Goal: Task Accomplishment & Management: Complete application form

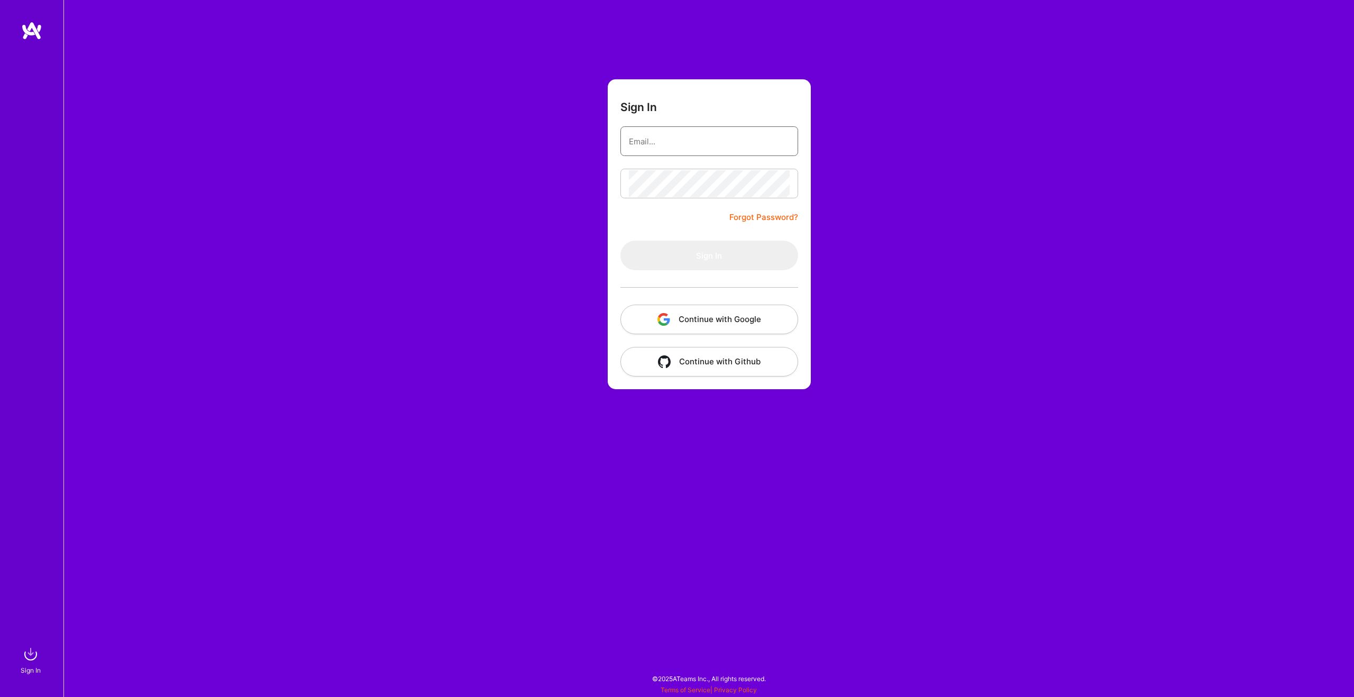
type input "robertas.konarskis@gmail.com"
click at [706, 218] on form "Sign In robertas.konarskis@gmail.com Forgot Password? Sign In Continue with Goo…" at bounding box center [709, 234] width 203 height 310
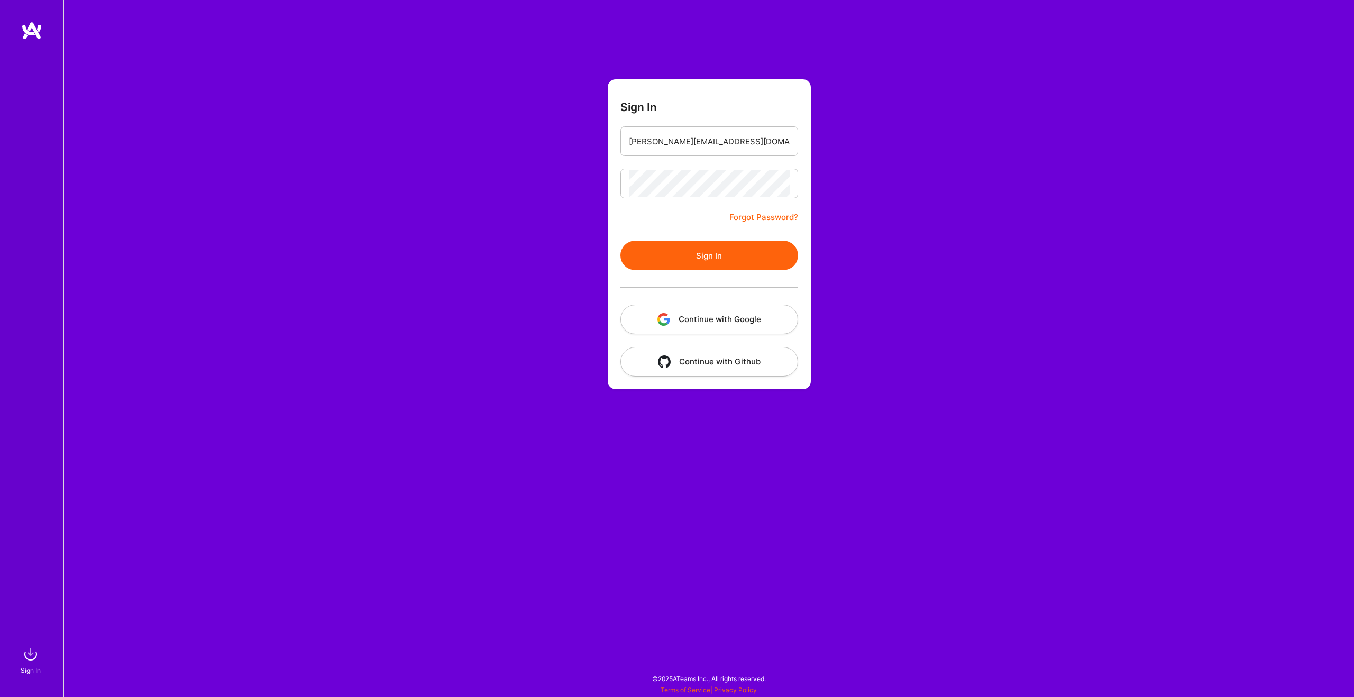
click at [723, 255] on button "Sign In" at bounding box center [709, 256] width 178 height 30
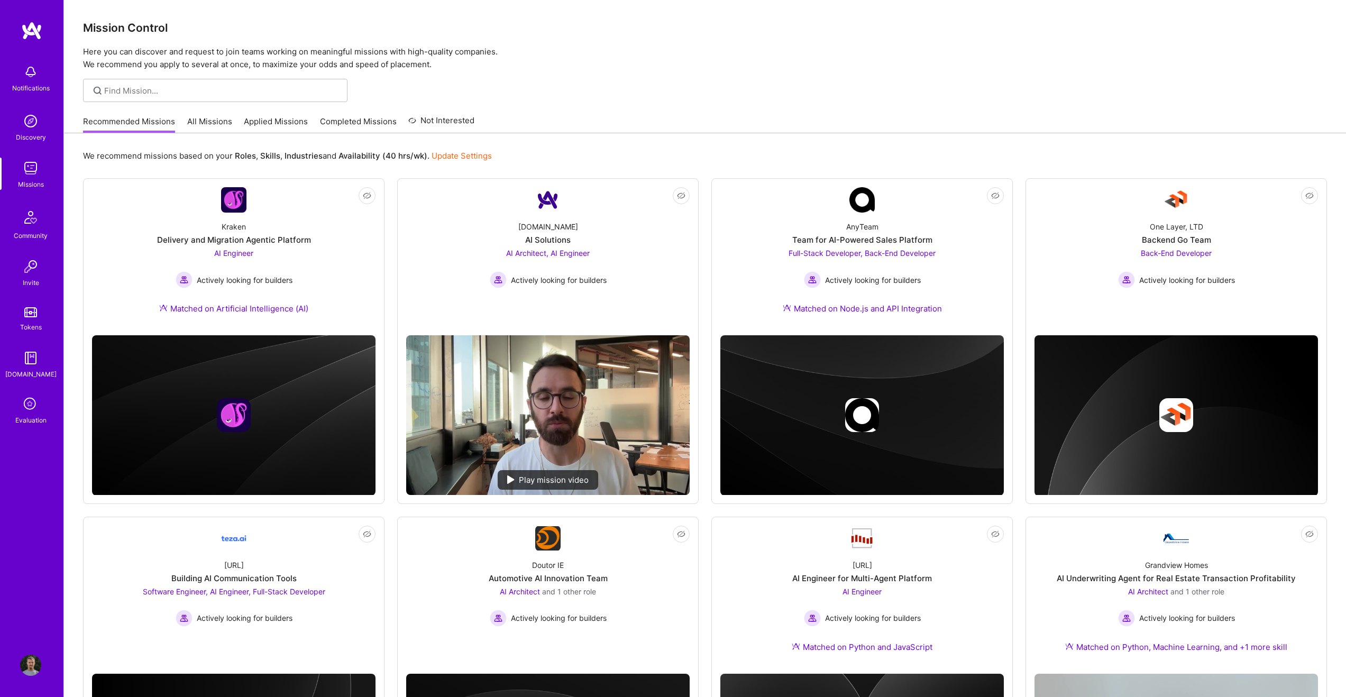
click at [219, 125] on link "All Missions" at bounding box center [209, 124] width 45 height 17
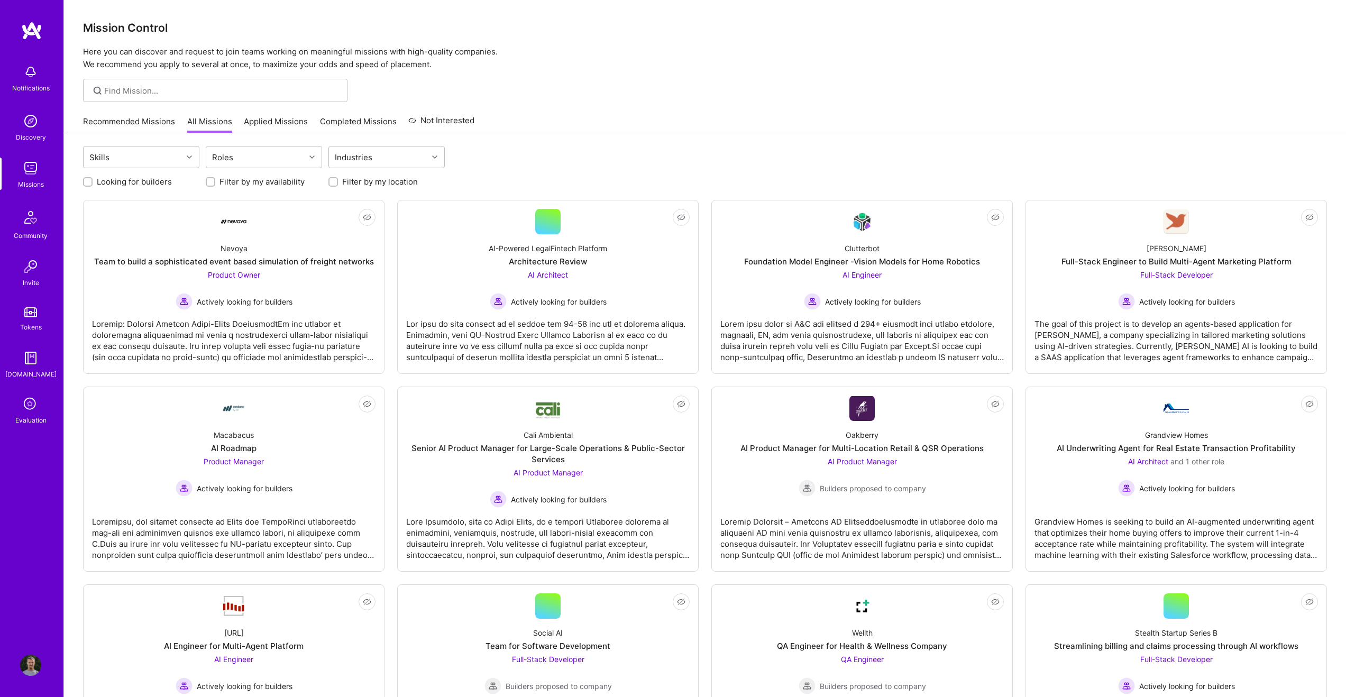
click at [293, 123] on link "Applied Missions" at bounding box center [276, 124] width 64 height 17
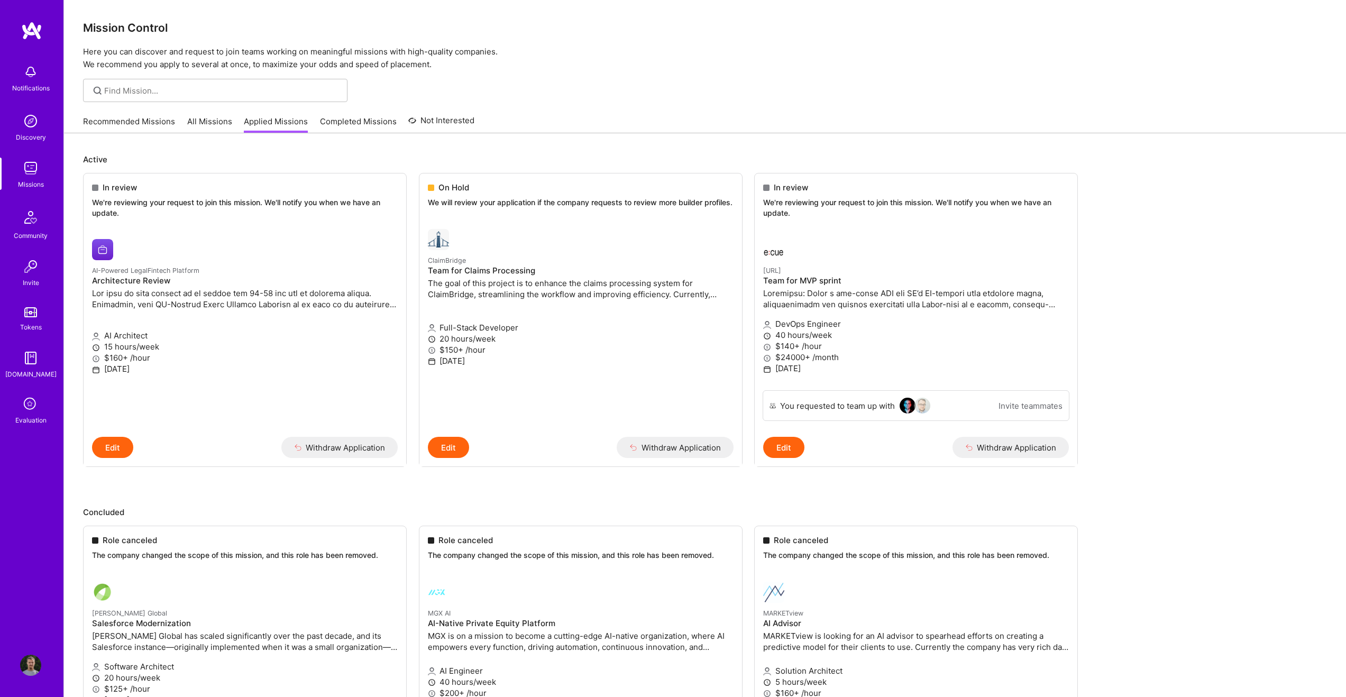
click at [210, 124] on link "All Missions" at bounding box center [209, 124] width 45 height 17
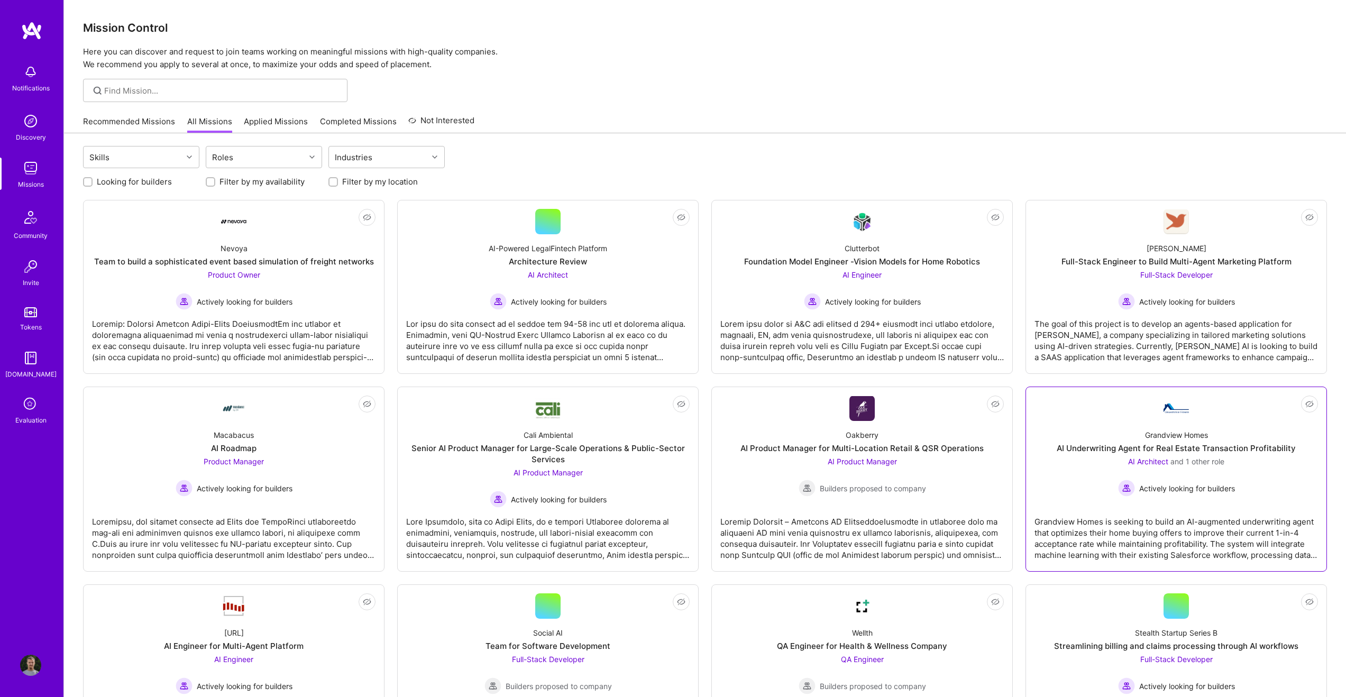
click at [1143, 424] on div "Grandview Homes AI Underwriting Agent for Real Estate Transaction Profitability…" at bounding box center [1175, 459] width 283 height 76
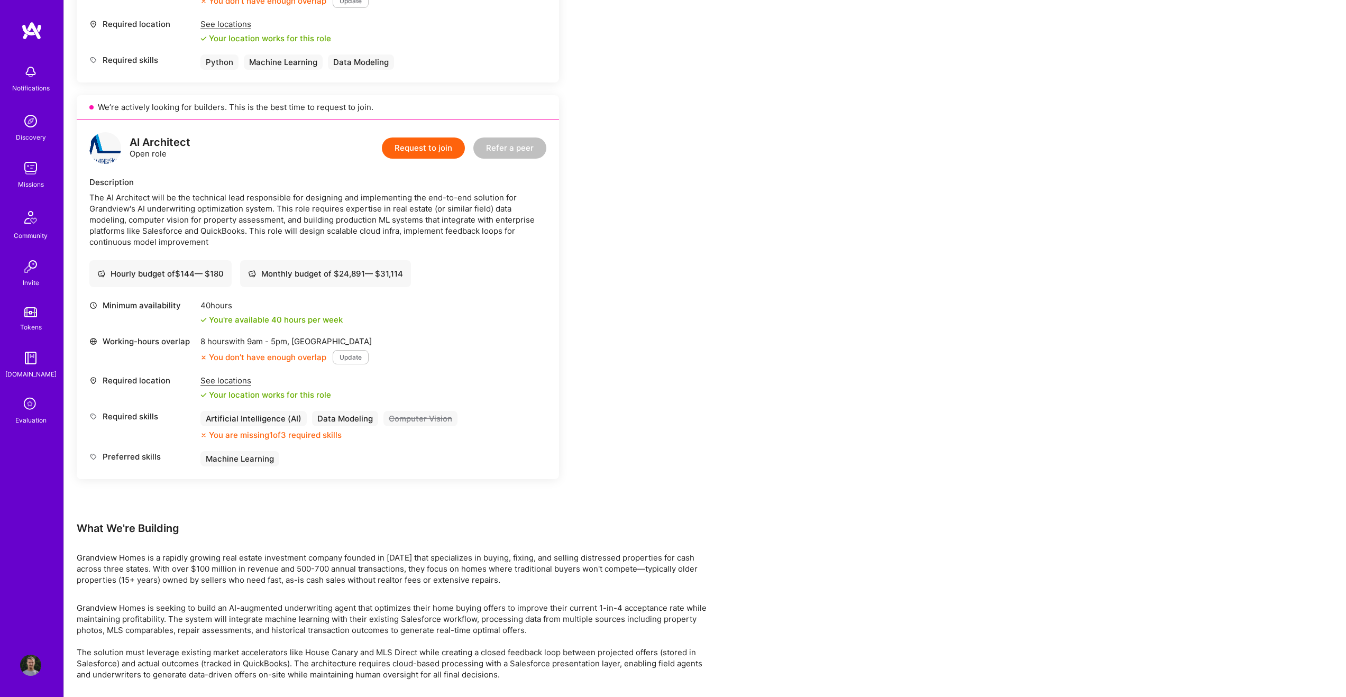
scroll to position [533, 0]
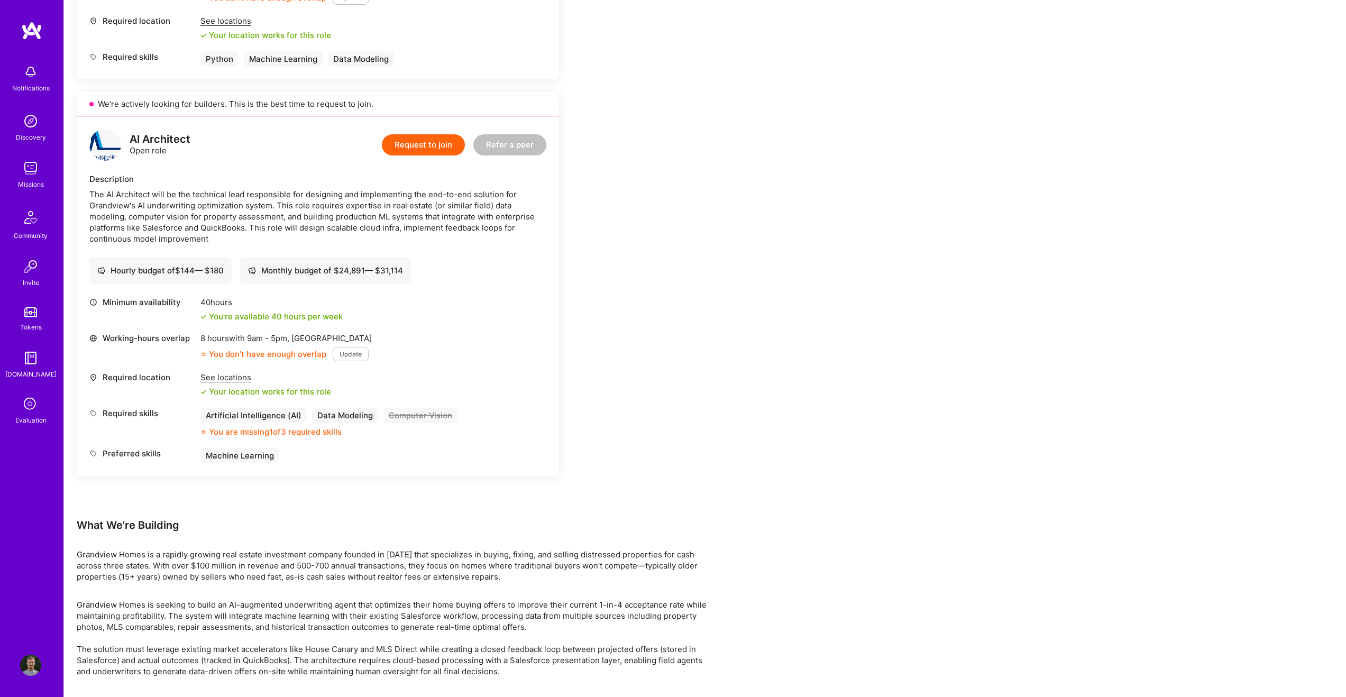
click at [424, 148] on button "Request to join" at bounding box center [423, 144] width 83 height 21
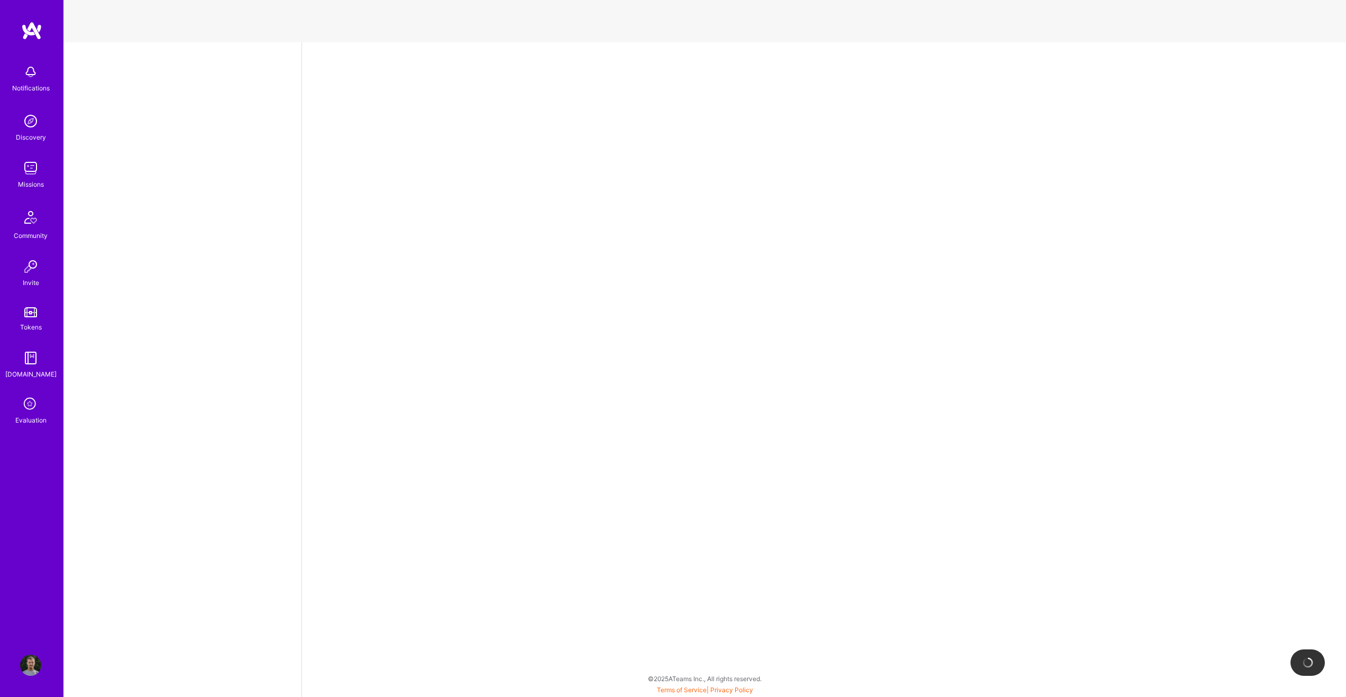
select select "NL"
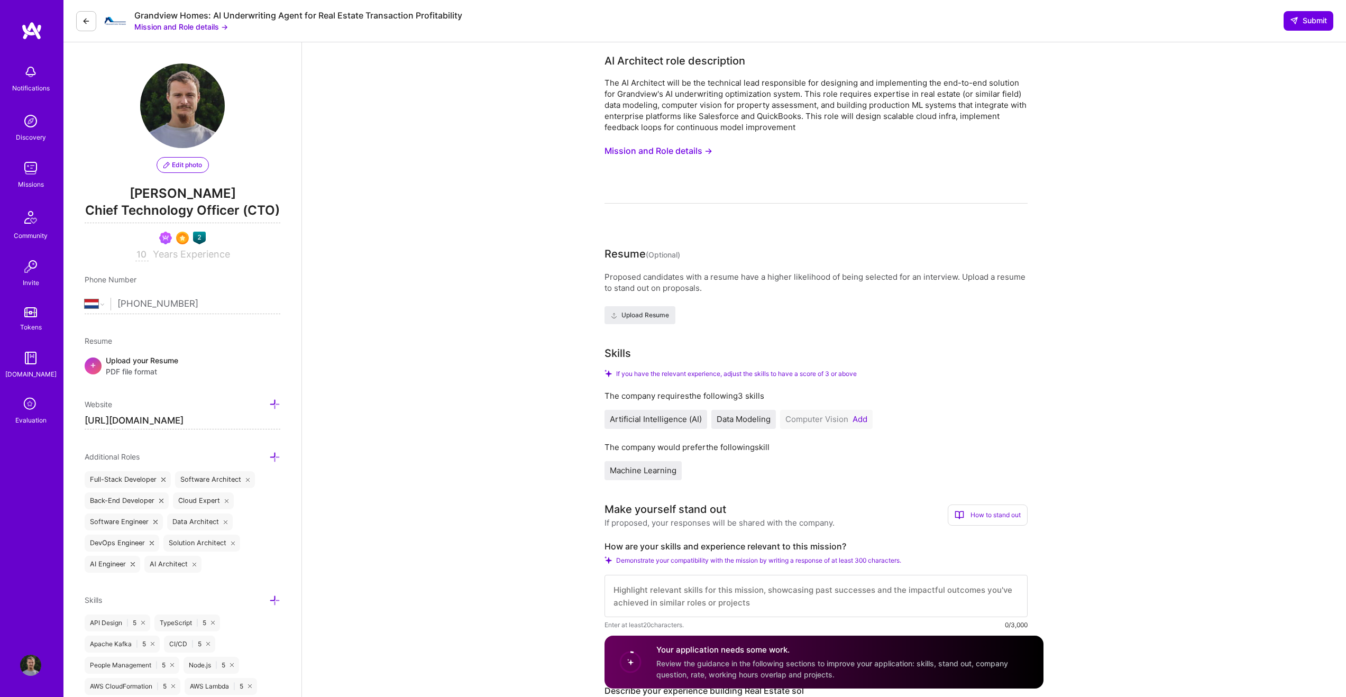
click at [148, 256] on input "10" at bounding box center [141, 255] width 13 height 13
type input "11"
click at [193, 280] on div "Phone Number" at bounding box center [183, 279] width 196 height 11
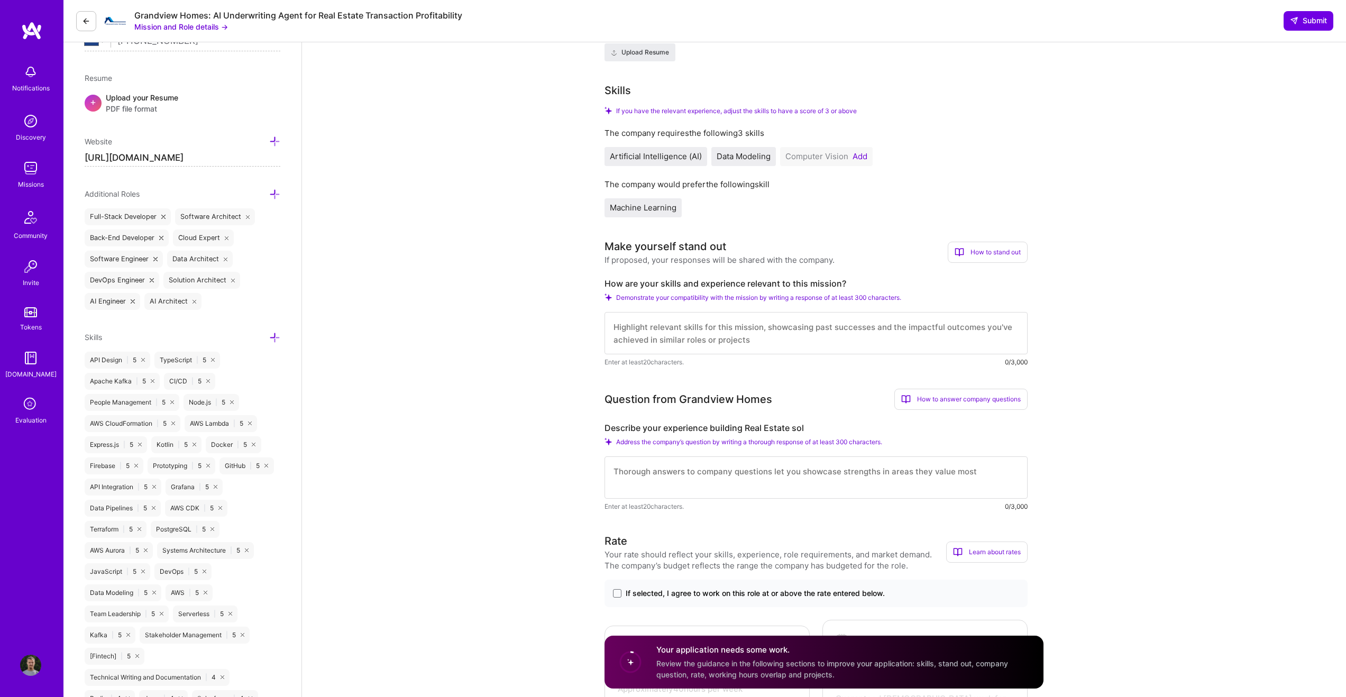
scroll to position [266, 0]
click at [860, 153] on button "Add" at bounding box center [859, 153] width 15 height 8
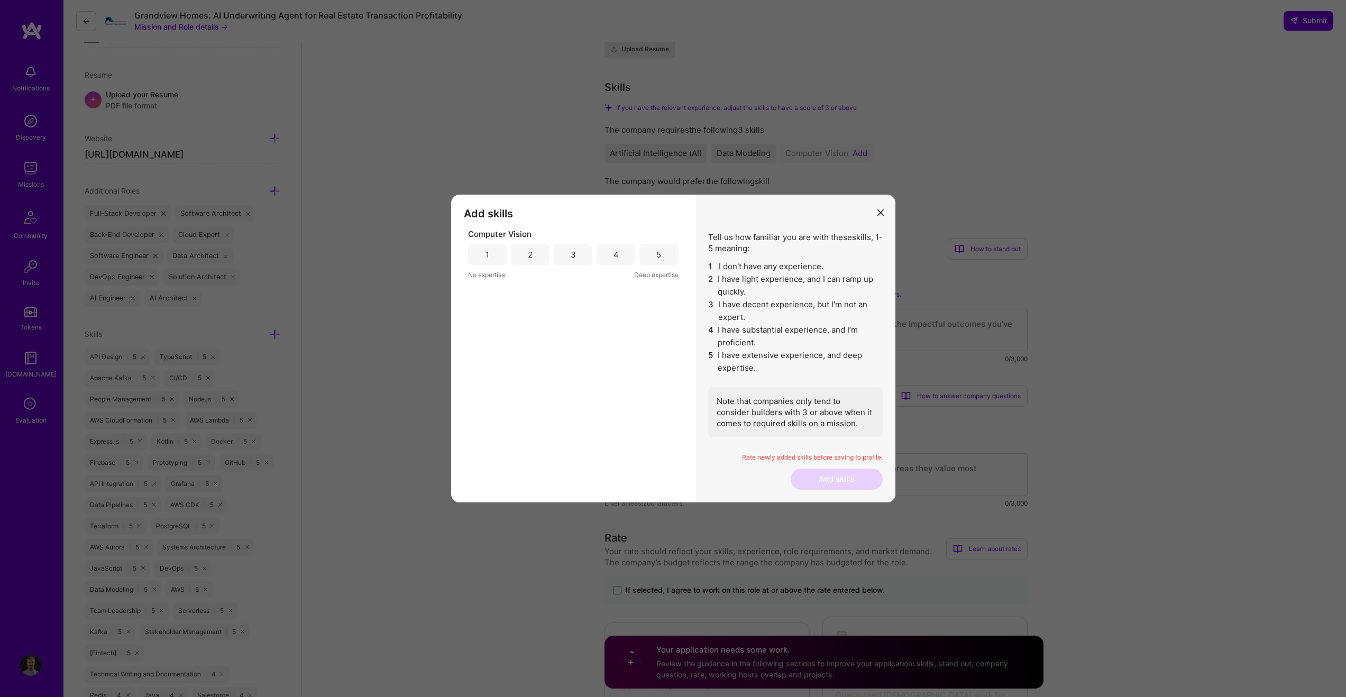
click at [575, 259] on div "3" at bounding box center [573, 254] width 5 height 11
click at [846, 483] on button "Add skills" at bounding box center [836, 478] width 92 height 21
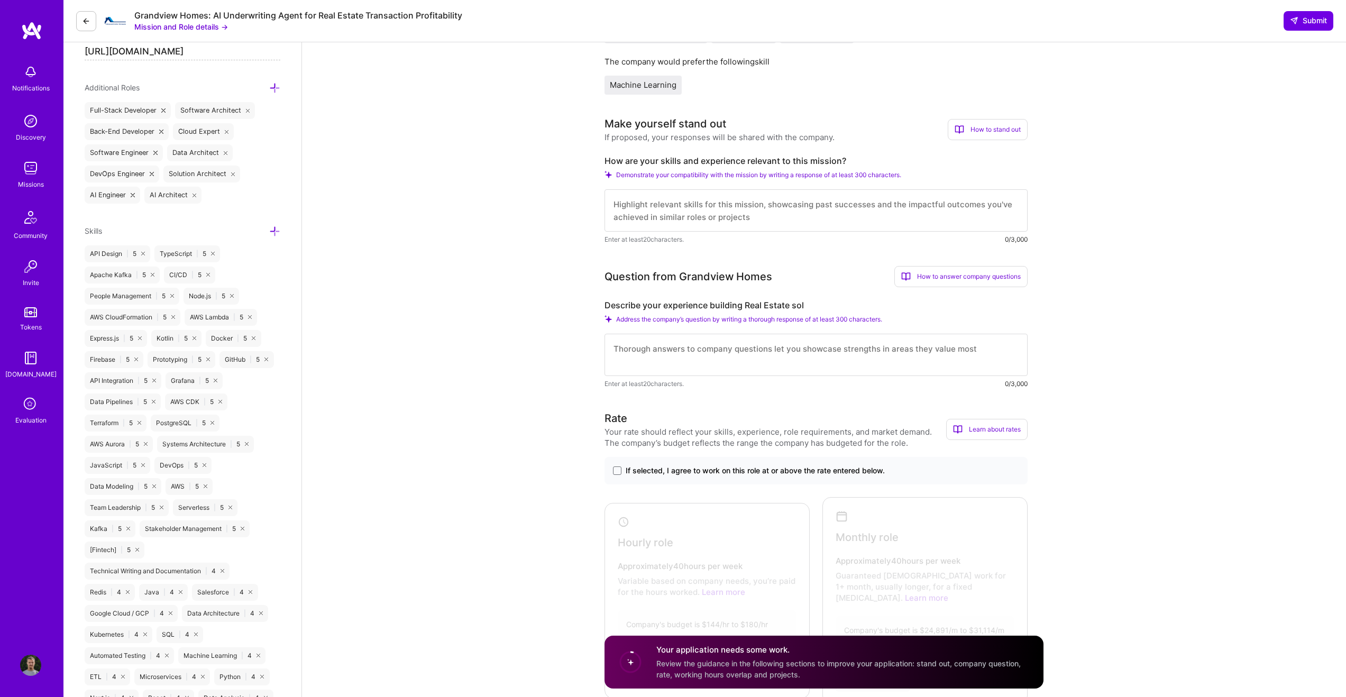
scroll to position [370, 0]
click at [698, 190] on textarea at bounding box center [815, 209] width 423 height 42
click at [698, 207] on textarea "To enrich screen reader interactions, please activate Accessibility in Grammarl…" at bounding box center [815, 209] width 423 height 42
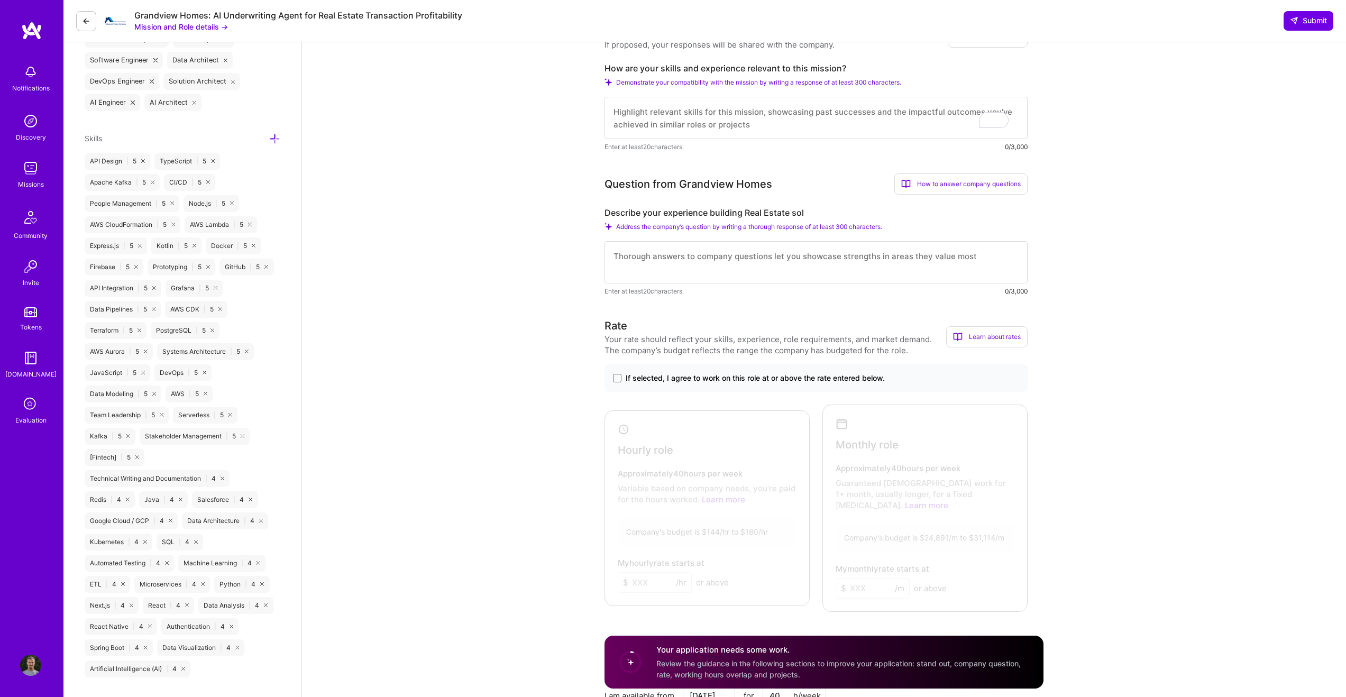
scroll to position [459, 0]
click at [713, 268] on textarea at bounding box center [815, 264] width 423 height 42
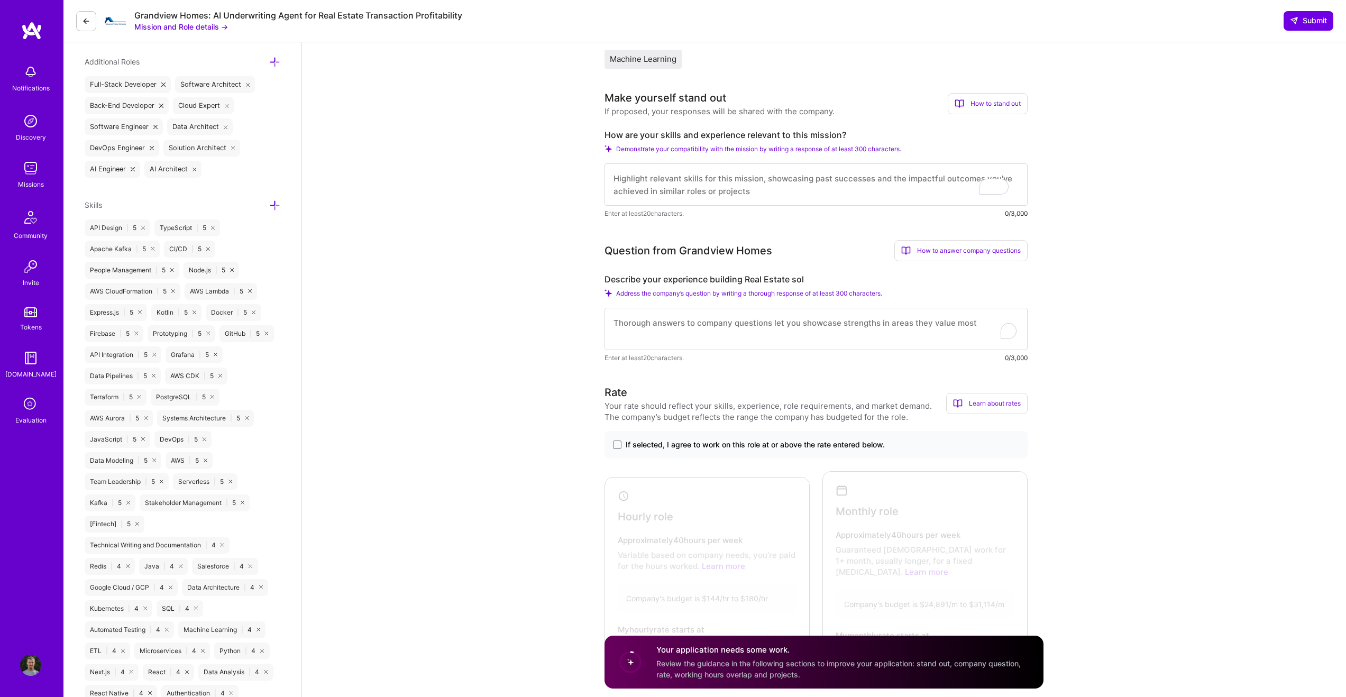
scroll to position [394, 0]
click at [688, 182] on textarea "To enrich screen reader interactions, please activate Accessibility in Grammarl…" at bounding box center [815, 185] width 423 height 42
click at [752, 445] on span "If selected, I agree to work on this role at or above the rate entered below." at bounding box center [755, 445] width 259 height 11
click at [0, 0] on input "If selected, I agree to work on this role at or above the rate entered below." at bounding box center [0, 0] width 0 height 0
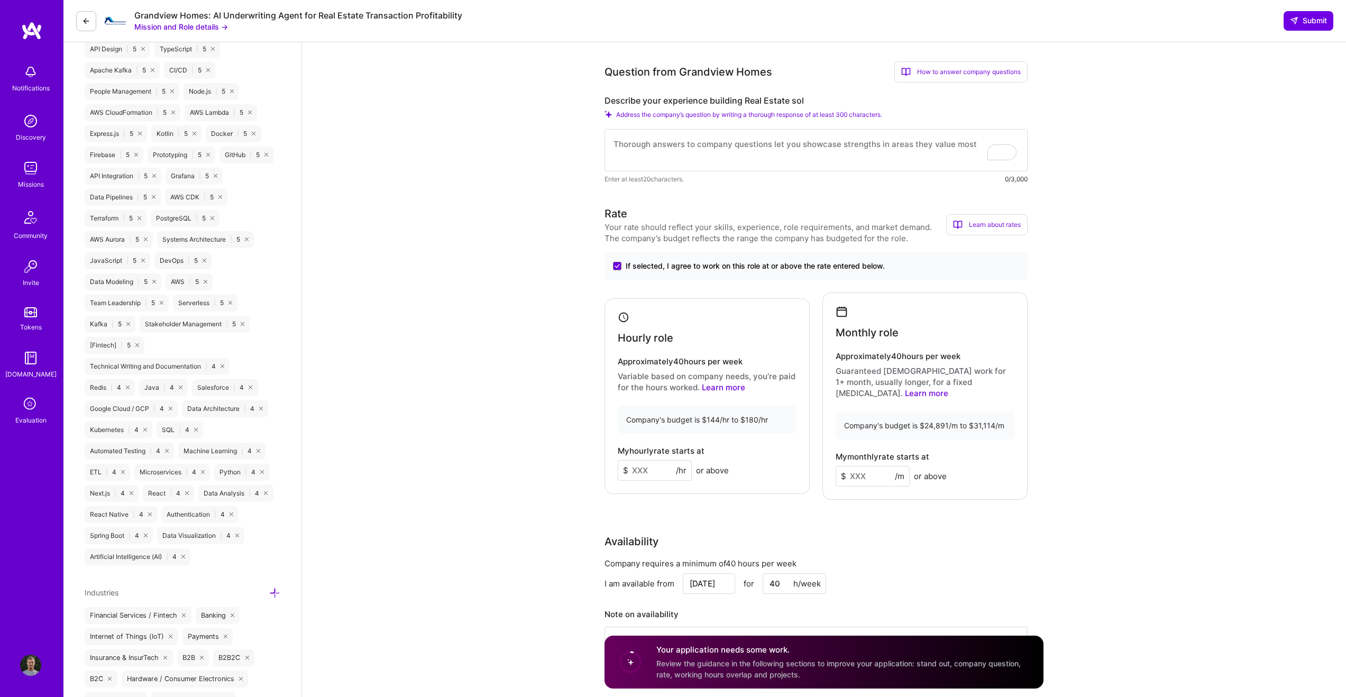
scroll to position [578, 0]
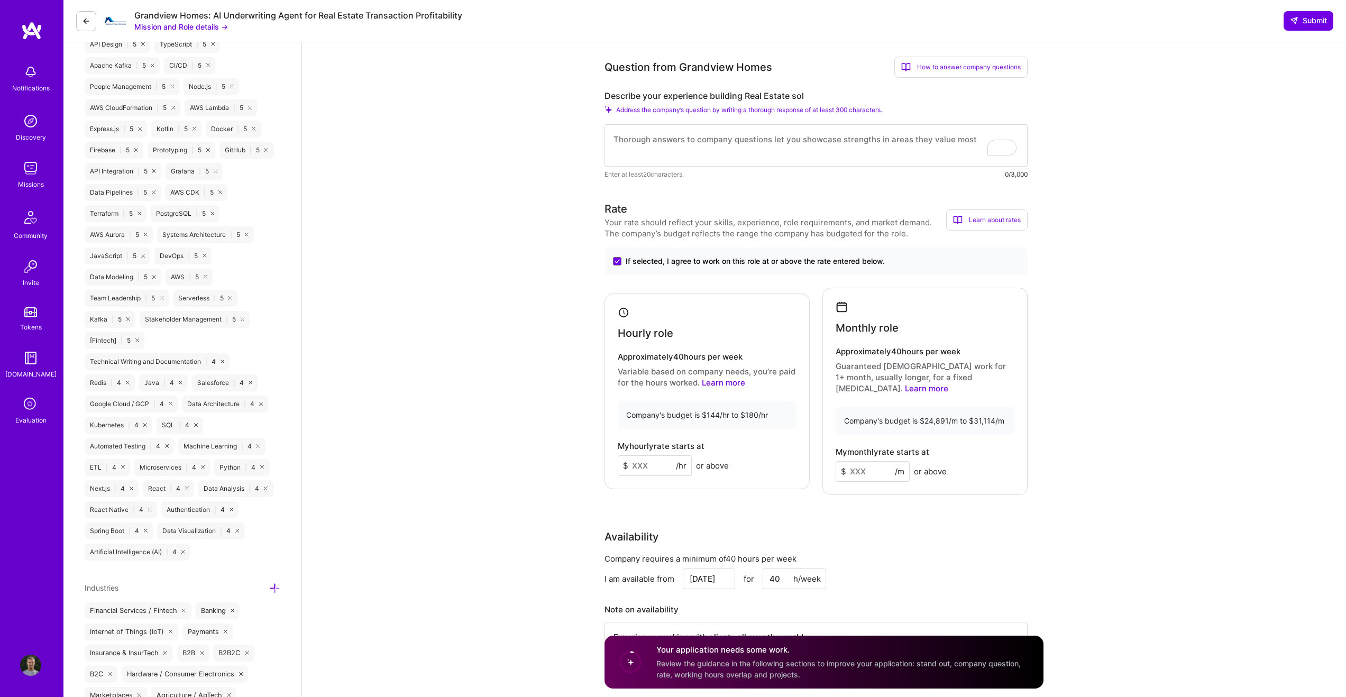
click at [655, 460] on input at bounding box center [655, 465] width 74 height 21
type input "180"
click at [876, 461] on input at bounding box center [872, 471] width 74 height 21
click at [667, 425] on div "Hourly role Approximately 40 hours per week Variable based on company needs, yo…" at bounding box center [706, 391] width 205 height 196
click at [657, 455] on input "180" at bounding box center [655, 465] width 74 height 21
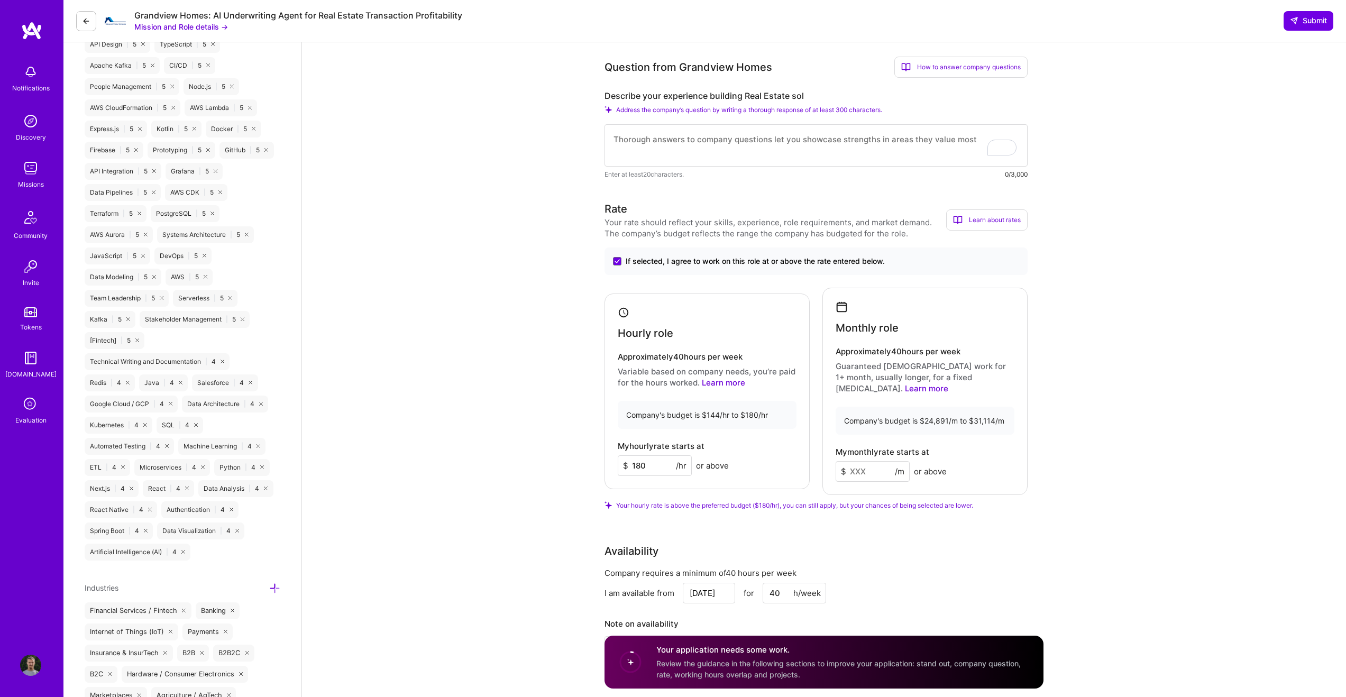
click at [872, 464] on input at bounding box center [872, 471] width 74 height 21
click at [752, 419] on div "Company's budget is $144/hr to $180/hr" at bounding box center [707, 415] width 179 height 28
click at [884, 462] on input at bounding box center [872, 471] width 74 height 21
click at [856, 464] on input "25000" at bounding box center [872, 471] width 74 height 21
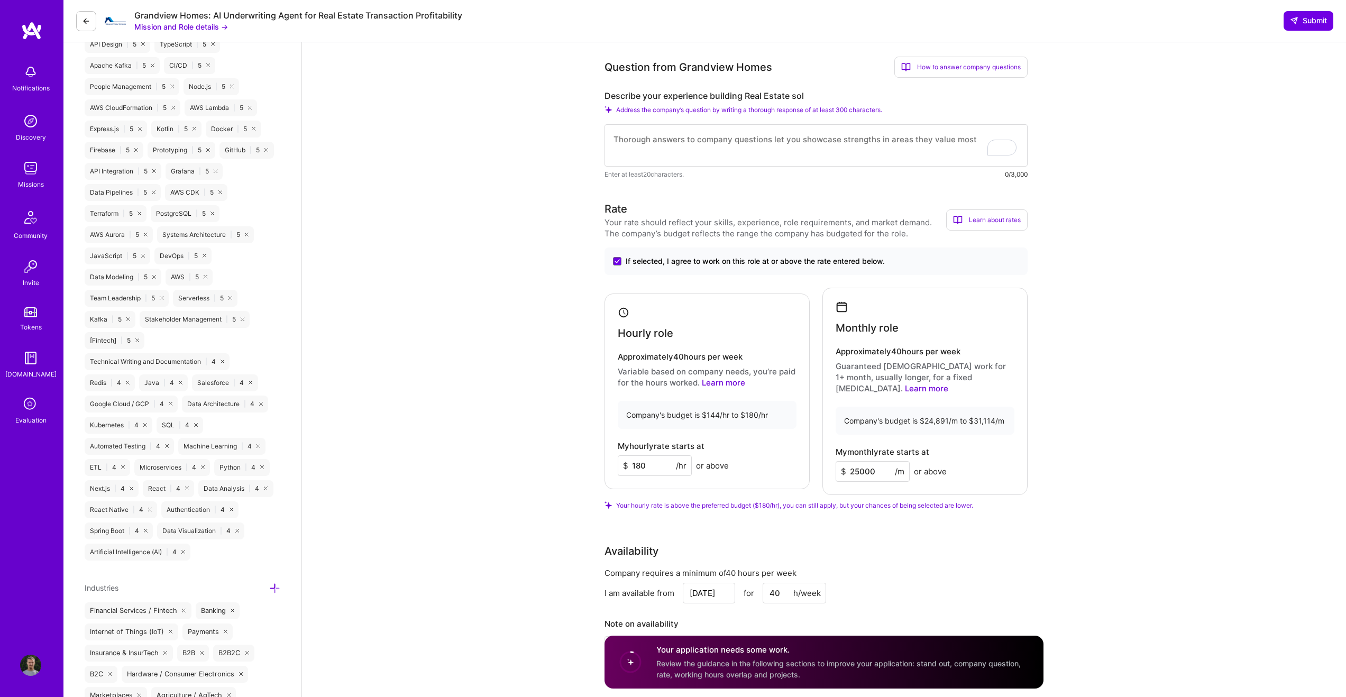
click at [857, 461] on input "25000" at bounding box center [872, 471] width 74 height 21
type input "2000"
type input "30000"
click at [1016, 360] on div "Monthly role Approximately 40 hours per week Guaranteed full-time work for 1+ m…" at bounding box center [924, 391] width 205 height 207
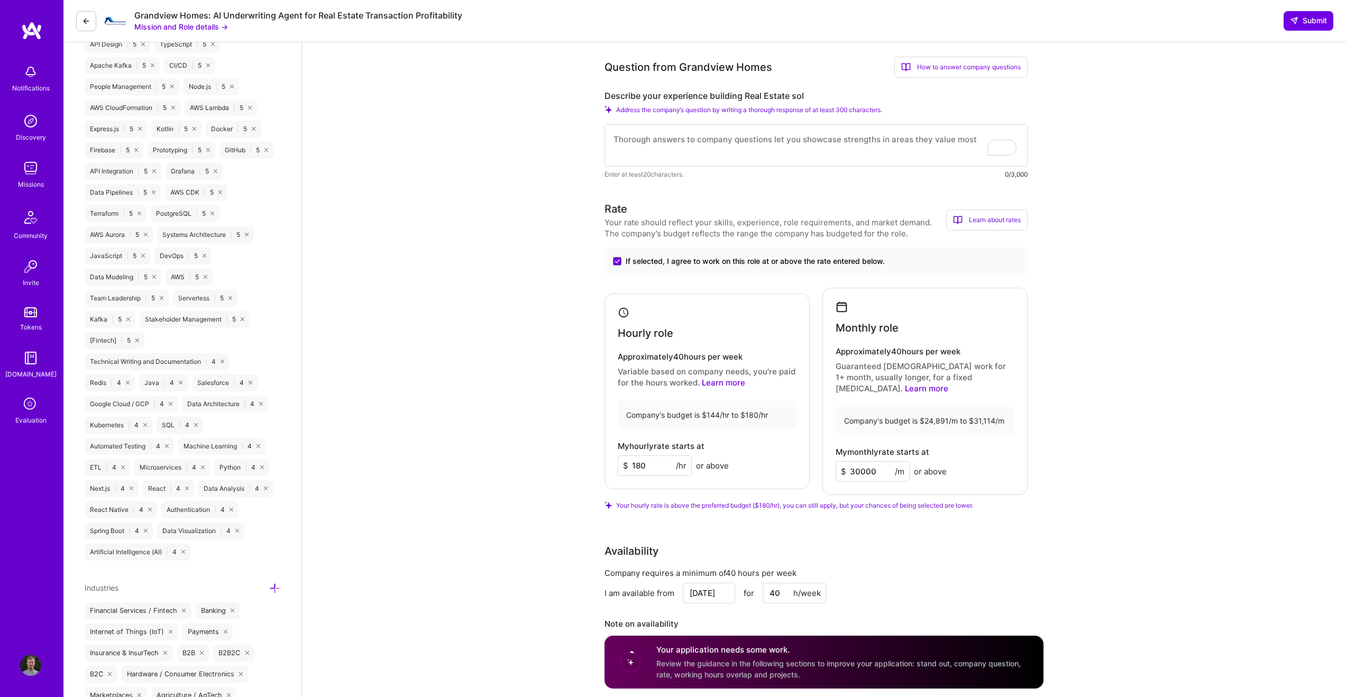
click at [785, 583] on input "40" at bounding box center [793, 593] width 63 height 21
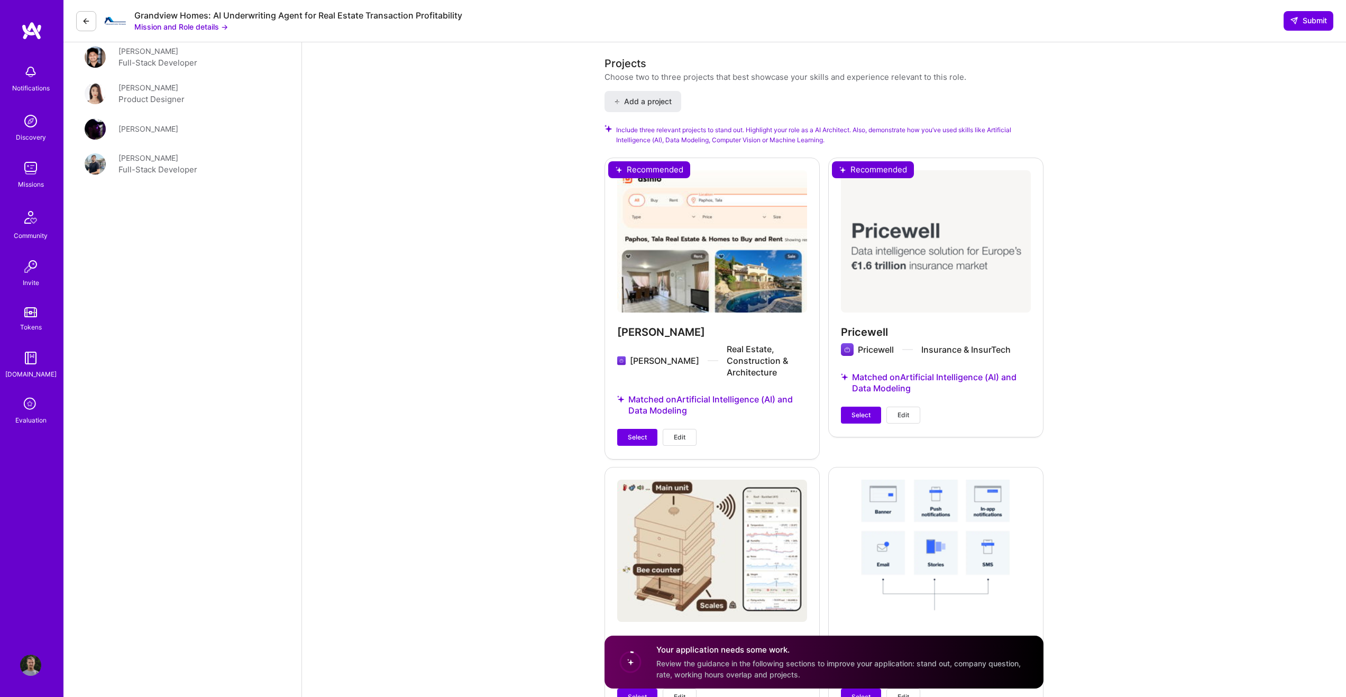
scroll to position [1356, 0]
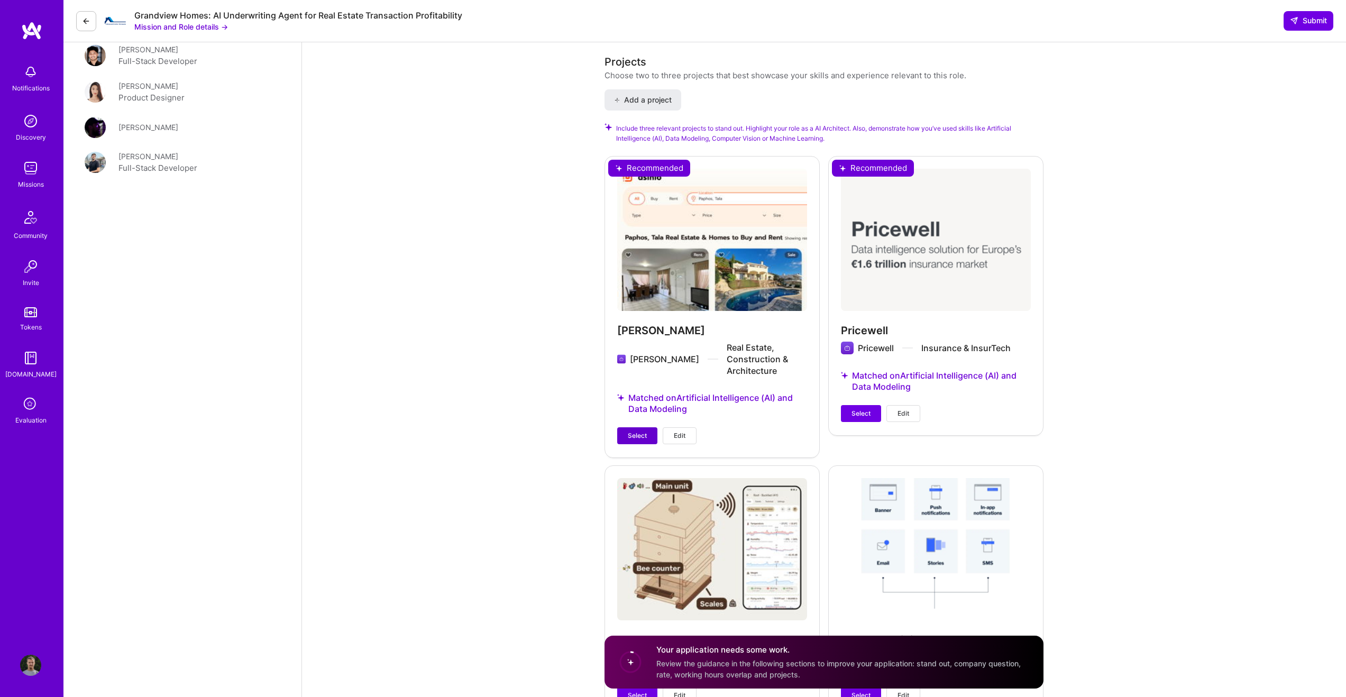
click at [646, 431] on span "Select" at bounding box center [637, 436] width 19 height 10
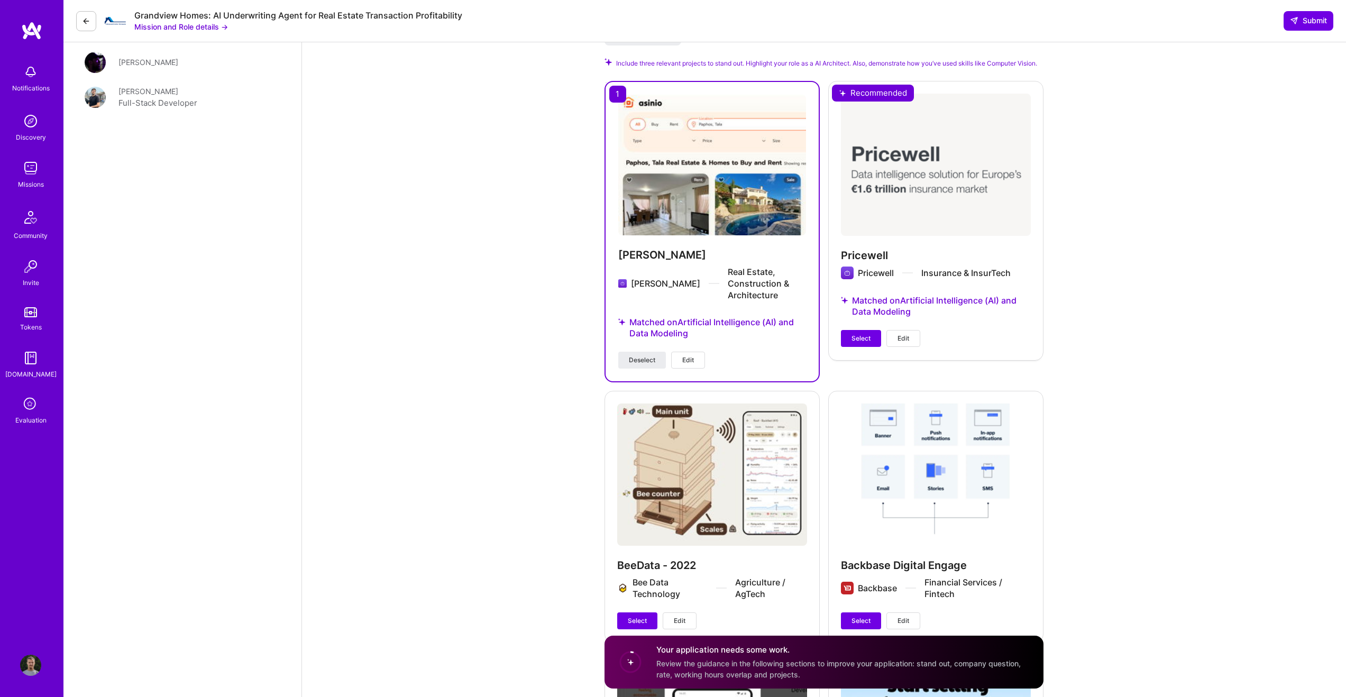
scroll to position [1422, 0]
click at [861, 337] on span "Select" at bounding box center [860, 338] width 19 height 10
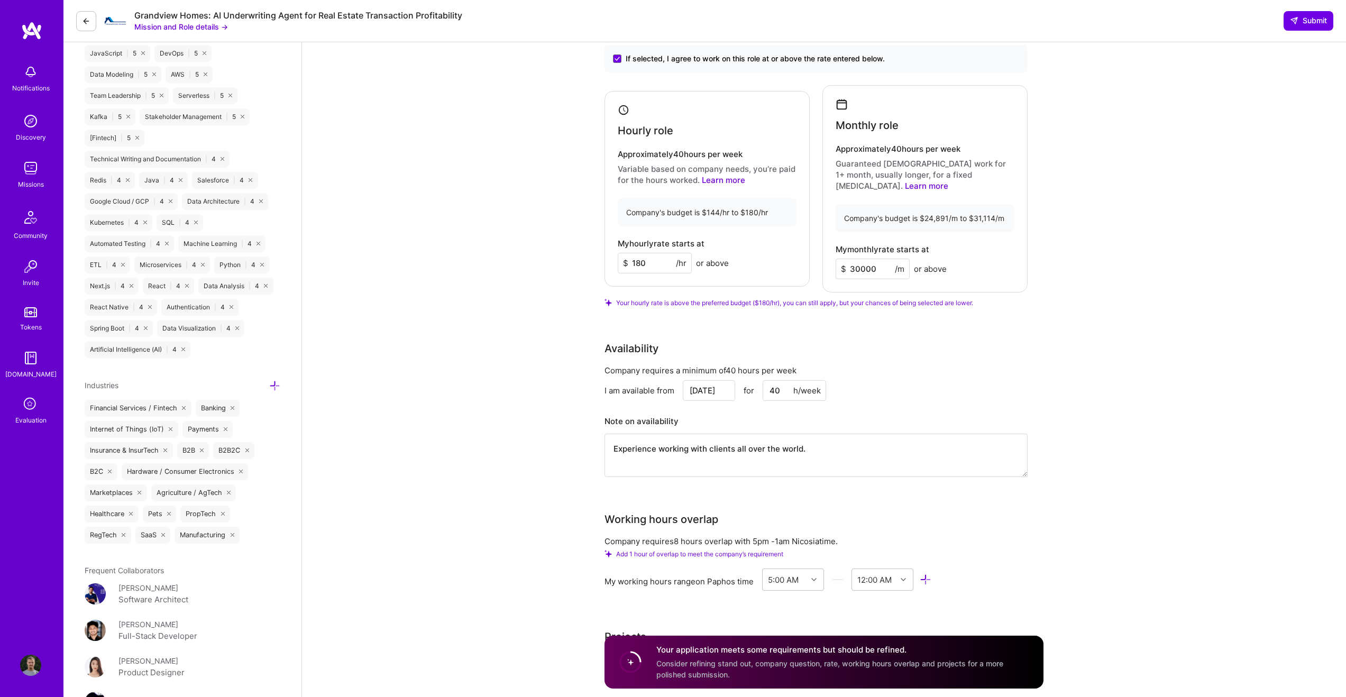
scroll to position [780, 0]
click at [835, 440] on textarea "Experience working with clients all over the world." at bounding box center [815, 455] width 423 height 43
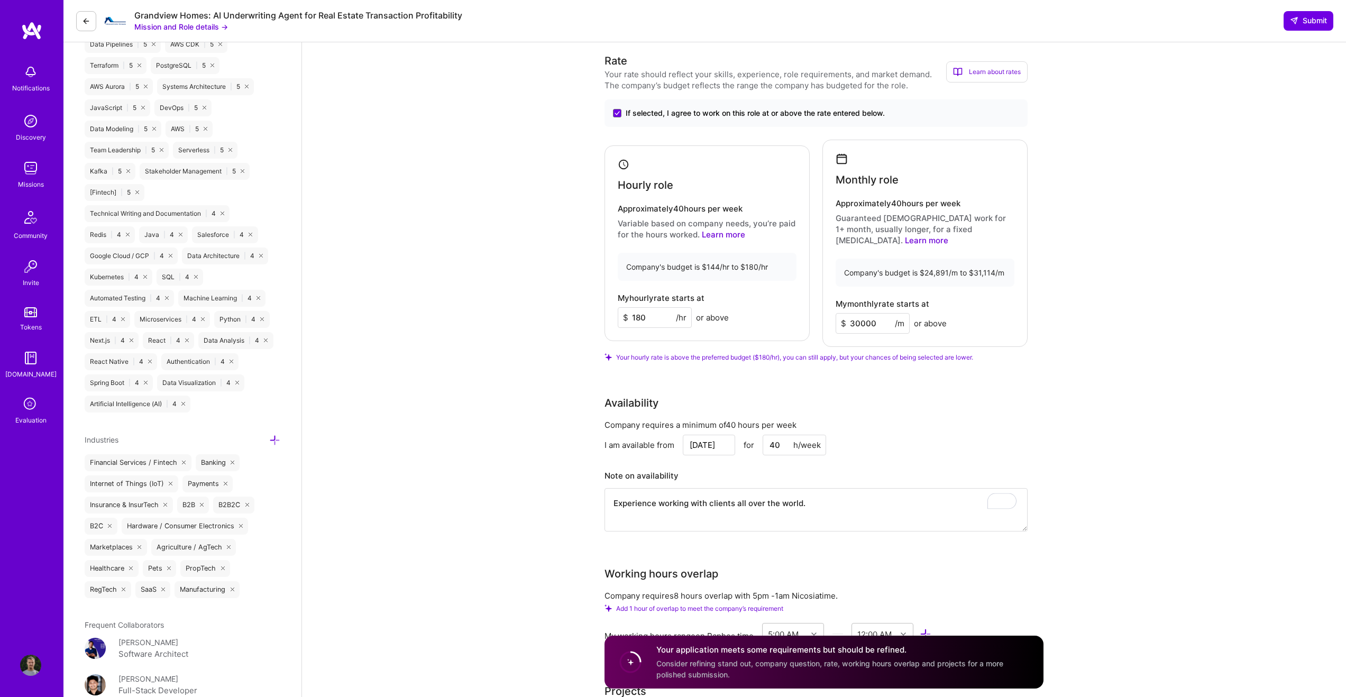
scroll to position [726, 0]
click at [833, 502] on textarea "Experience working with clients all over the world." at bounding box center [815, 510] width 423 height 43
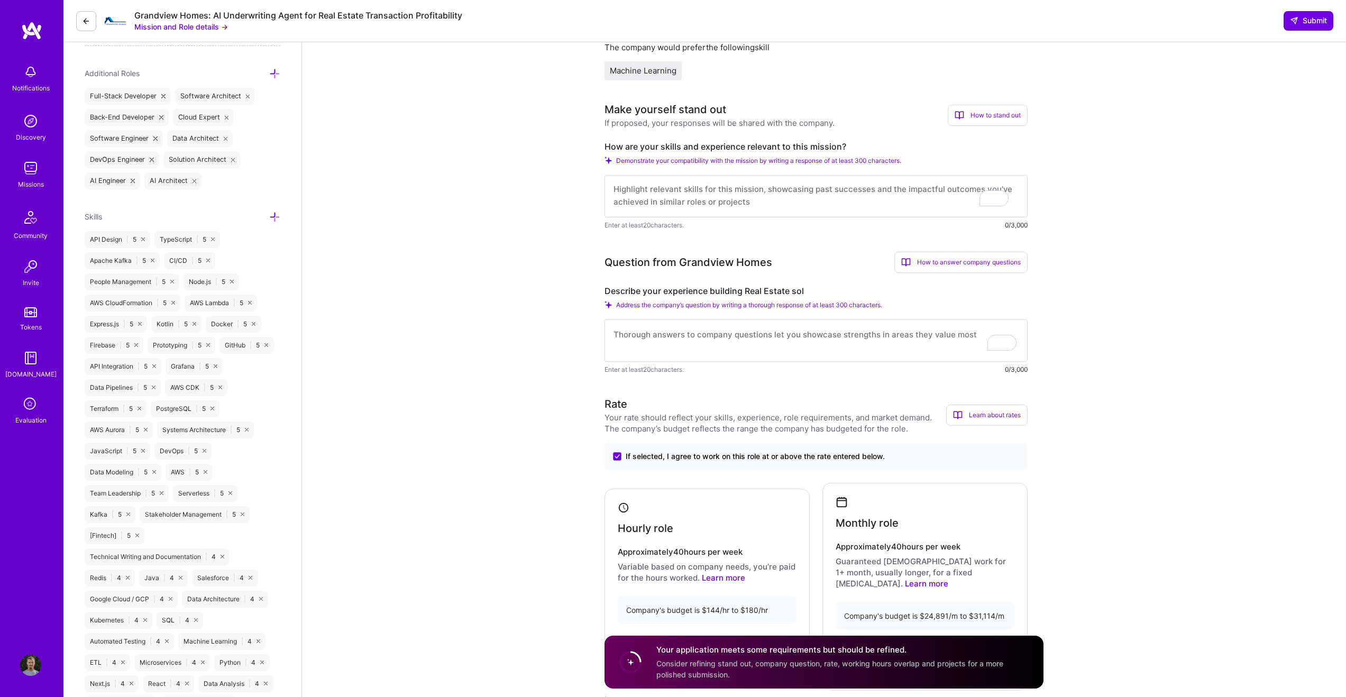
scroll to position [363, 0]
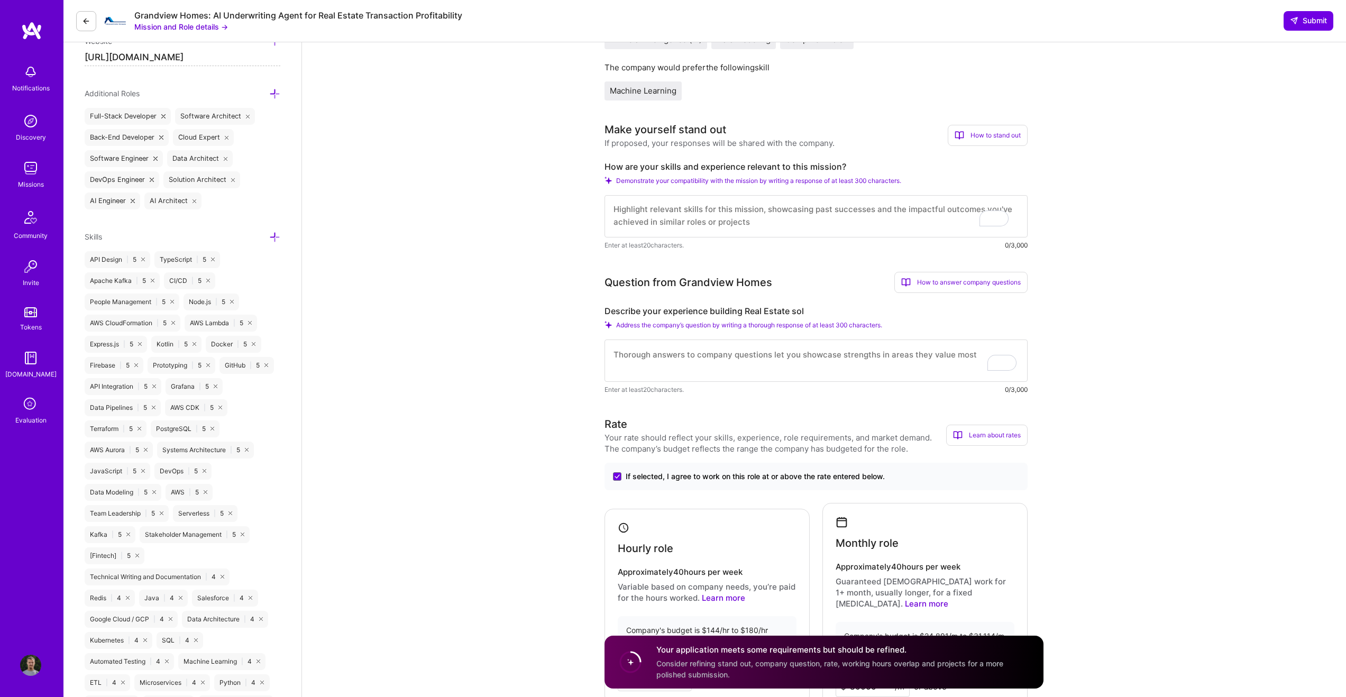
type textarea "I would prefer slightly under 40h/week because I have a 7-week-old son and I'd …"
click at [807, 212] on textarea "To enrich screen reader interactions, please activate Accessibility in Grammarl…" at bounding box center [815, 216] width 423 height 42
click at [812, 217] on textarea "As a CTO, I've built a real estate aggregator platform from the ground up and r…" at bounding box center [815, 216] width 423 height 42
click at [812, 220] on textarea "As a CTO, I've built a real estate aggregator platform from the ground up and r…" at bounding box center [815, 216] width 423 height 42
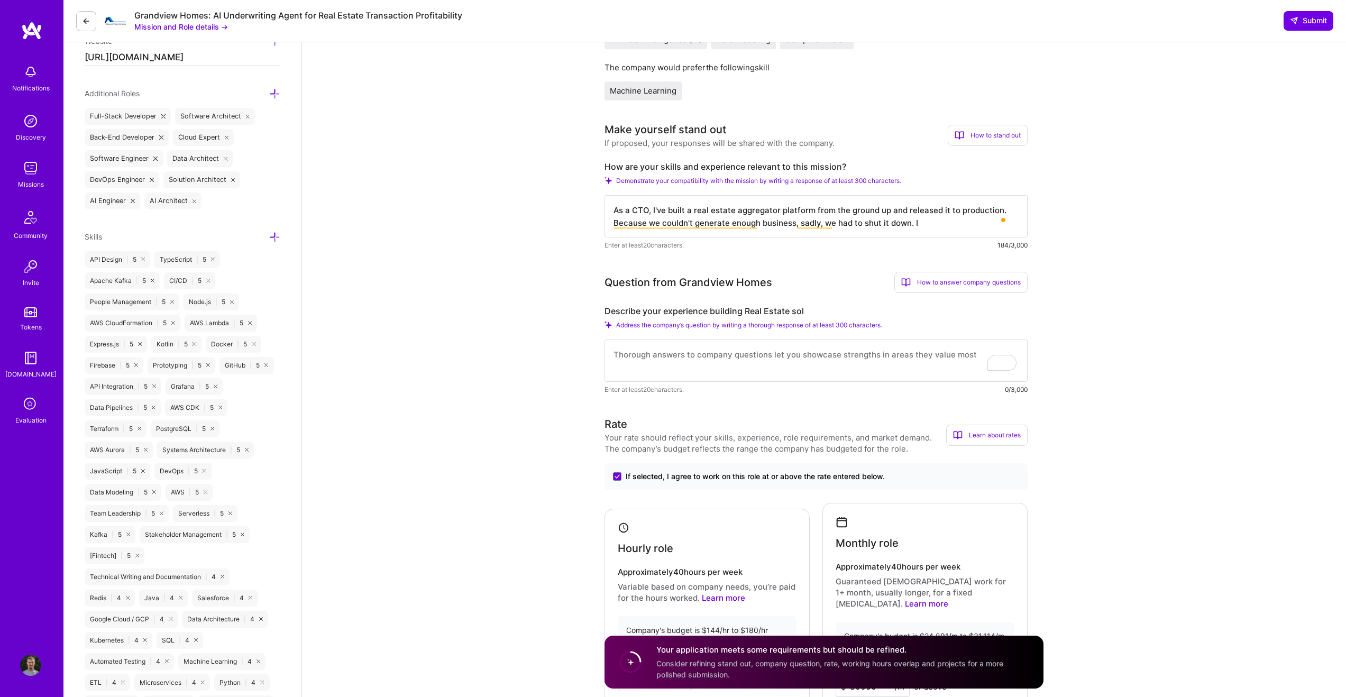
click at [922, 224] on textarea "As a CTO, I've built a real estate aggregator platform from the ground up and r…" at bounding box center [815, 216] width 423 height 42
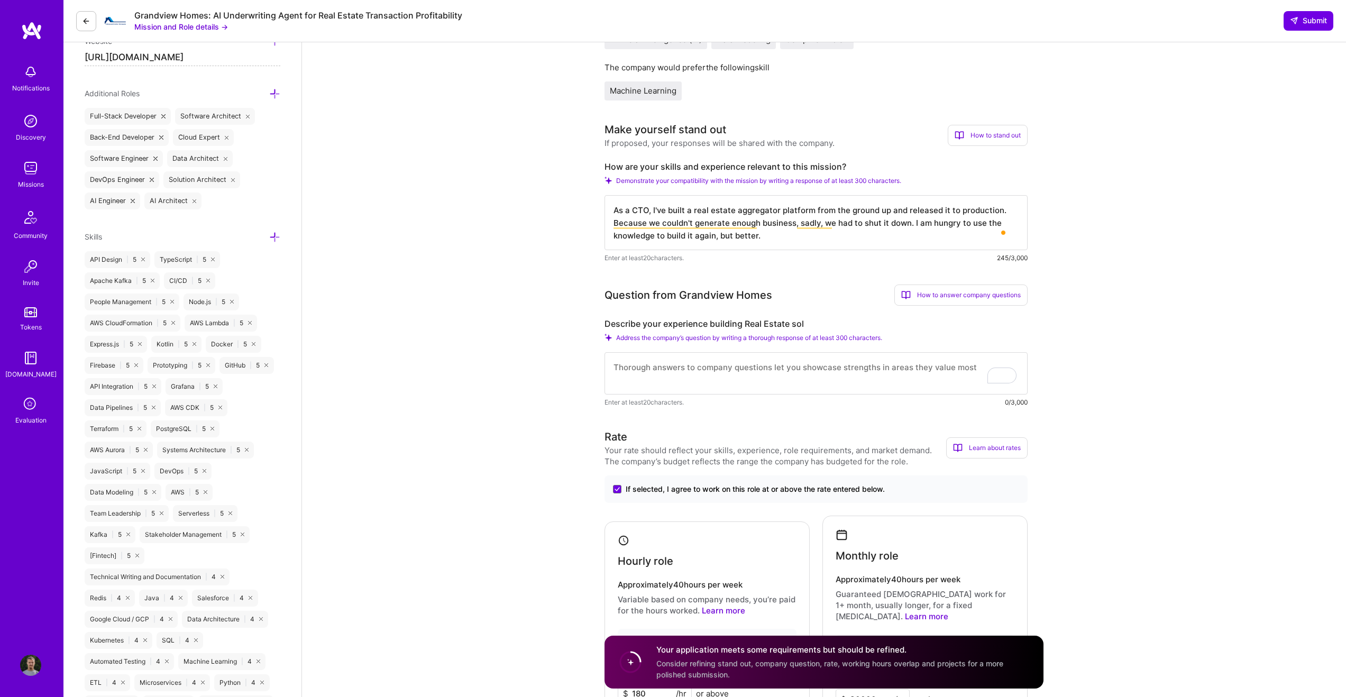
scroll to position [1, 0]
type textarea "As a CTO, I've built a real estate aggregator platform from the ground up and r…"
click at [767, 263] on div "Enter at least 20 characters. 265/3,000" at bounding box center [815, 257] width 423 height 11
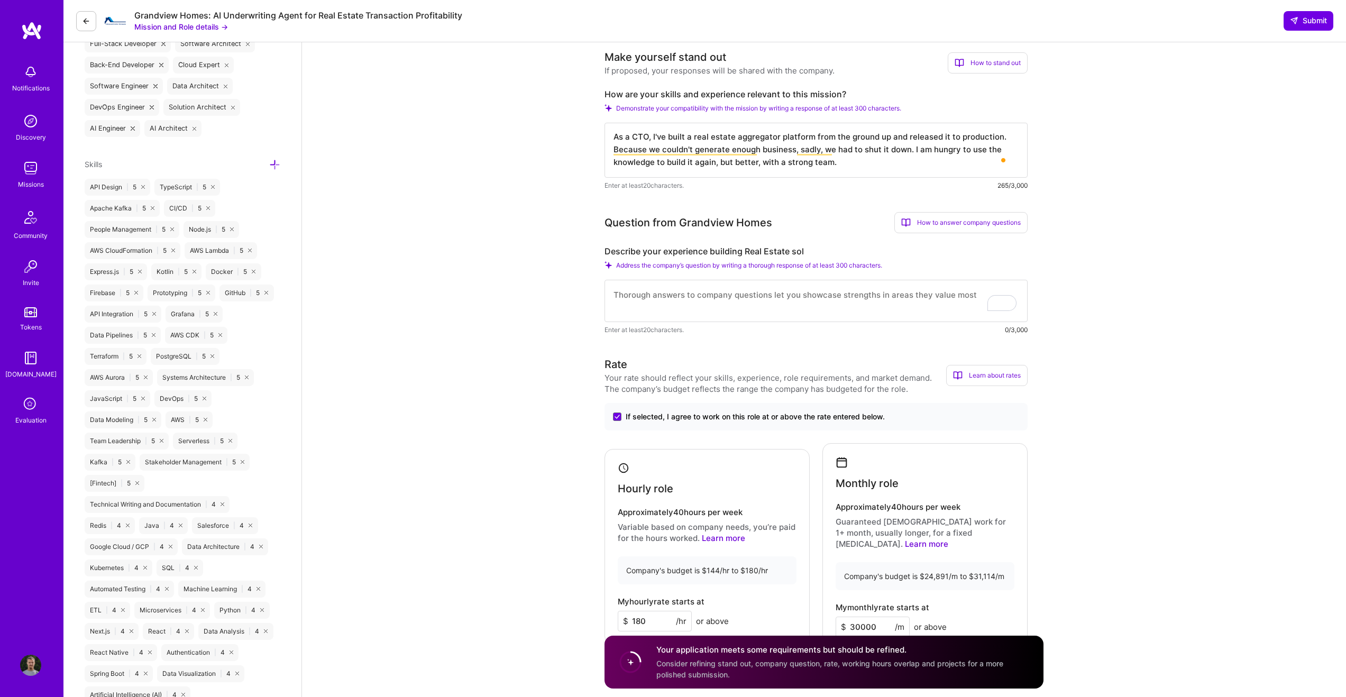
scroll to position [435, 0]
click at [766, 288] on textarea "To enrich screen reader interactions, please activate Accessibility in Grammarl…" at bounding box center [815, 301] width 423 height 42
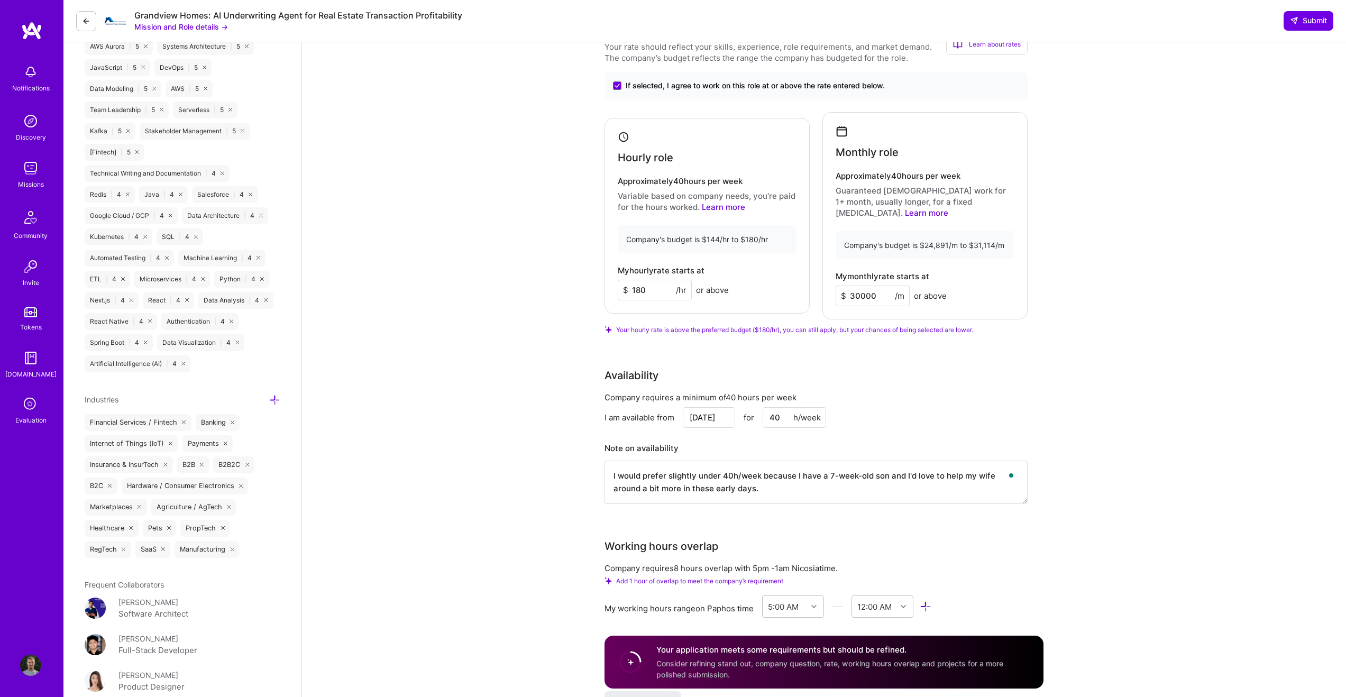
scroll to position [780, 0]
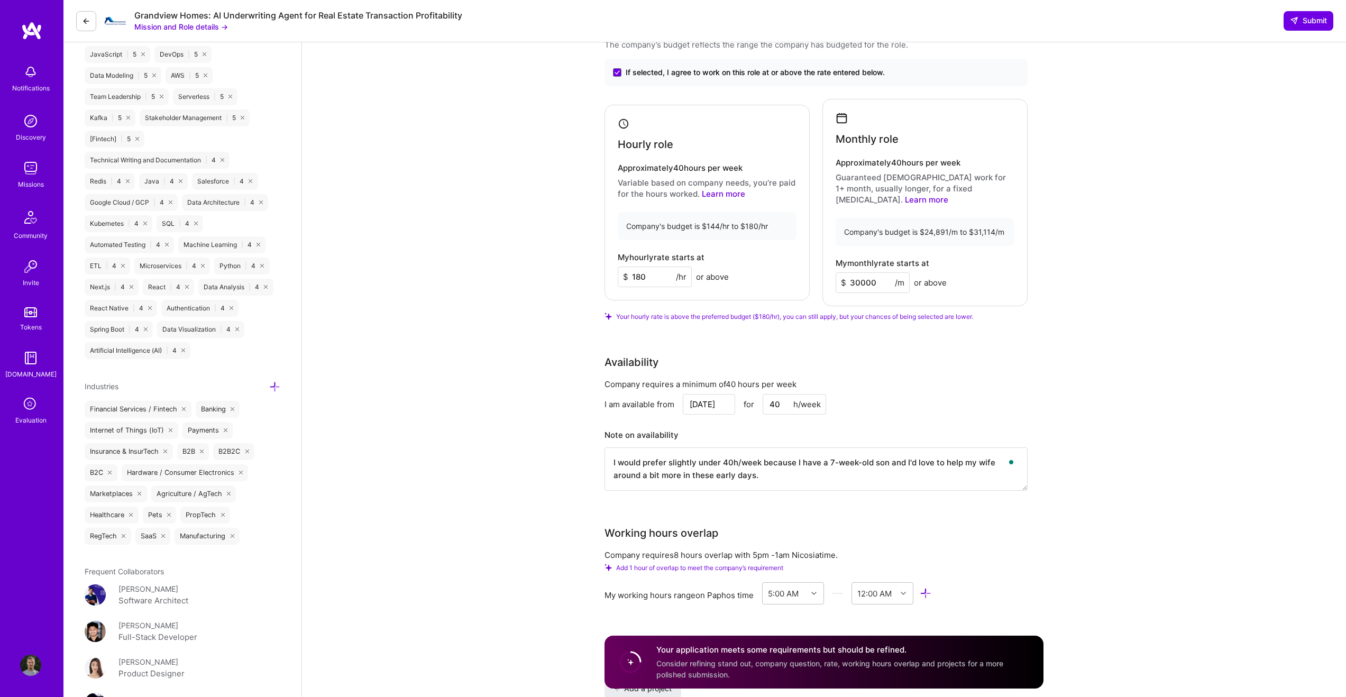
click at [784, 394] on input "40" at bounding box center [793, 404] width 63 height 21
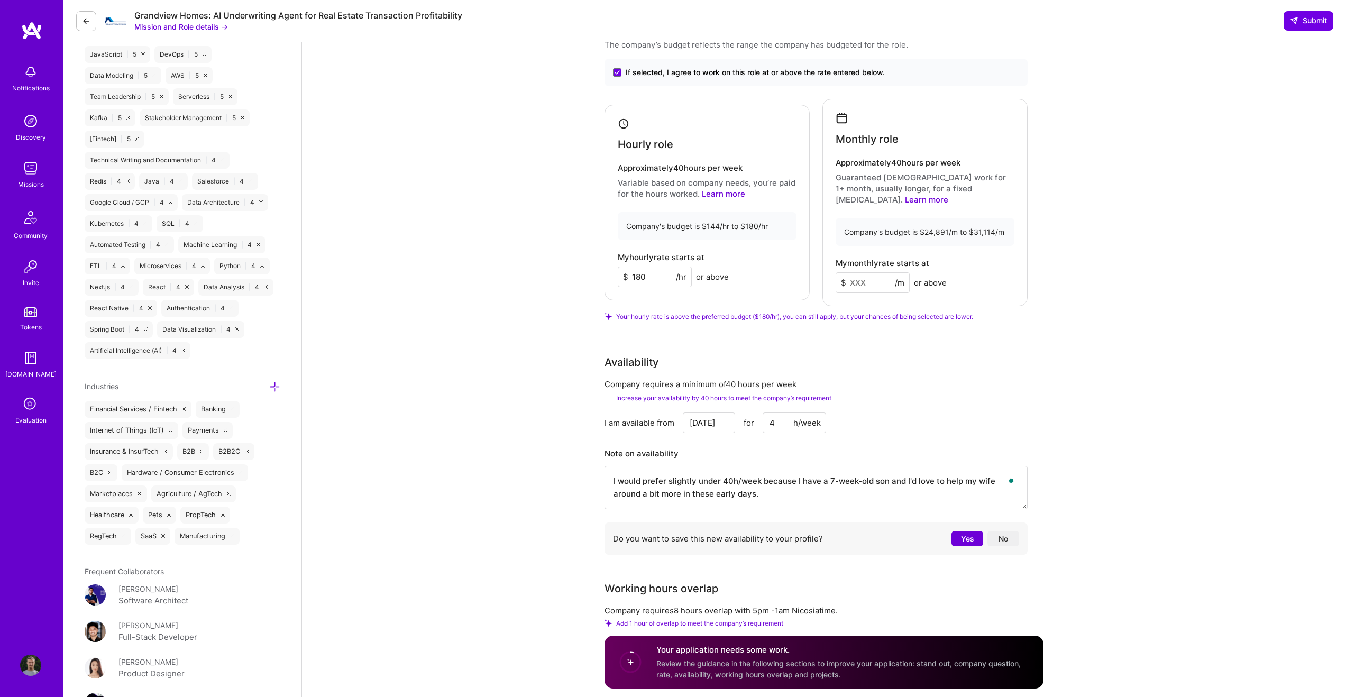
type input "40"
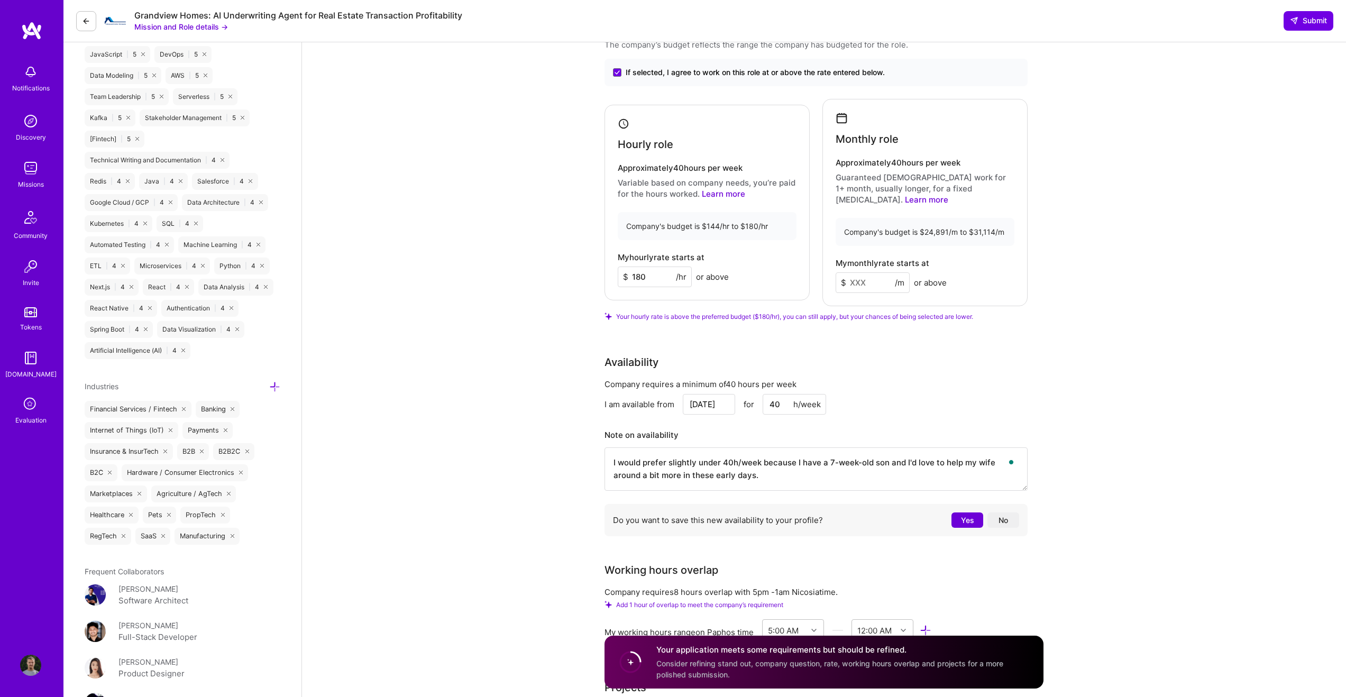
click at [665, 447] on textarea "I would prefer slightly under 40h/week because I have a 7-week-old son and I'd …" at bounding box center [815, 468] width 423 height 43
click at [776, 461] on textarea "I would prefer slightly under 40h/week because I have a 7-week-old son and I'd …" at bounding box center [815, 468] width 423 height 43
type textarea "I would prefer slightly under 40h/week because I have a 7-week-old son and I'd …"
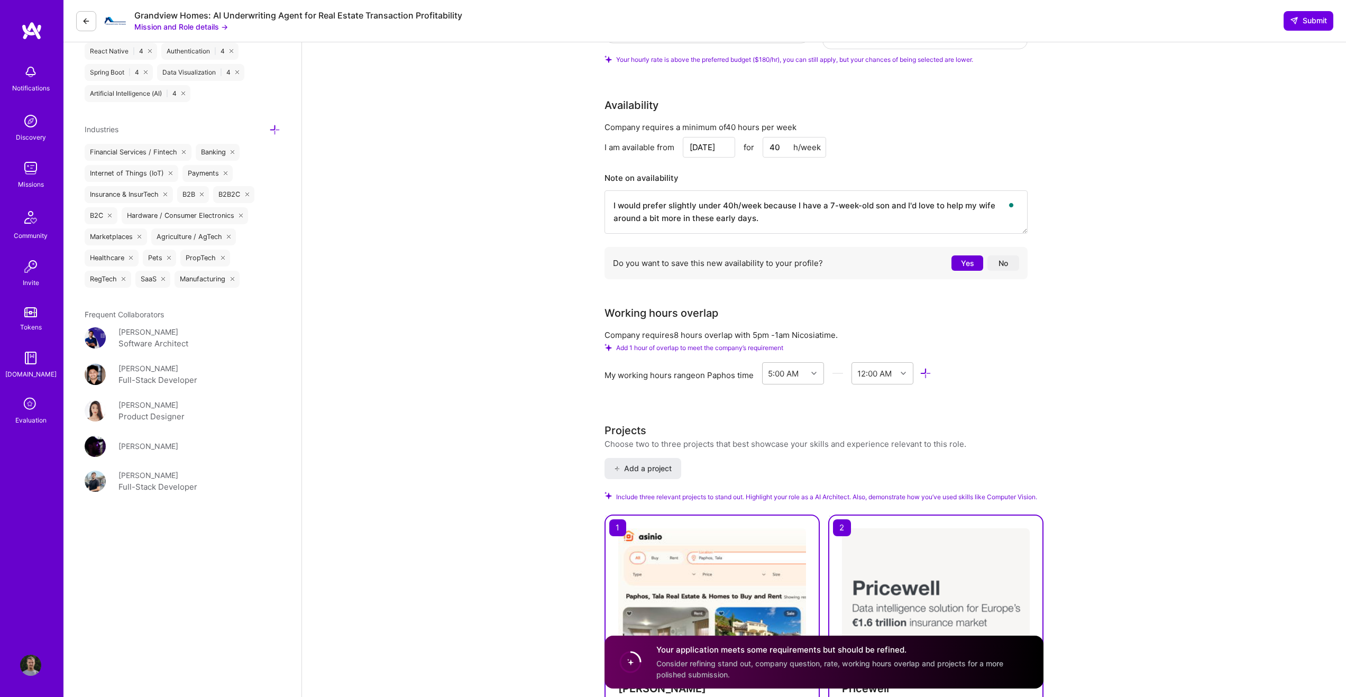
scroll to position [1043, 0]
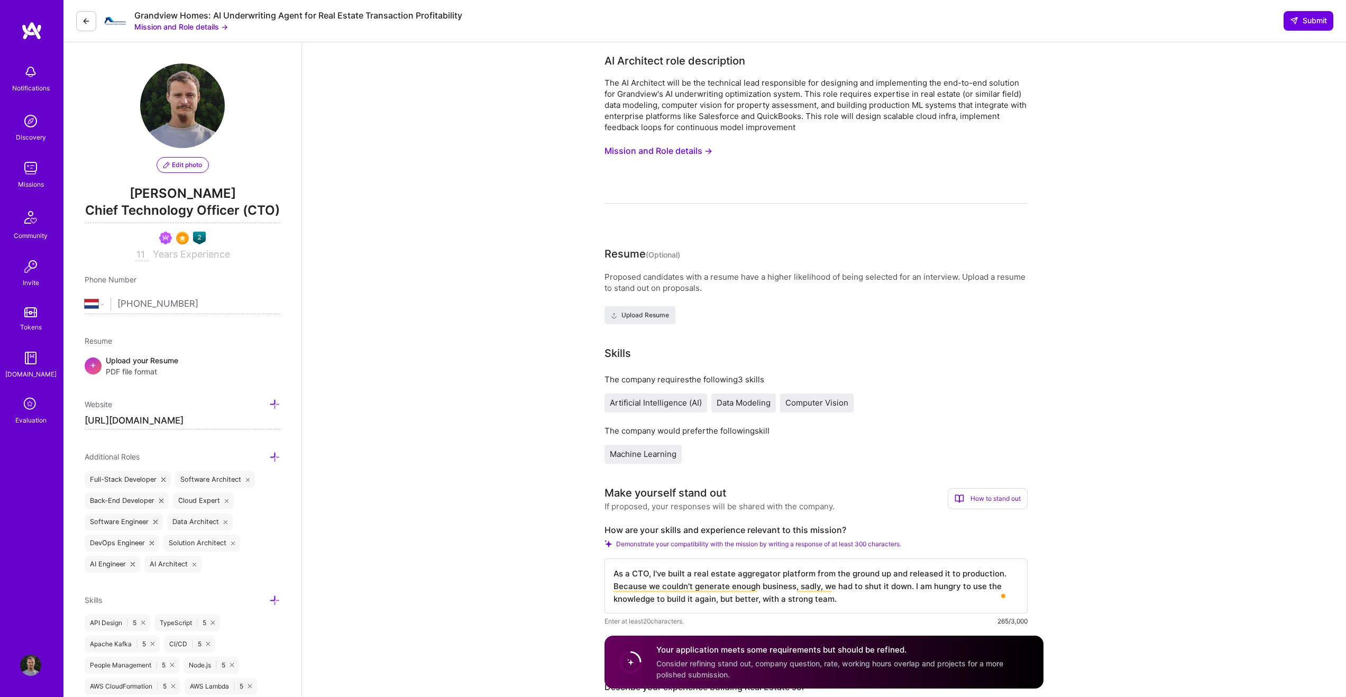
select select "NL"
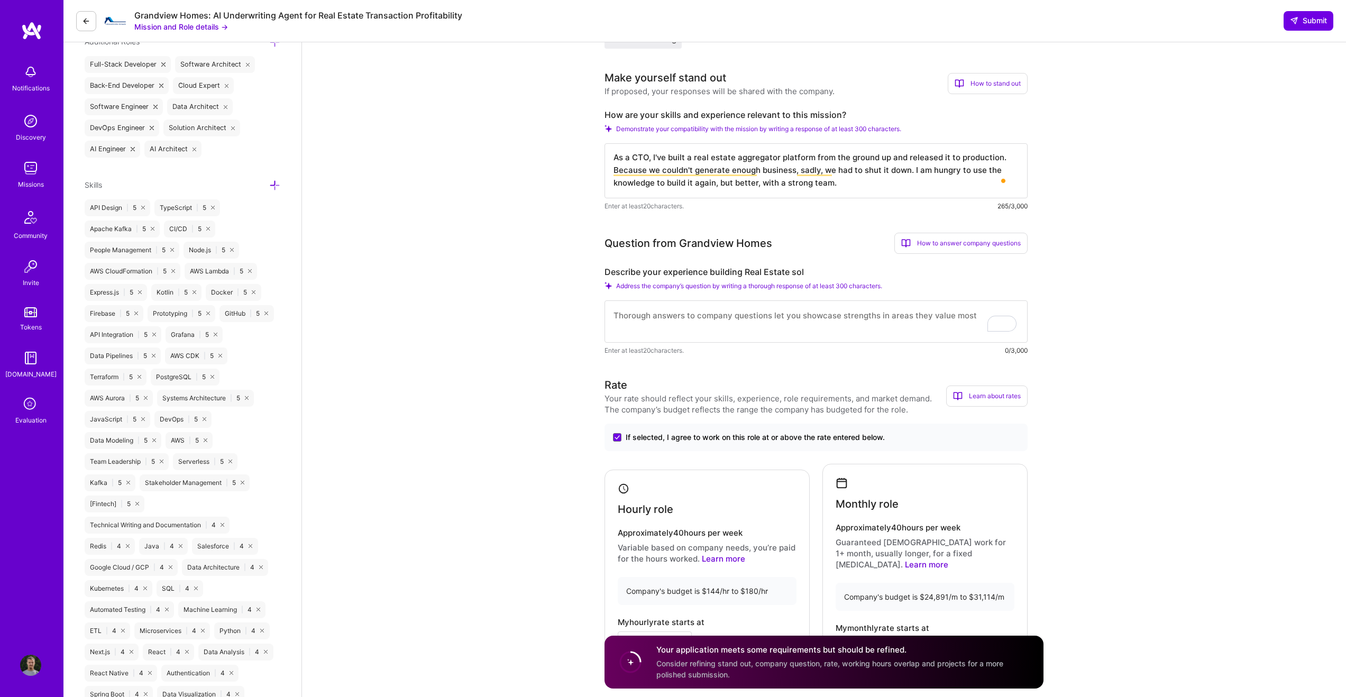
scroll to position [412, 0]
click at [755, 329] on textarea "To enrich screen reader interactions, please activate Accessibility in Grammarl…" at bounding box center [815, 324] width 423 height 42
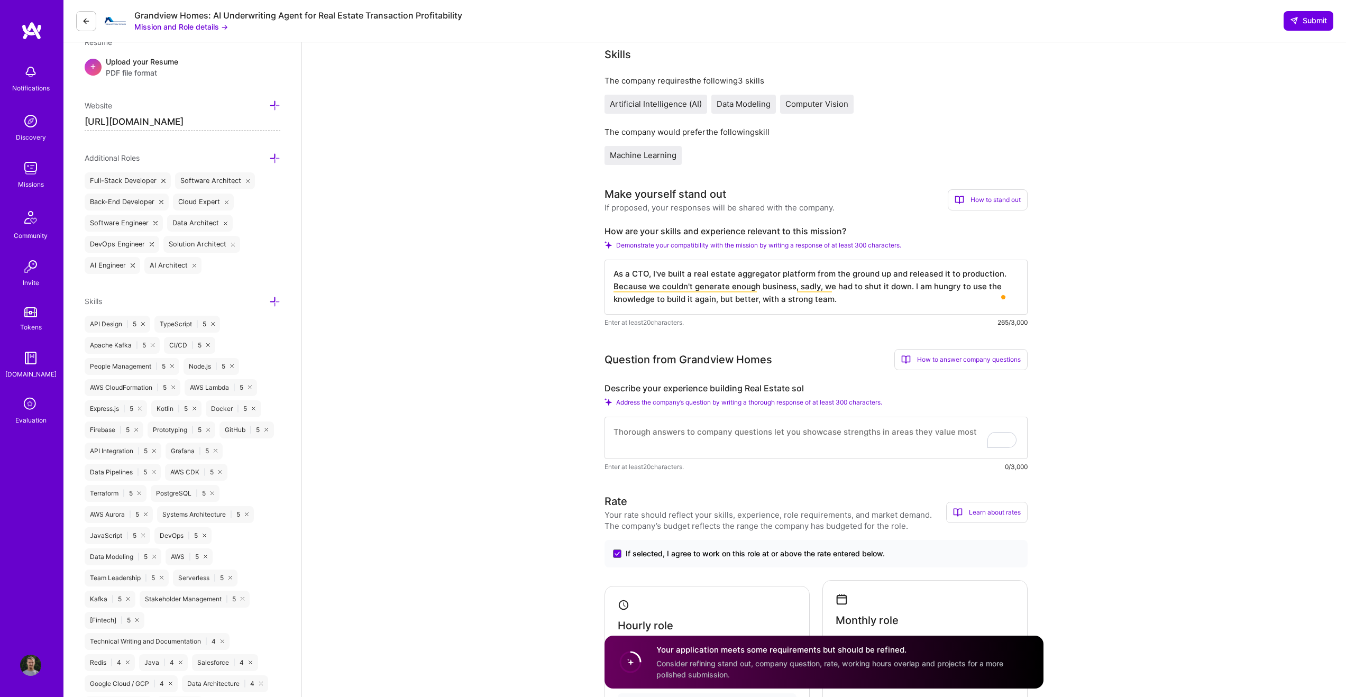
scroll to position [297, 0]
click at [881, 309] on textarea "As a CTO, I've built a real estate aggregator platform from the ground up and r…" at bounding box center [815, 288] width 423 height 55
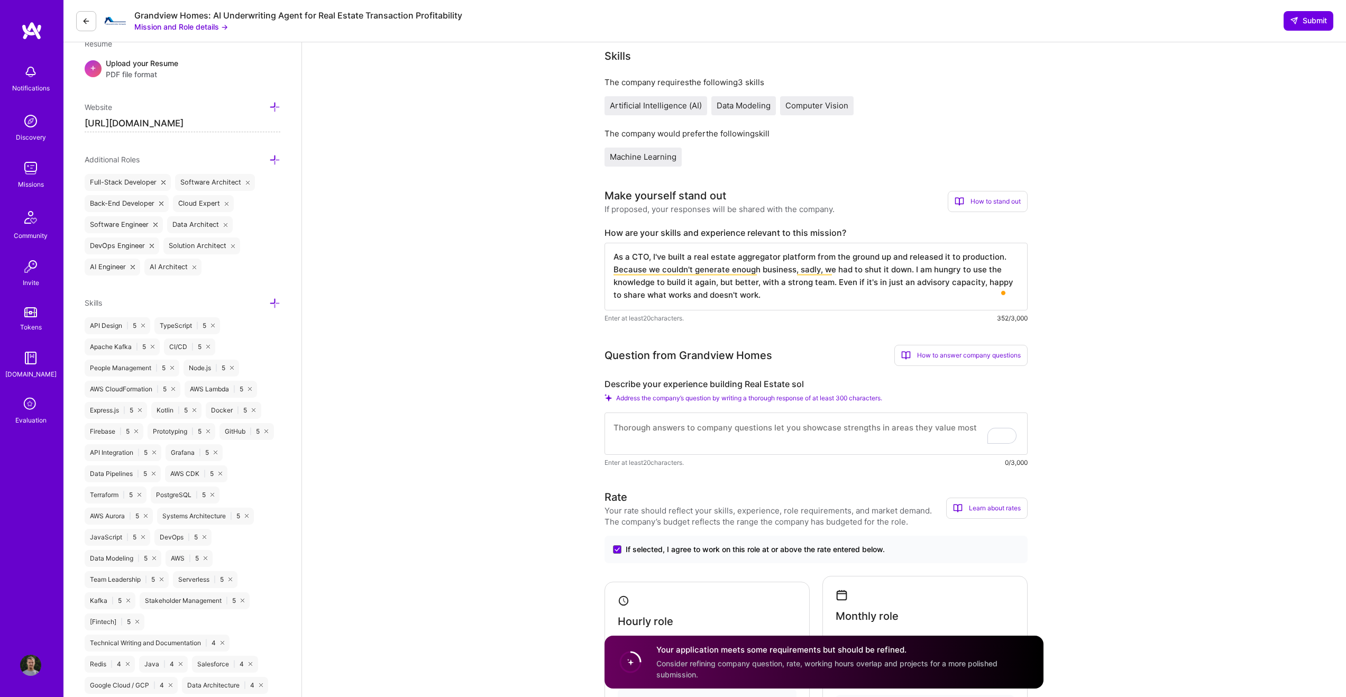
type textarea "As a CTO, I've built a real estate aggregator platform from the ground up and r…"
click at [899, 433] on textarea "To enrich screen reader interactions, please activate Accessibility in Grammarl…" at bounding box center [815, 433] width 423 height 42
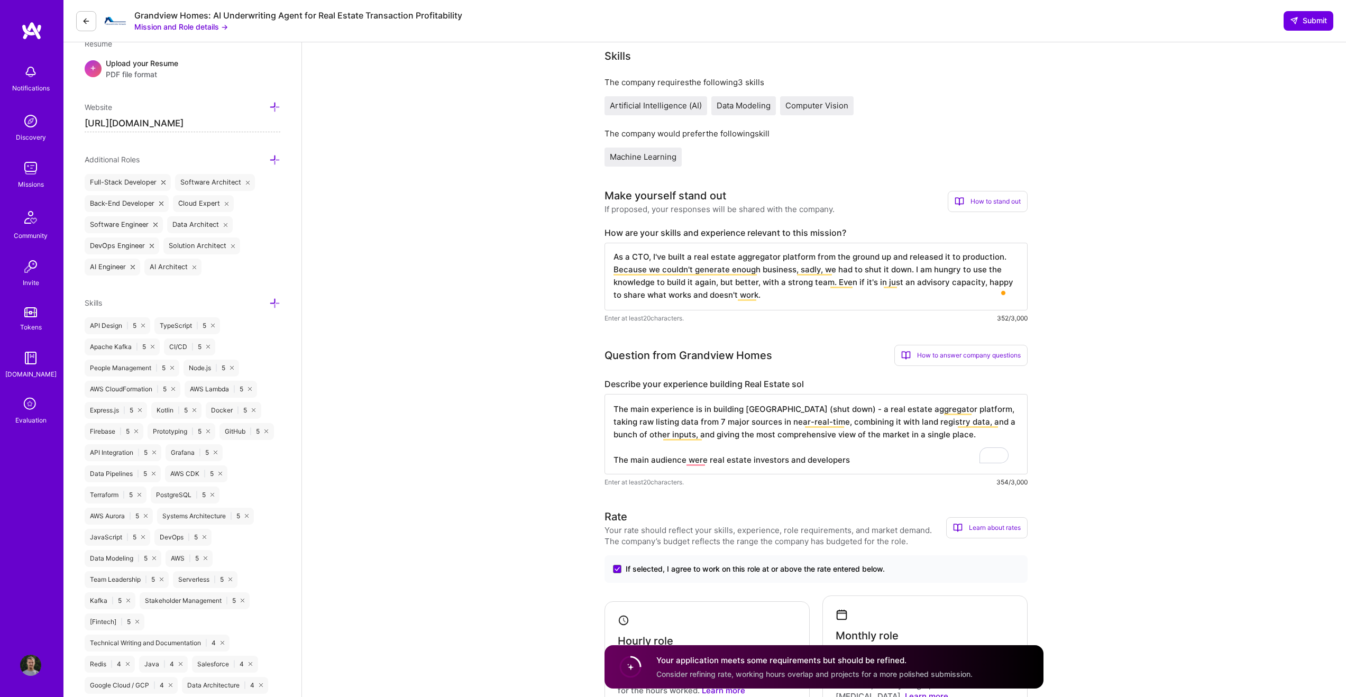
click at [865, 301] on textarea "As a CTO, I've built a real estate aggregator platform from the ground up and r…" at bounding box center [815, 277] width 423 height 68
click at [866, 453] on textarea "The main experience is in building Asinio (shut down) - a real estate aggregato…" at bounding box center [815, 434] width 423 height 80
click at [866, 457] on textarea "The main experience is in building Asinio (shut down) - a real estate aggregato…" at bounding box center [815, 434] width 423 height 80
click at [703, 464] on textarea "The main experience is in building Asinio (shut down) - a real estate aggregato…" at bounding box center [815, 434] width 423 height 80
click at [856, 462] on textarea "The main experience is in building Asinio (shut down) - a real estate aggregato…" at bounding box center [815, 434] width 423 height 80
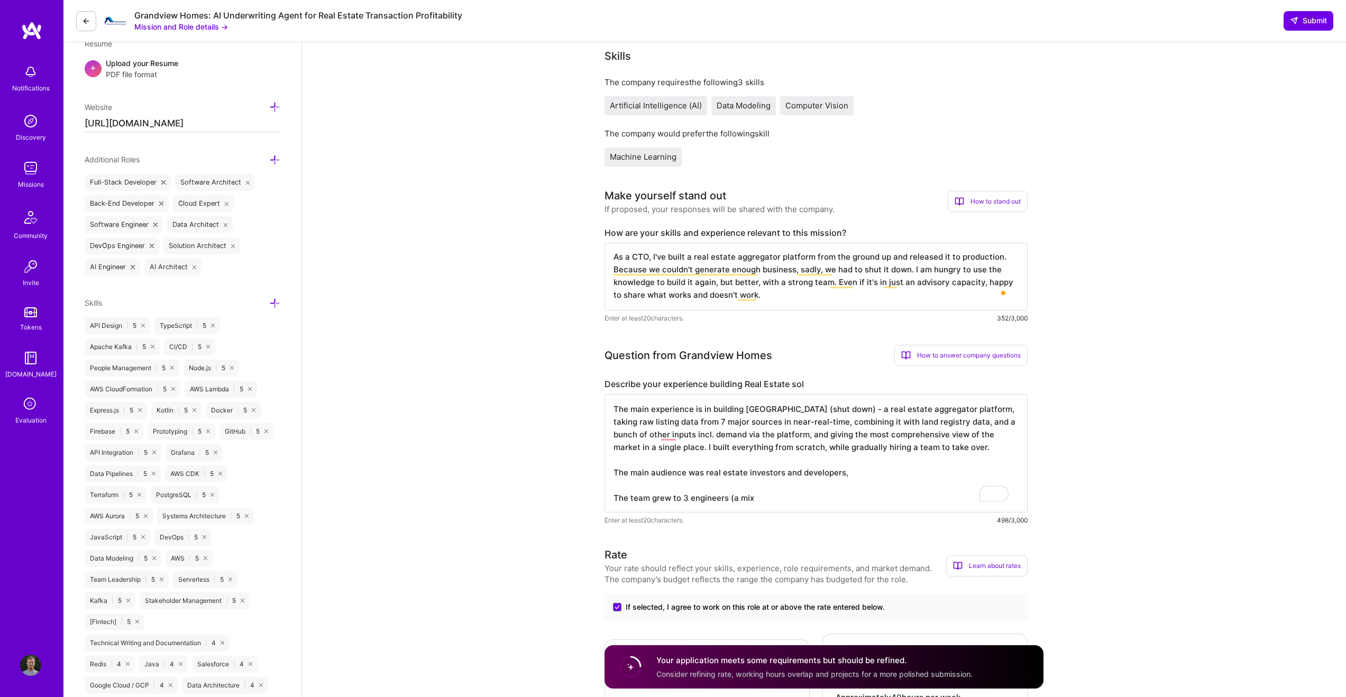
type textarea "The main experience is in building Asinio (shut down) - a real estate aggregato…"
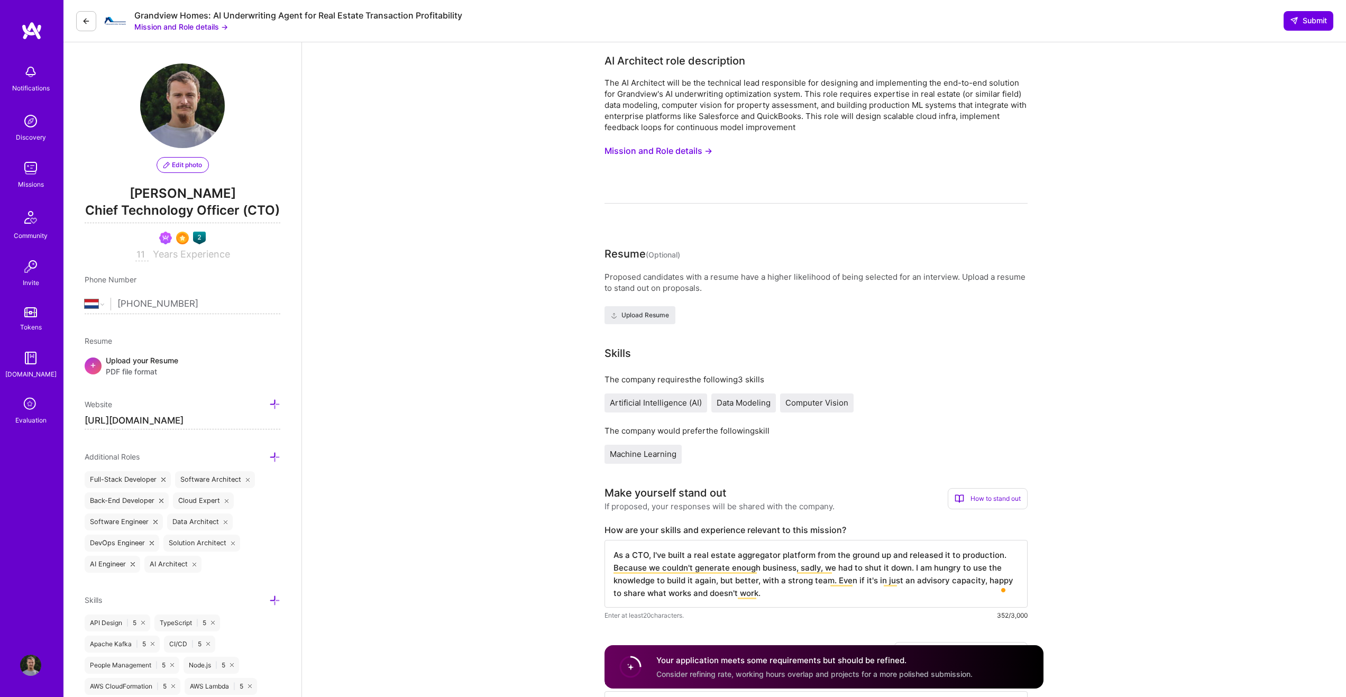
select select "NL"
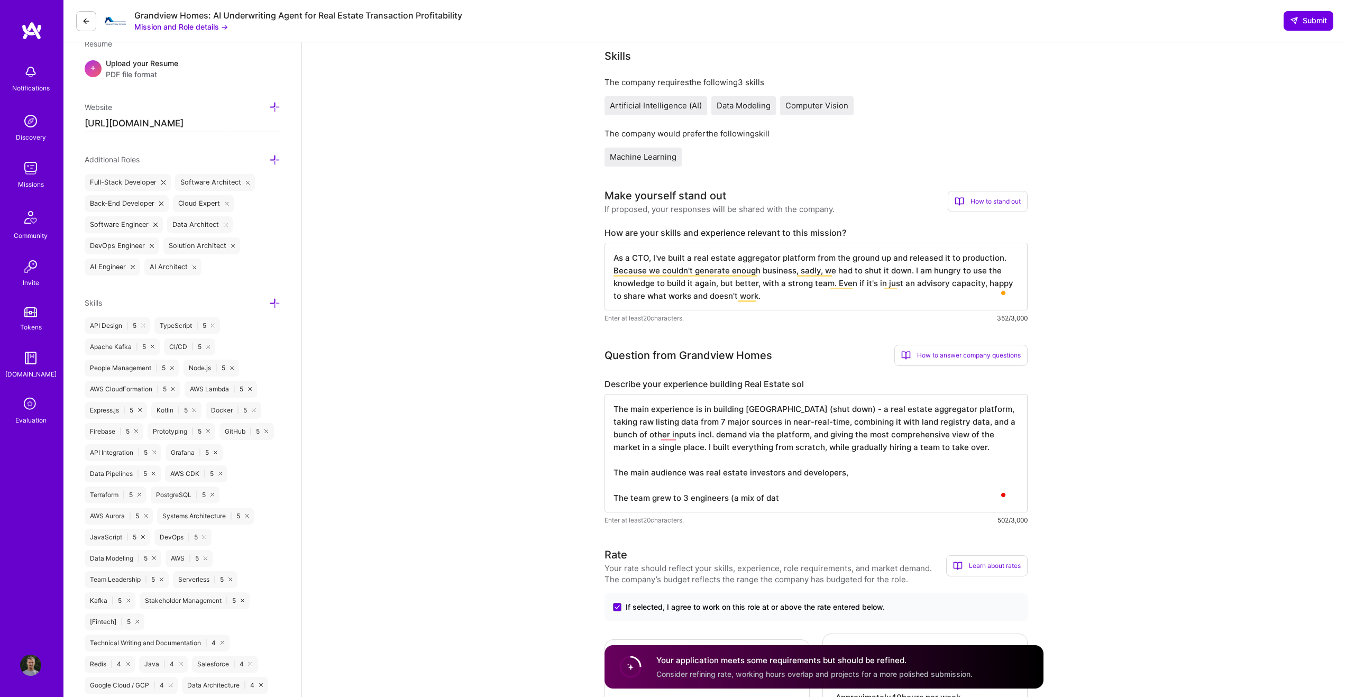
scroll to position [1, 0]
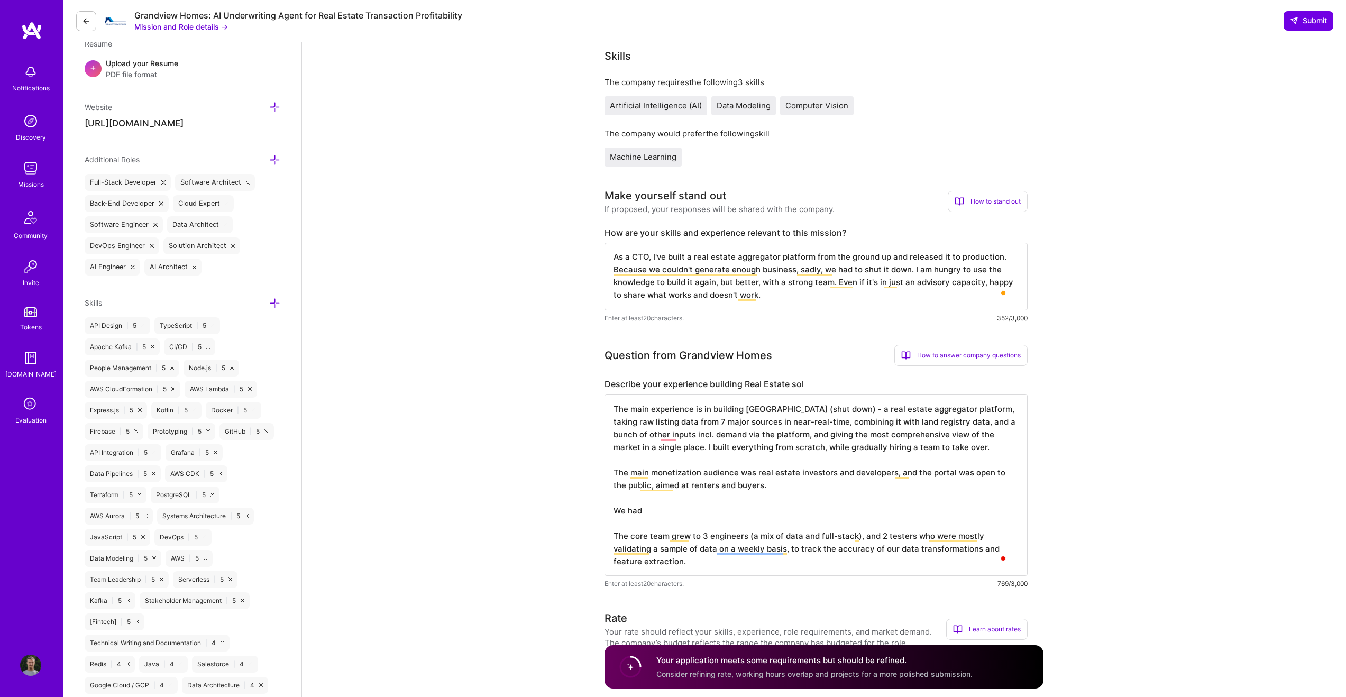
type textarea "The main experience is in building Asinio (shut down) - a real estate aggregato…"
click at [794, 562] on textarea "The main experience is in building Asinio (shut down) - a real estate aggregato…" at bounding box center [815, 485] width 423 height 182
click at [791, 517] on textarea "The main experience is in building Asinio (shut down) - a real estate aggregato…" at bounding box center [815, 485] width 423 height 182
click at [791, 509] on textarea "The main experience is in building Asinio (shut down) - a real estate aggregato…" at bounding box center [815, 485] width 423 height 182
click at [642, 404] on textarea "The main experience is in building Asinio (shut down) - a real estate aggregato…" at bounding box center [815, 485] width 423 height 182
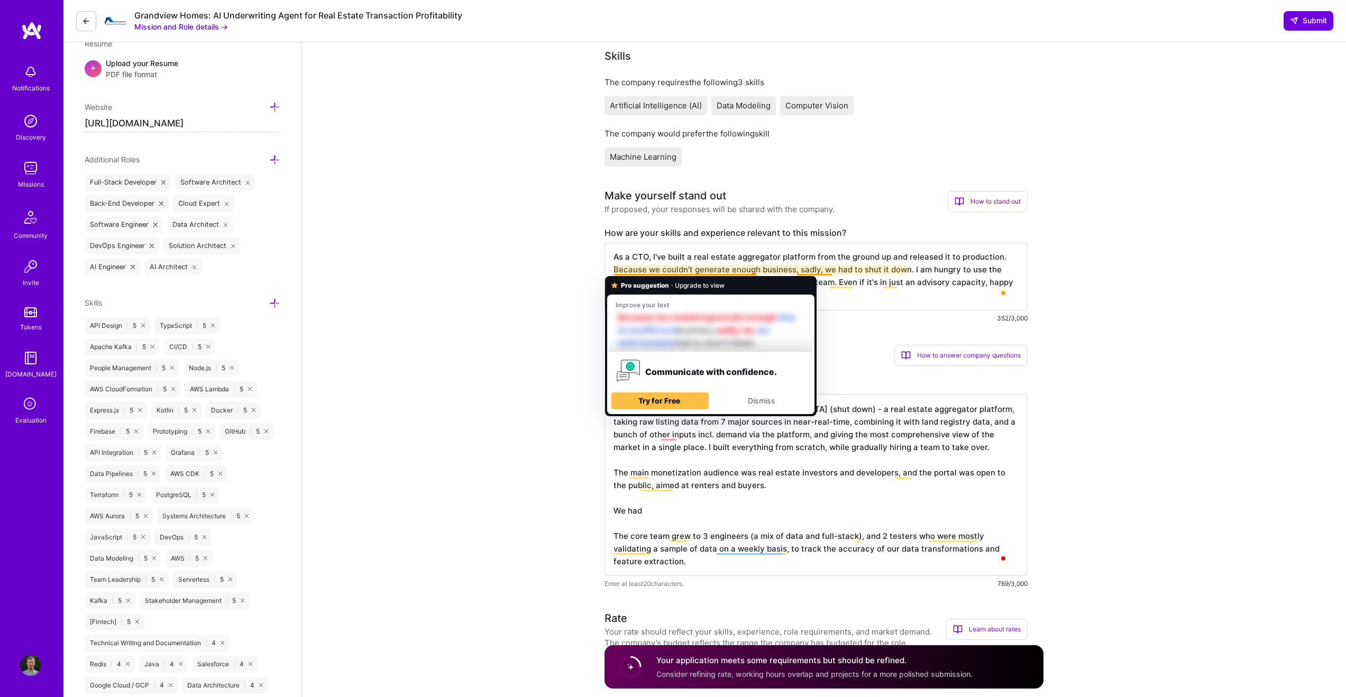
click at [684, 521] on textarea "The main experience is in building Asinio (shut down) - a real estate aggregato…" at bounding box center [815, 485] width 423 height 182
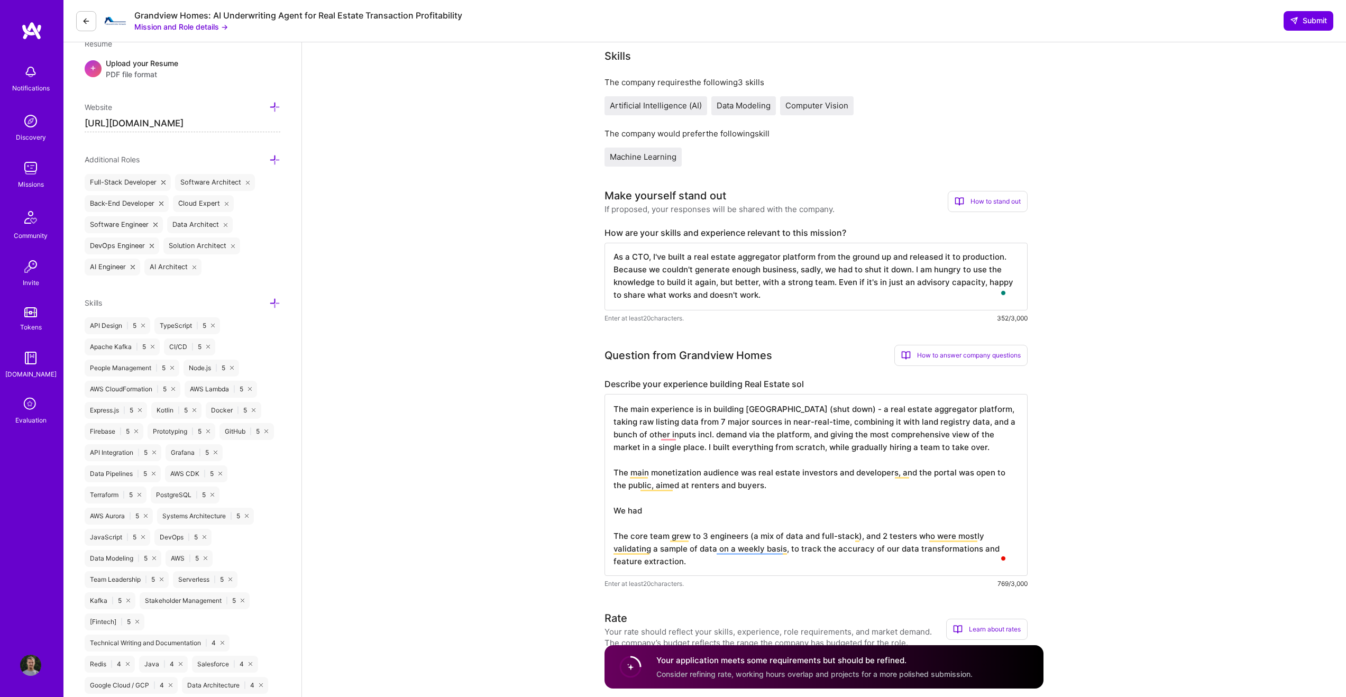
click at [684, 511] on textarea "The main experience is in building Asinio (shut down) - a real estate aggregato…" at bounding box center [815, 485] width 423 height 182
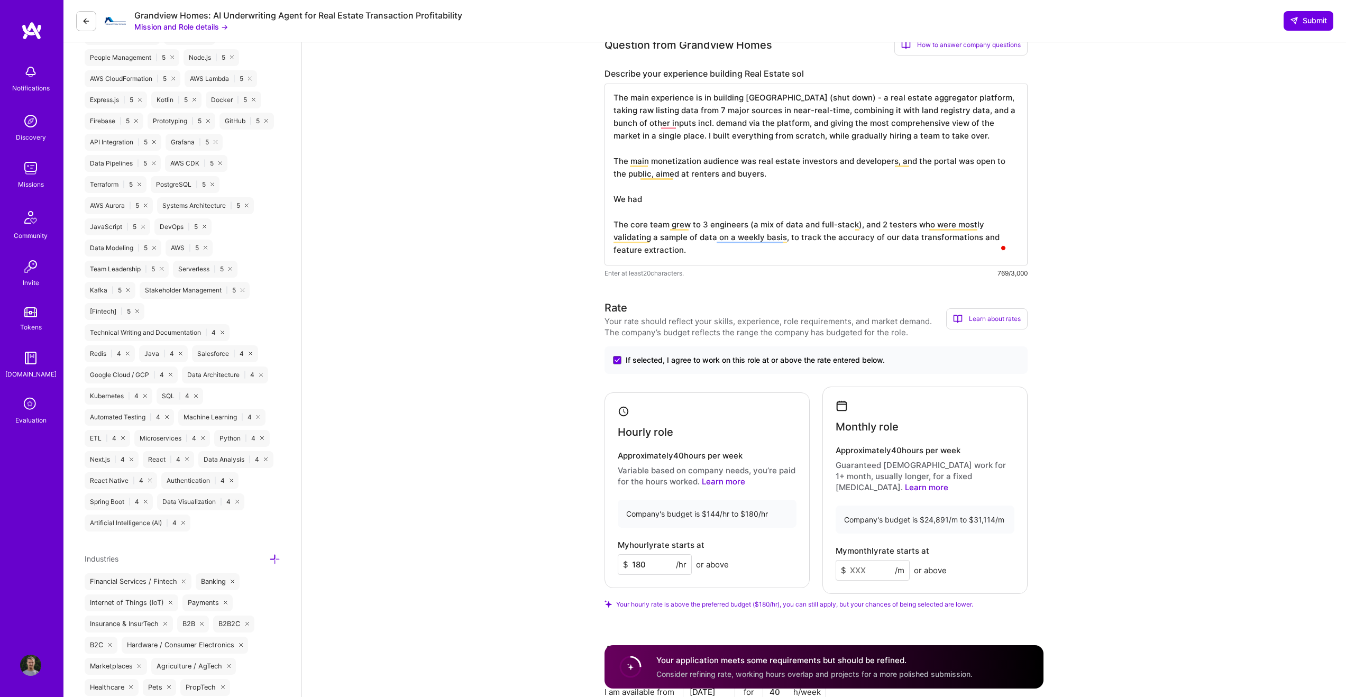
scroll to position [607, 0]
click at [869, 560] on input at bounding box center [872, 570] width 74 height 21
type input "28000"
click at [661, 559] on input "180" at bounding box center [655, 565] width 74 height 21
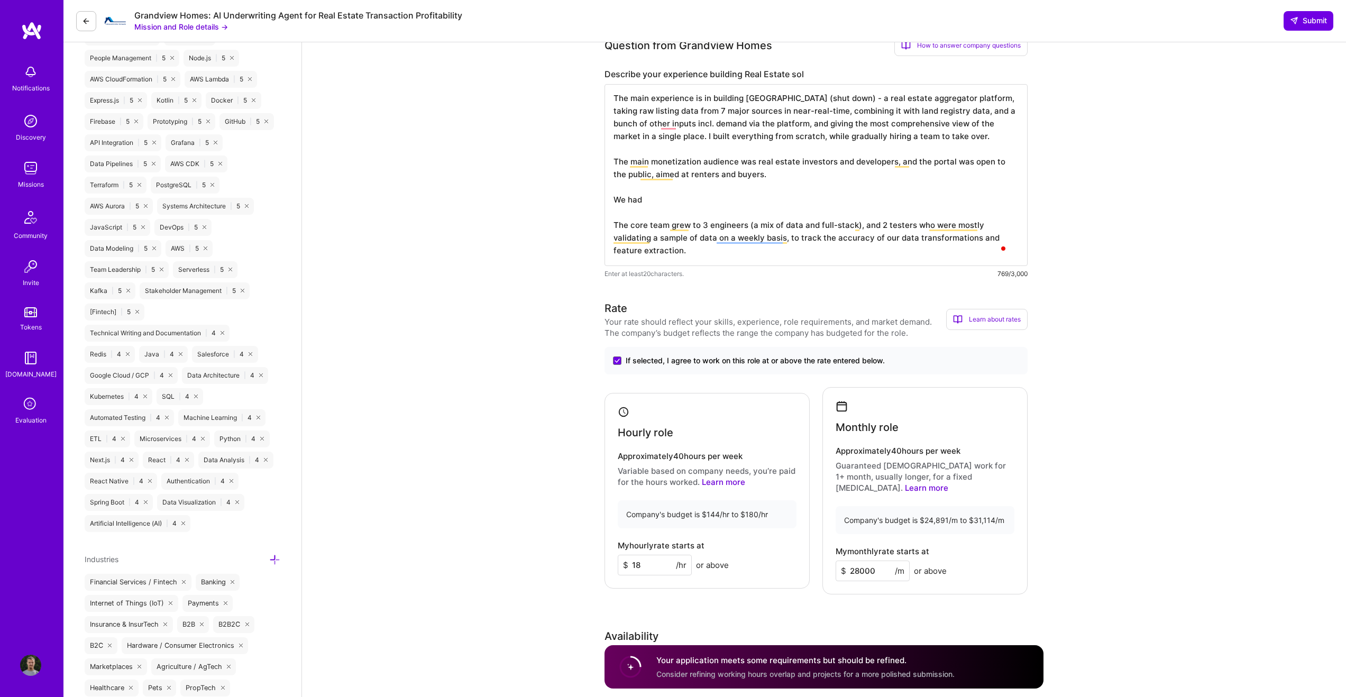
type input "180"
click at [733, 541] on div "My hourly rate starts at $ 180 /hr or above" at bounding box center [707, 558] width 179 height 34
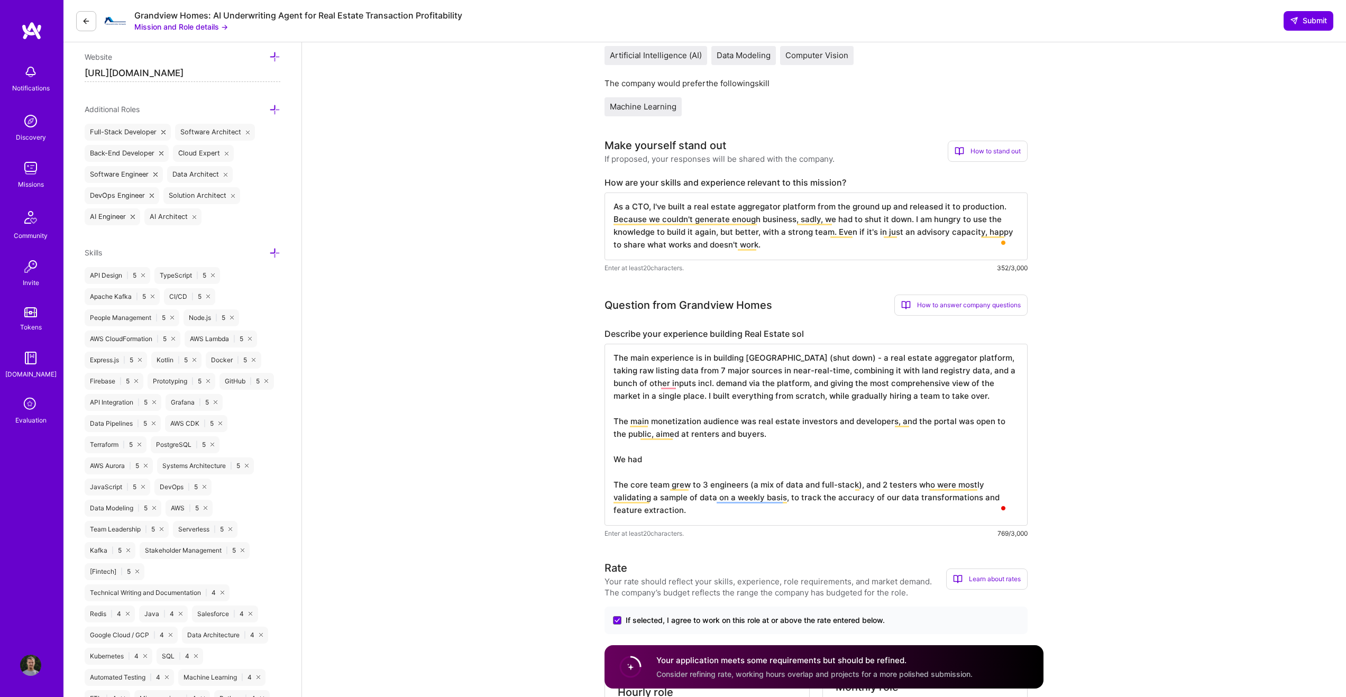
scroll to position [330, 0]
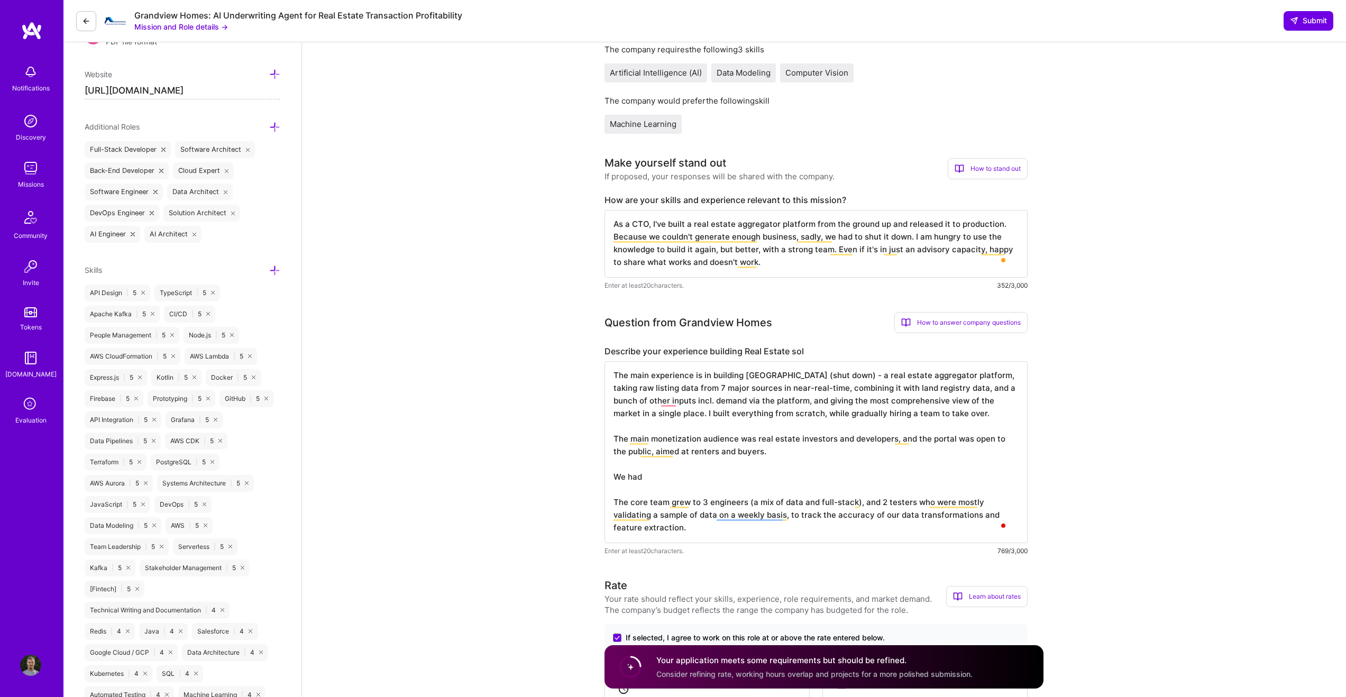
click at [770, 472] on textarea "The main experience is in building Asinio (shut down) - a real estate aggregato…" at bounding box center [815, 452] width 423 height 182
click at [808, 257] on textarea "As a CTO, I've built a real estate aggregator platform from the ground up and r…" at bounding box center [815, 244] width 423 height 68
click at [792, 465] on textarea "The main experience is in building Asinio (shut down) - a real estate aggregato…" at bounding box center [815, 452] width 423 height 182
click at [792, 483] on textarea "The main experience is in building Asinio (shut down) - a real estate aggregato…" at bounding box center [815, 452] width 423 height 182
click at [792, 495] on textarea "The main experience is in building Asinio (shut down) - a real estate aggregato…" at bounding box center [815, 452] width 423 height 182
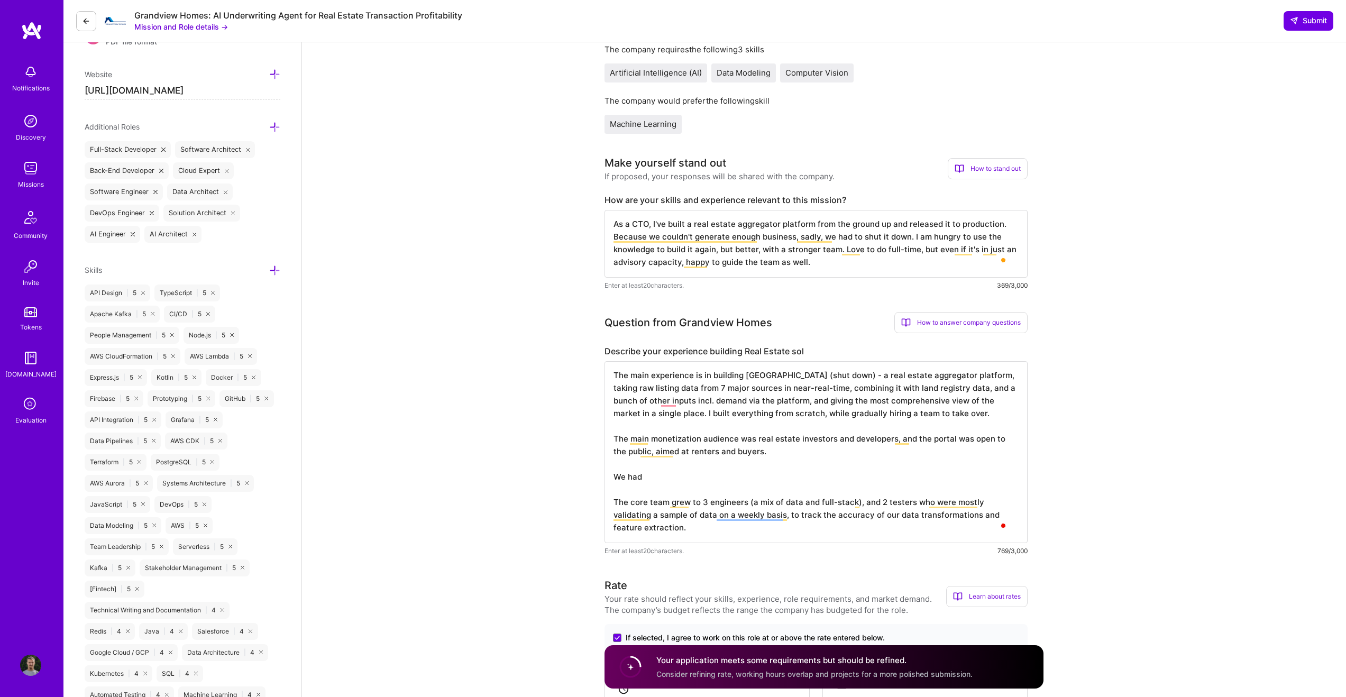
click at [642, 262] on textarea "As a CTO, I've built a real estate aggregator platform from the ground up and r…" at bounding box center [815, 244] width 423 height 68
type textarea "As a CTO, I've built a real estate aggregator platform from the ground up and r…"
click at [743, 471] on textarea "The main experience is in building Asinio (shut down) - a real estate aggregato…" at bounding box center [815, 452] width 423 height 182
click at [743, 477] on textarea "The main experience is in building Asinio (shut down) - a real estate aggregato…" at bounding box center [815, 452] width 423 height 182
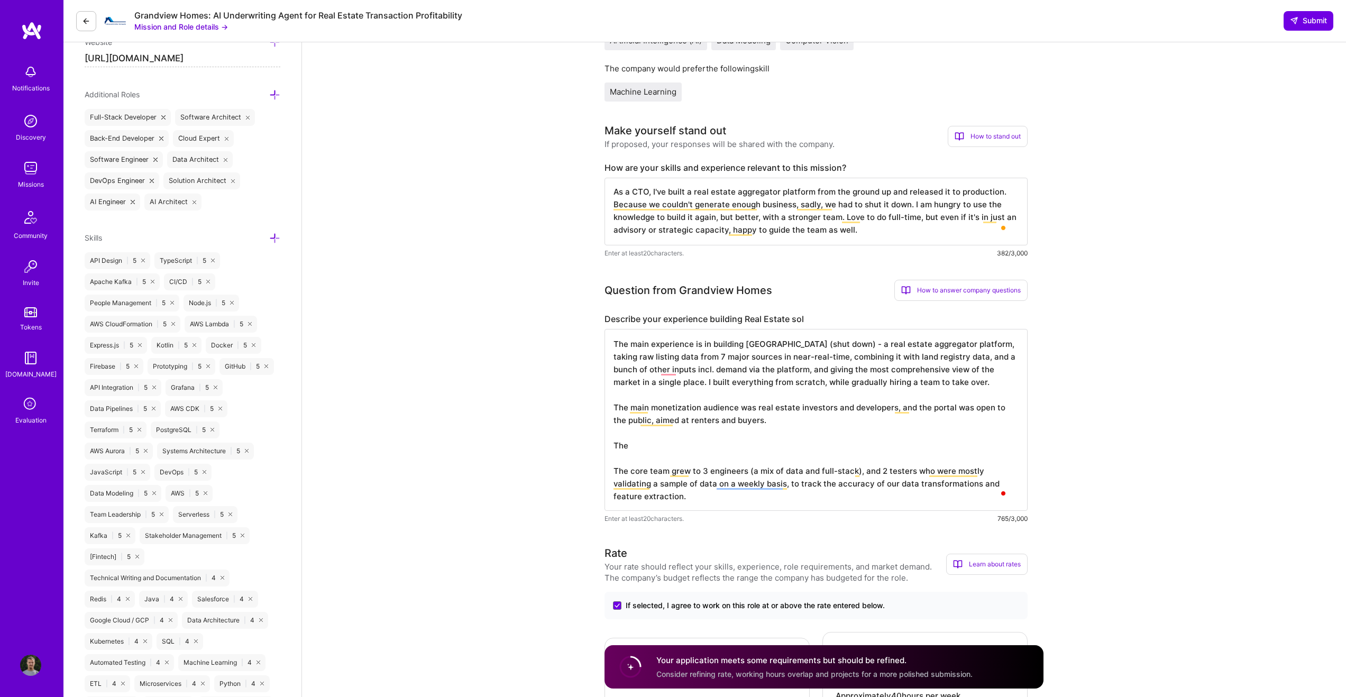
scroll to position [1, 0]
type textarea "The main experience is in building Asinio (shut down) - a real estate aggregato…"
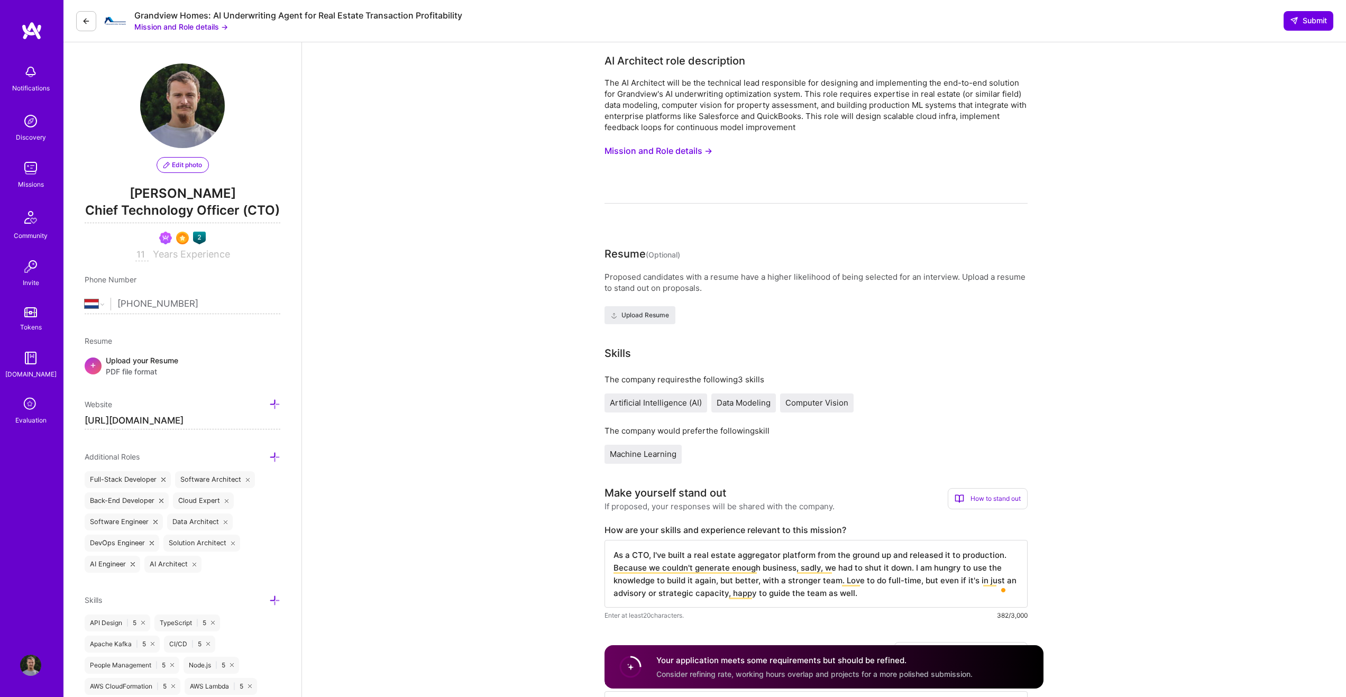
select select "NL"
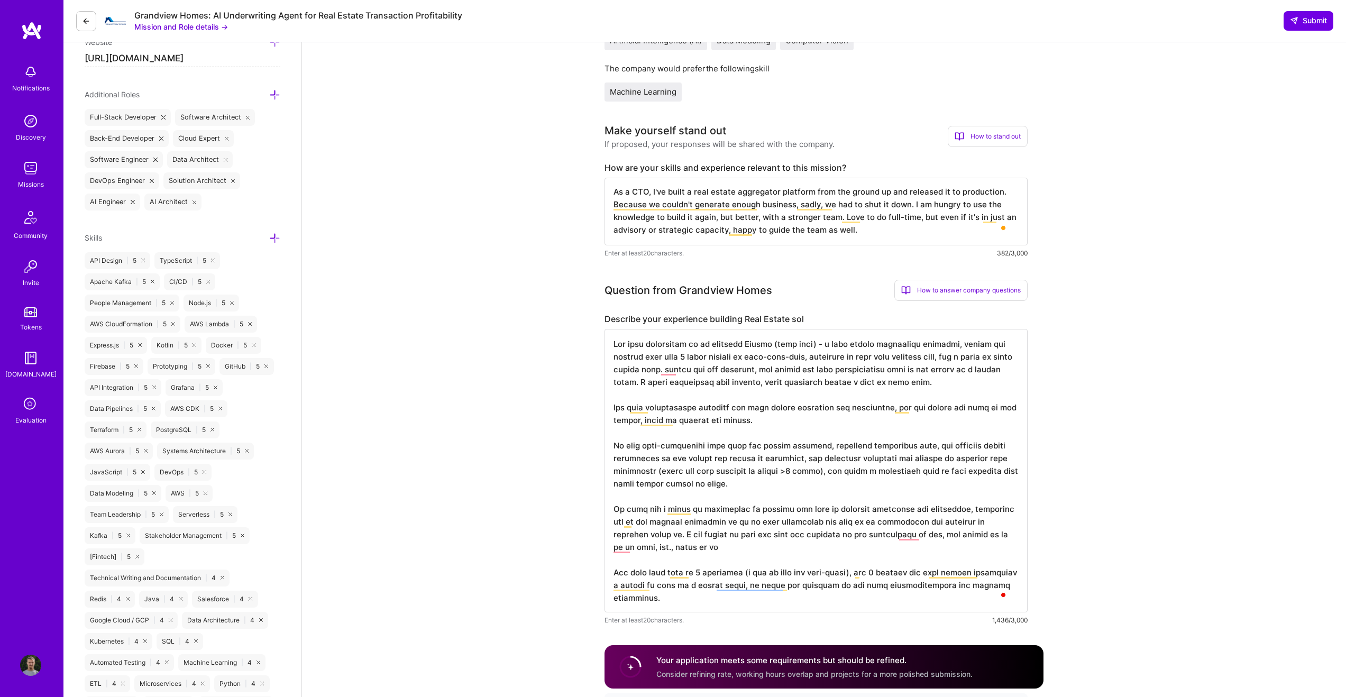
type textarea "The main experience is in building [GEOGRAPHIC_DATA] (shut down) - a real estat…"
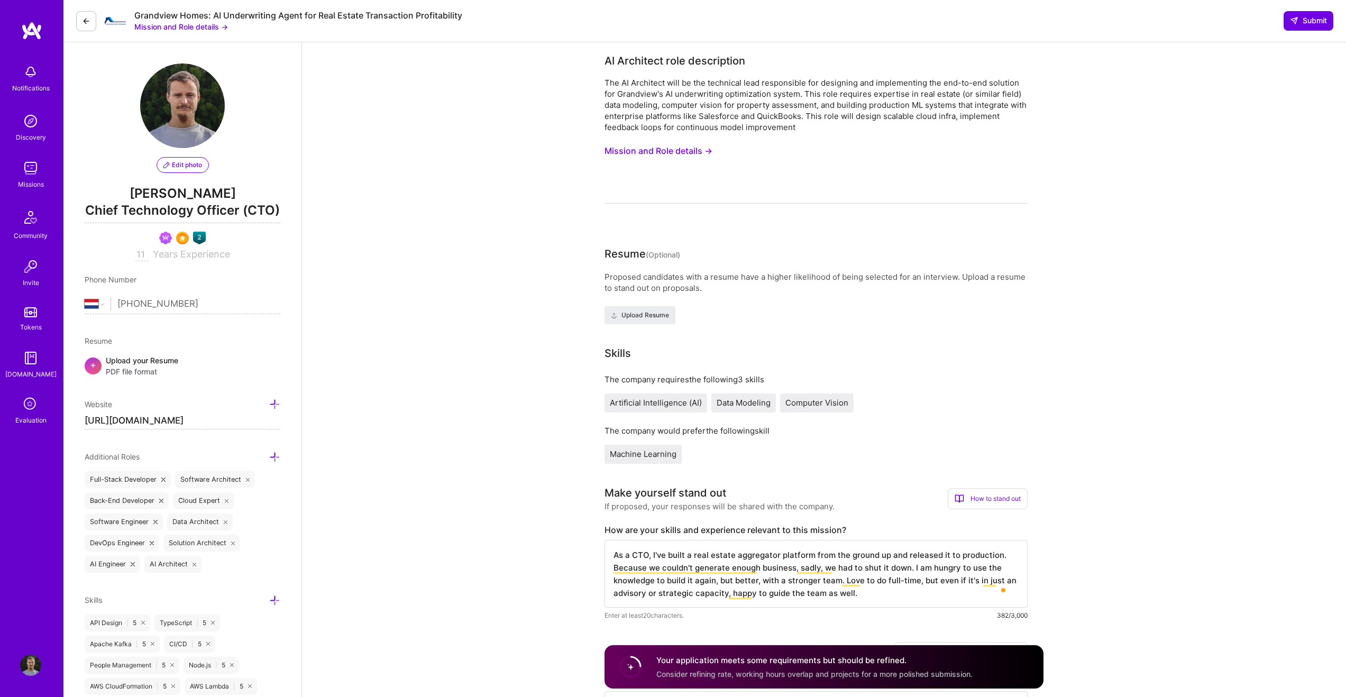
select select "NL"
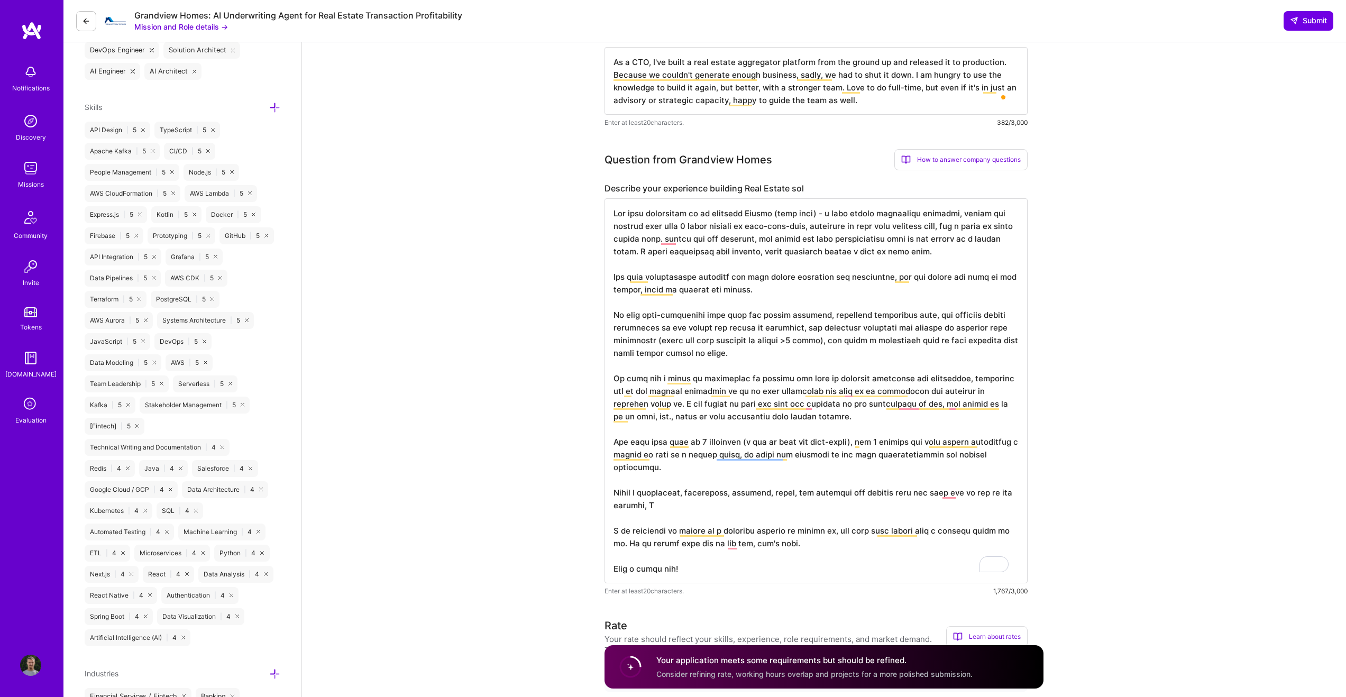
scroll to position [1, 0]
click at [702, 553] on textarea "To enrich screen reader interactions, please activate Accessibility in Grammarl…" at bounding box center [815, 390] width 423 height 385
click at [764, 531] on textarea "To enrich screen reader interactions, please activate Accessibility in Grammarl…" at bounding box center [815, 390] width 423 height 385
click at [816, 527] on textarea "To enrich screen reader interactions, please activate Accessibility in Grammarl…" at bounding box center [815, 390] width 423 height 385
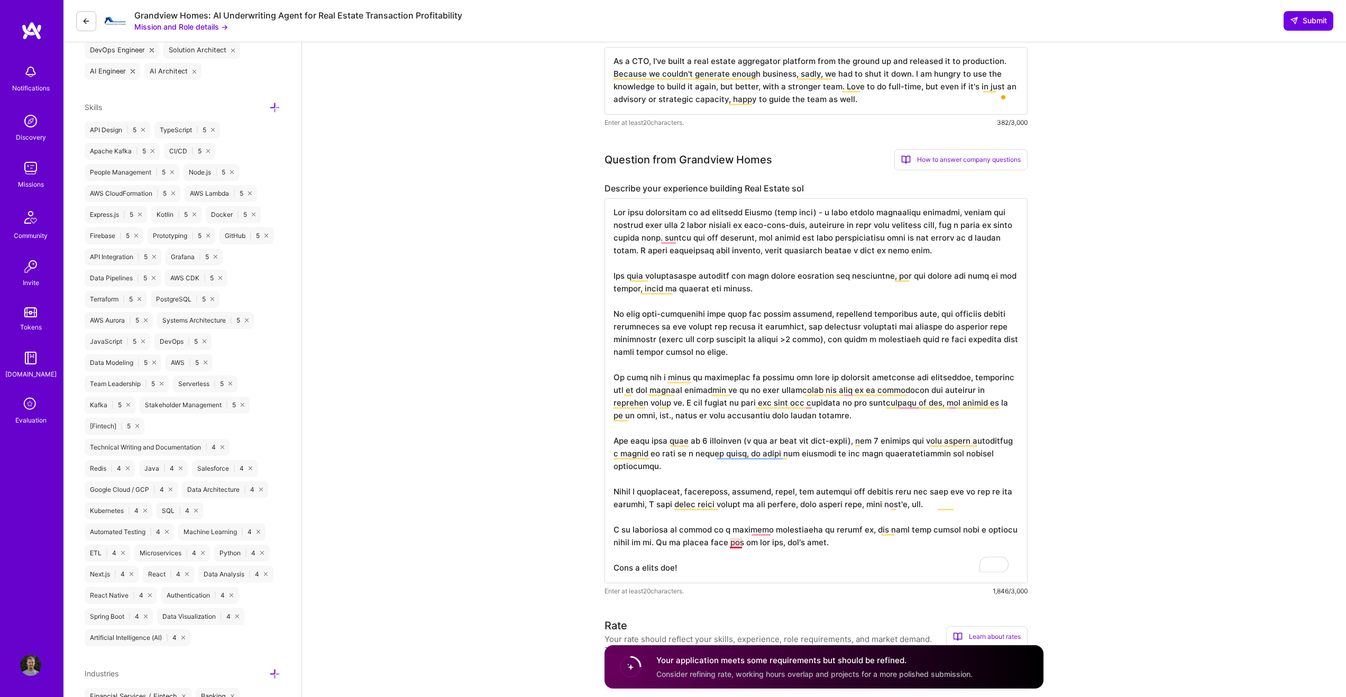
click at [732, 543] on textarea "To enrich screen reader interactions, please activate Accessibility in Grammarl…" at bounding box center [815, 390] width 423 height 385
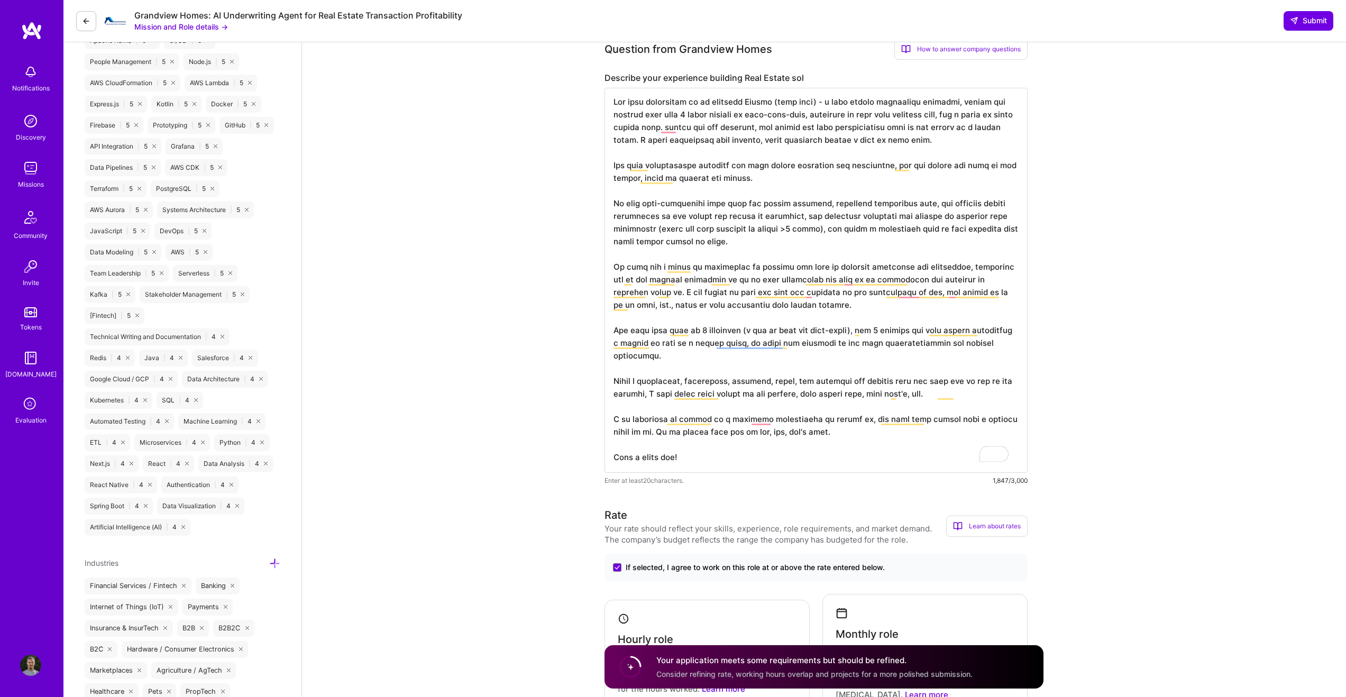
scroll to position [602, 0]
type textarea "The main experience is in building Asinio (shut down) - a real estate aggregato…"
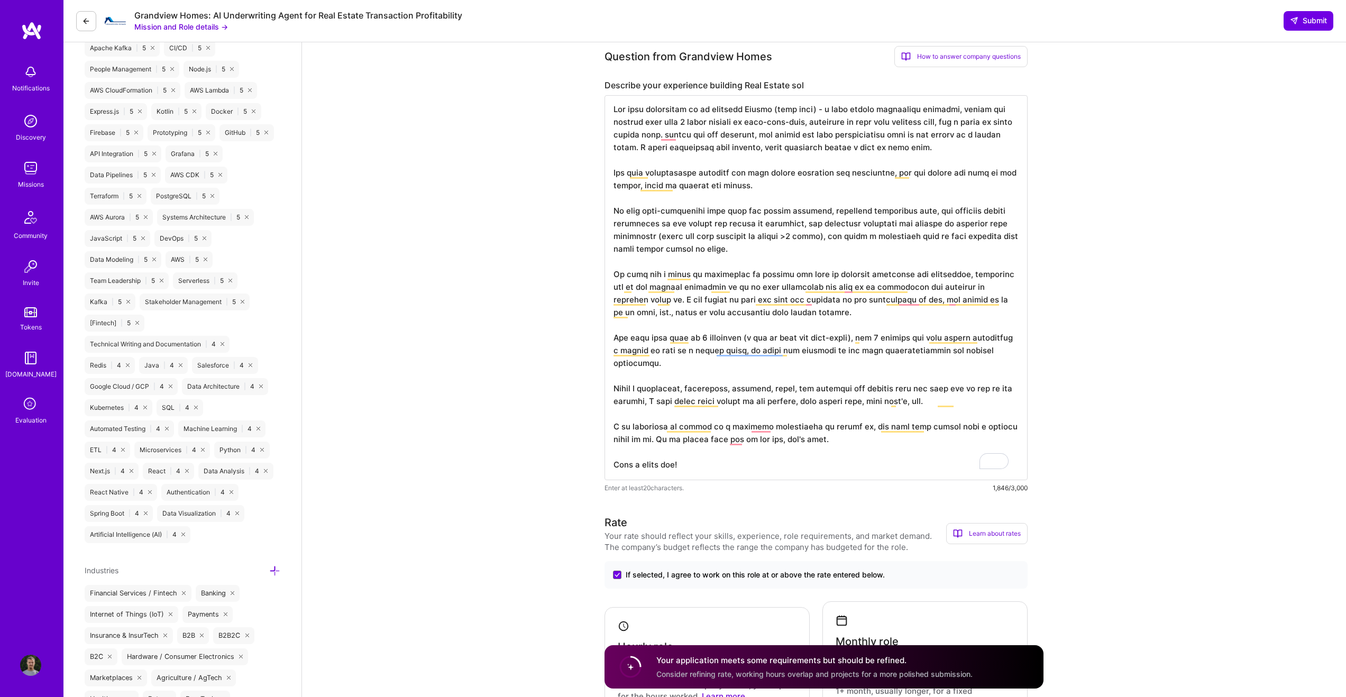
scroll to position [0, 0]
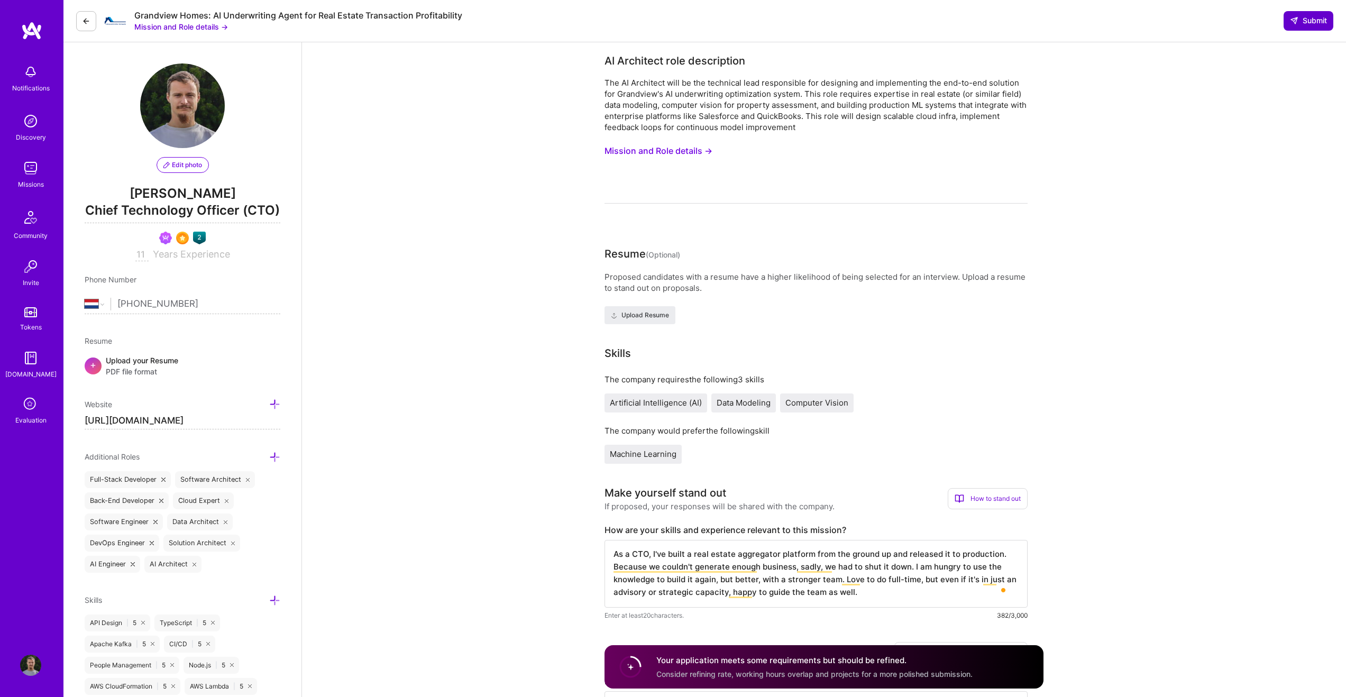
click at [1311, 23] on span "Submit" at bounding box center [1308, 20] width 37 height 11
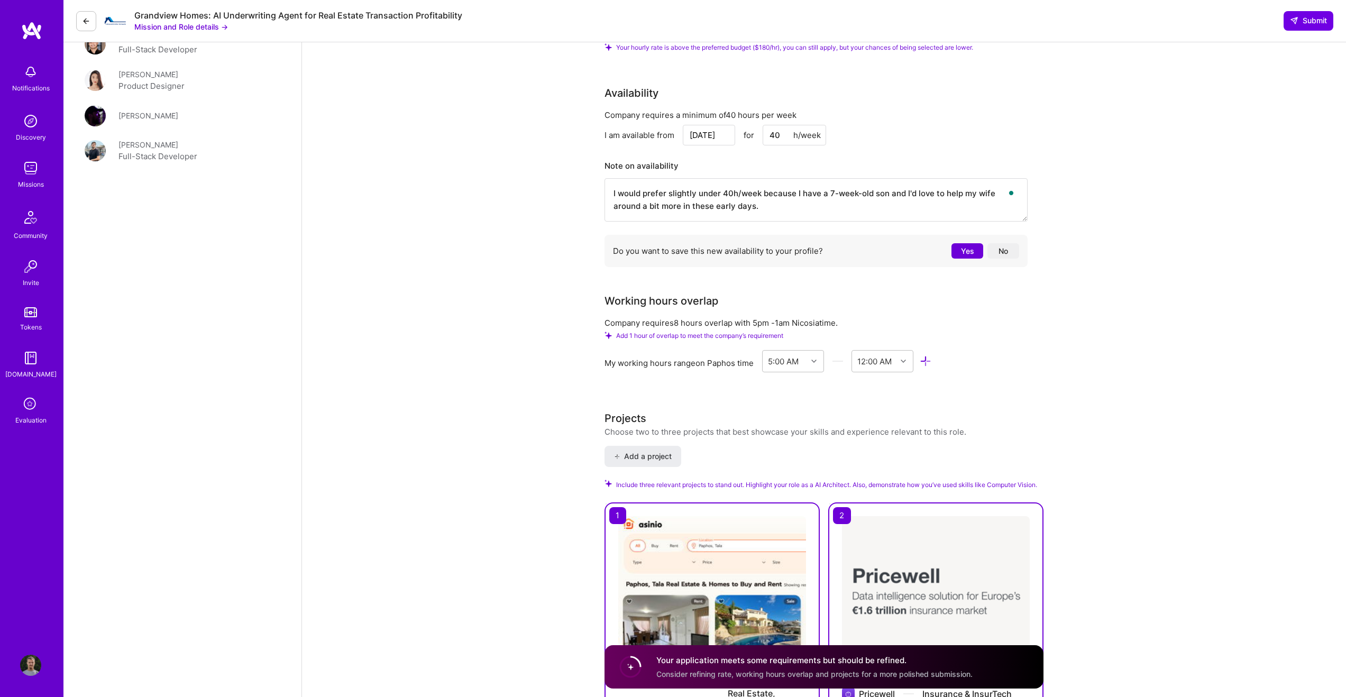
scroll to position [1368, 0]
click at [879, 354] on div "12:00 AM" at bounding box center [874, 359] width 34 height 11
click at [831, 327] on div "Company requires 8 hours overlap with 5pm - 1am Nicosia time. Add 1 hour of ove…" at bounding box center [815, 352] width 423 height 72
click at [875, 354] on div "12:00 AM" at bounding box center [874, 359] width 34 height 11
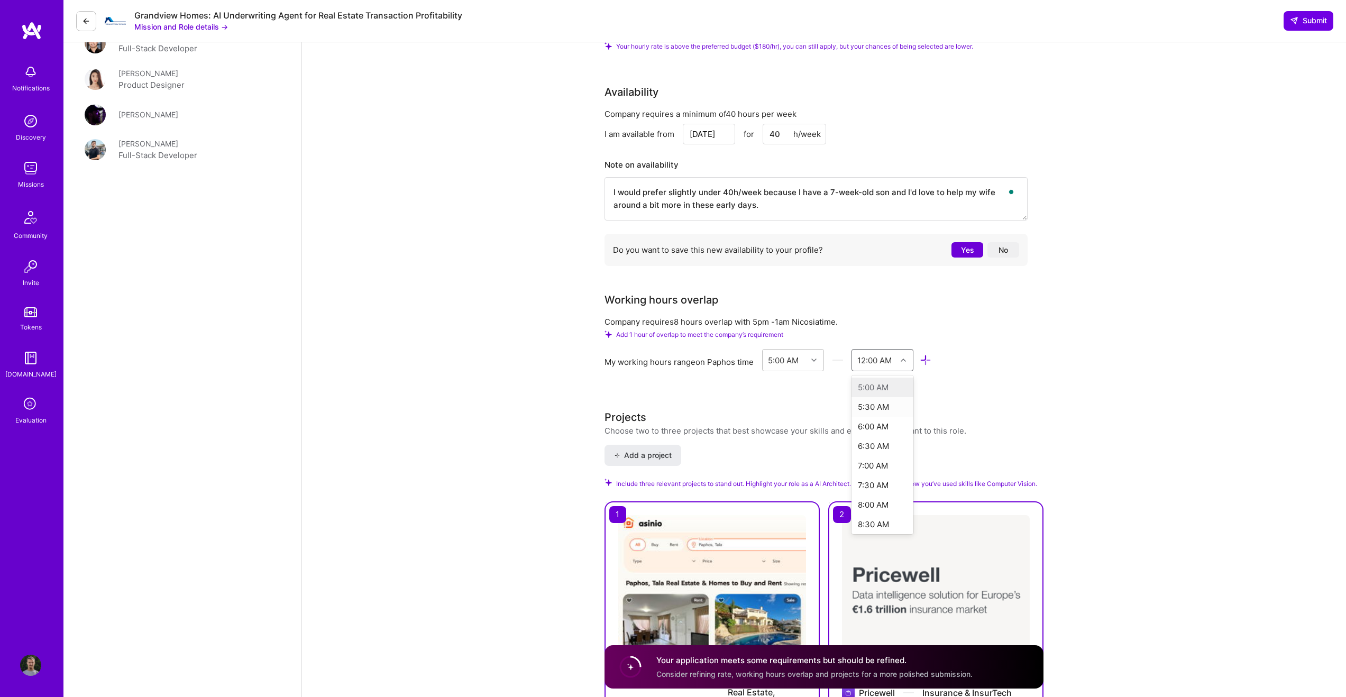
click at [975, 362] on div "My working hours range on Paphos time 5:00 AM option 5:30 AM focused, 2 of 48. …" at bounding box center [815, 362] width 423 height 26
click at [926, 354] on icon at bounding box center [925, 360] width 12 height 12
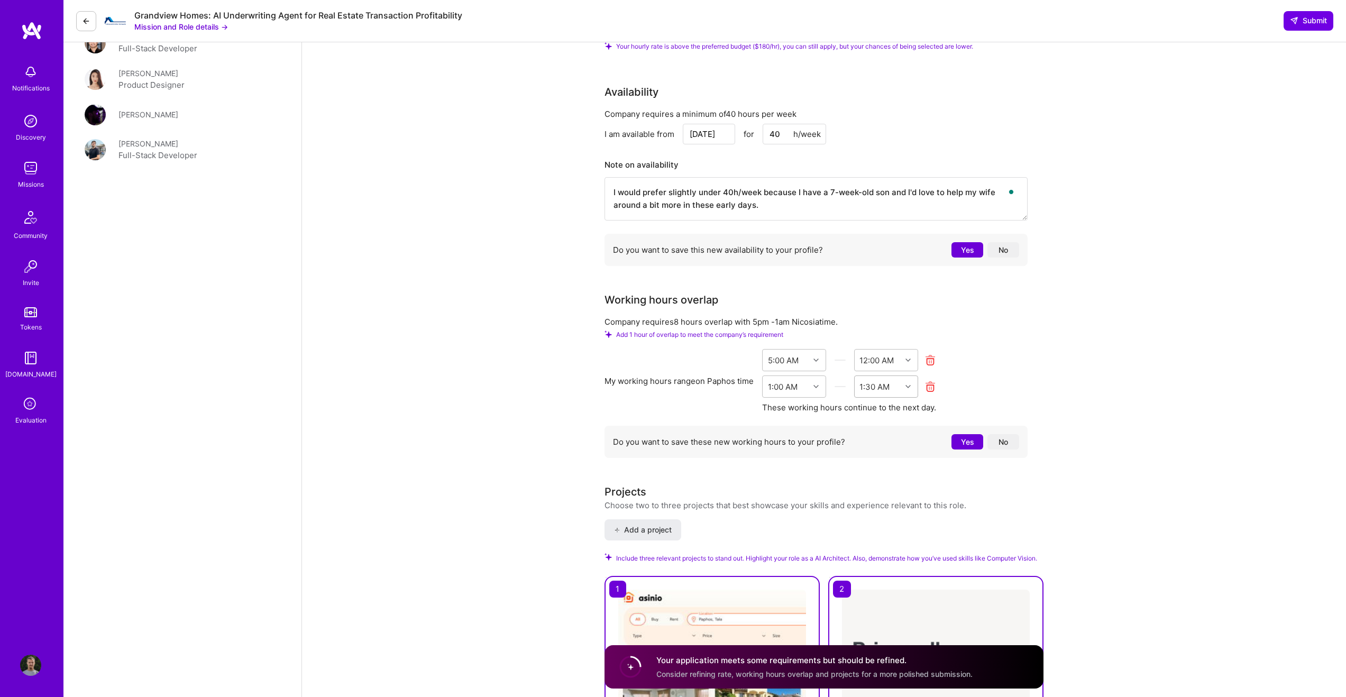
click at [867, 381] on div "1:30 AM" at bounding box center [874, 386] width 30 height 11
click at [885, 404] on div "1:00 AM" at bounding box center [886, 414] width 64 height 20
click at [799, 380] on div "1:00 AM" at bounding box center [785, 386] width 47 height 21
click at [976, 387] on div "My working hours range on Paphos time 5:00 AM 12:00 AM 1:00 AM 1:30 AM These wo…" at bounding box center [815, 381] width 423 height 64
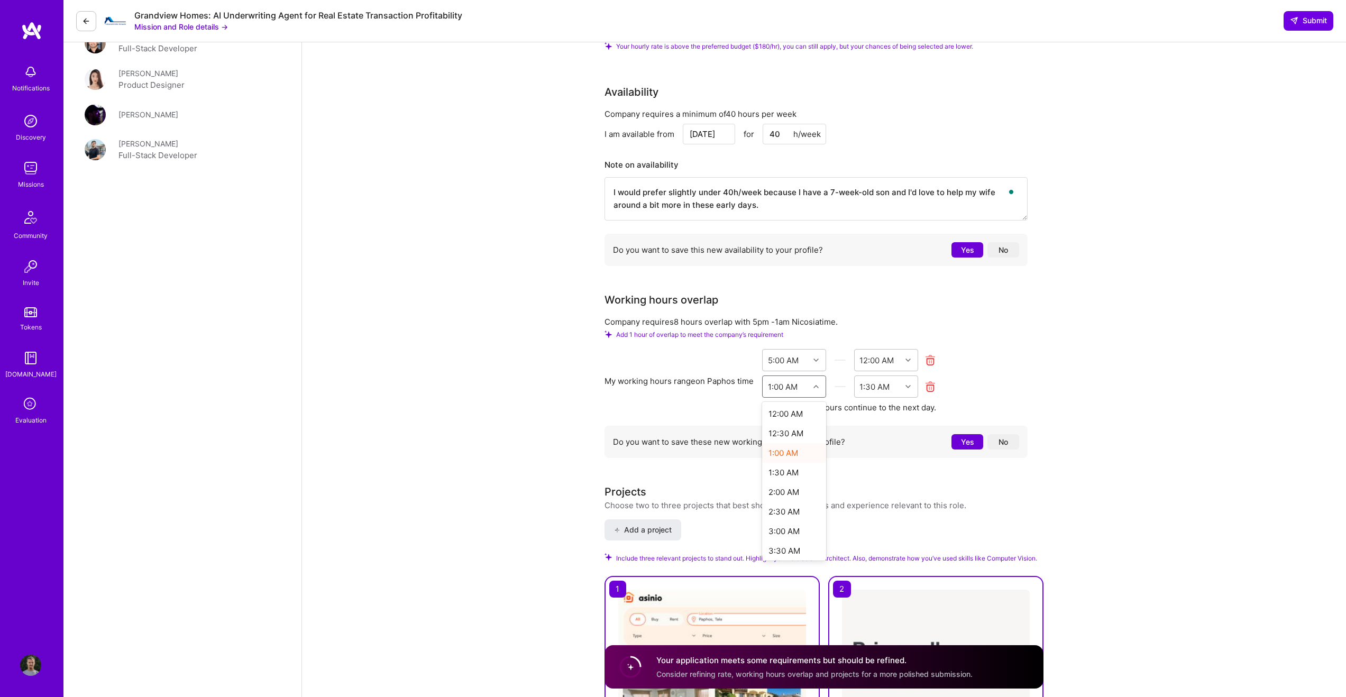
click at [811, 380] on div at bounding box center [817, 387] width 16 height 14
click at [802, 404] on div "12:00 AM" at bounding box center [794, 414] width 64 height 20
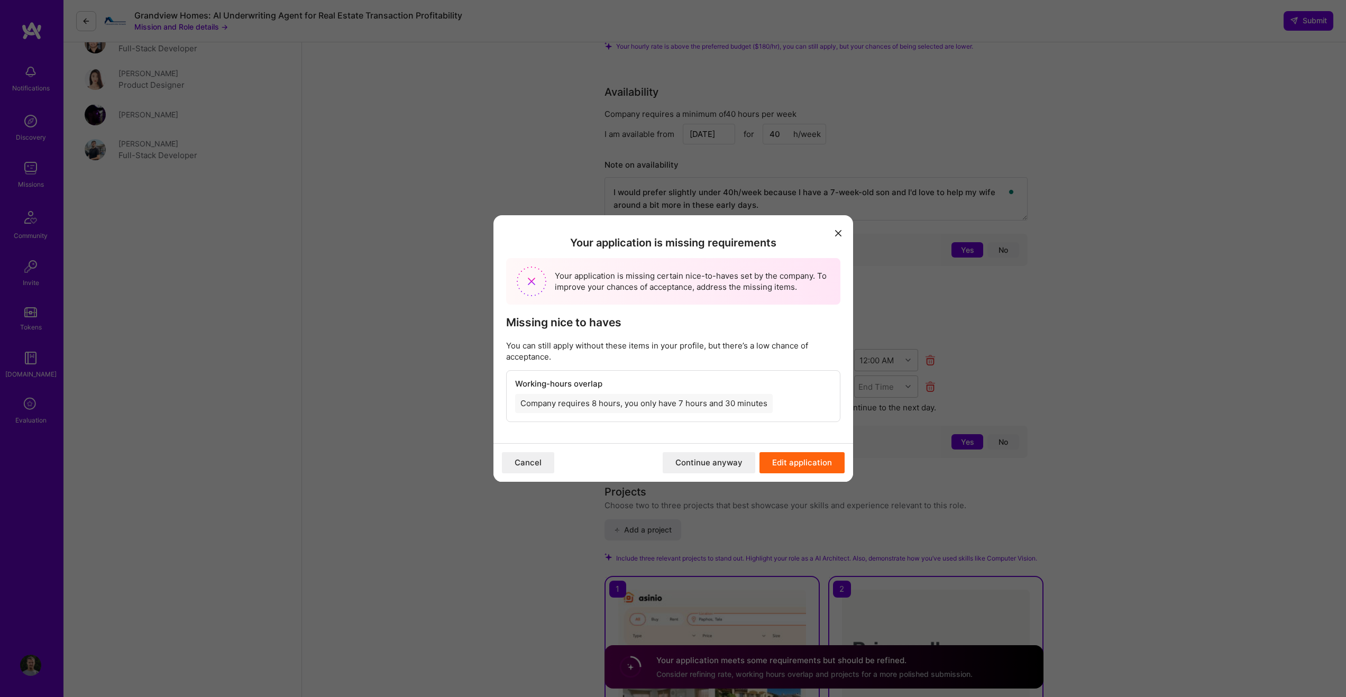
click at [808, 464] on button "Edit application" at bounding box center [801, 462] width 85 height 21
click at [809, 464] on button "Edit application" at bounding box center [801, 462] width 85 height 21
click at [838, 235] on icon "modal" at bounding box center [838, 233] width 6 height 6
click at [539, 463] on button "Cancel" at bounding box center [528, 462] width 52 height 21
click at [716, 464] on button "Continue anyway" at bounding box center [709, 462] width 93 height 21
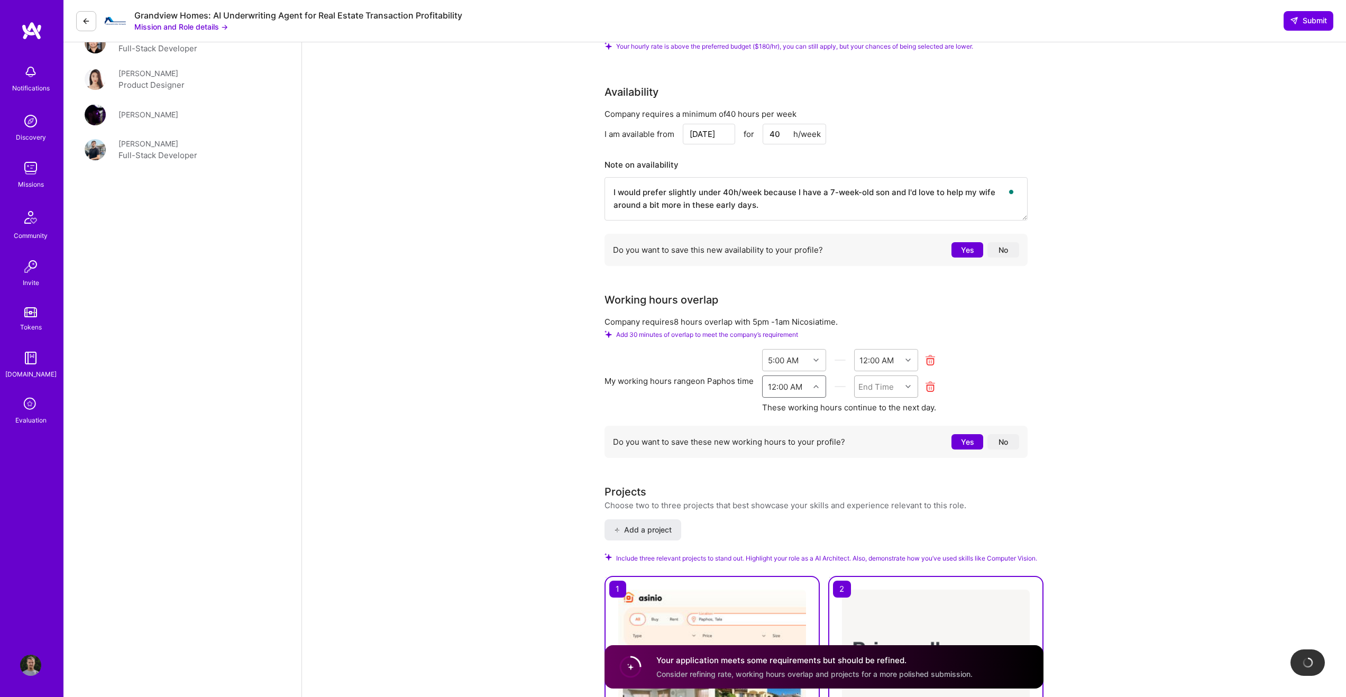
click at [872, 381] on div "End Time" at bounding box center [875, 386] width 35 height 11
click at [885, 443] on div "1:00 AM" at bounding box center [886, 453] width 64 height 20
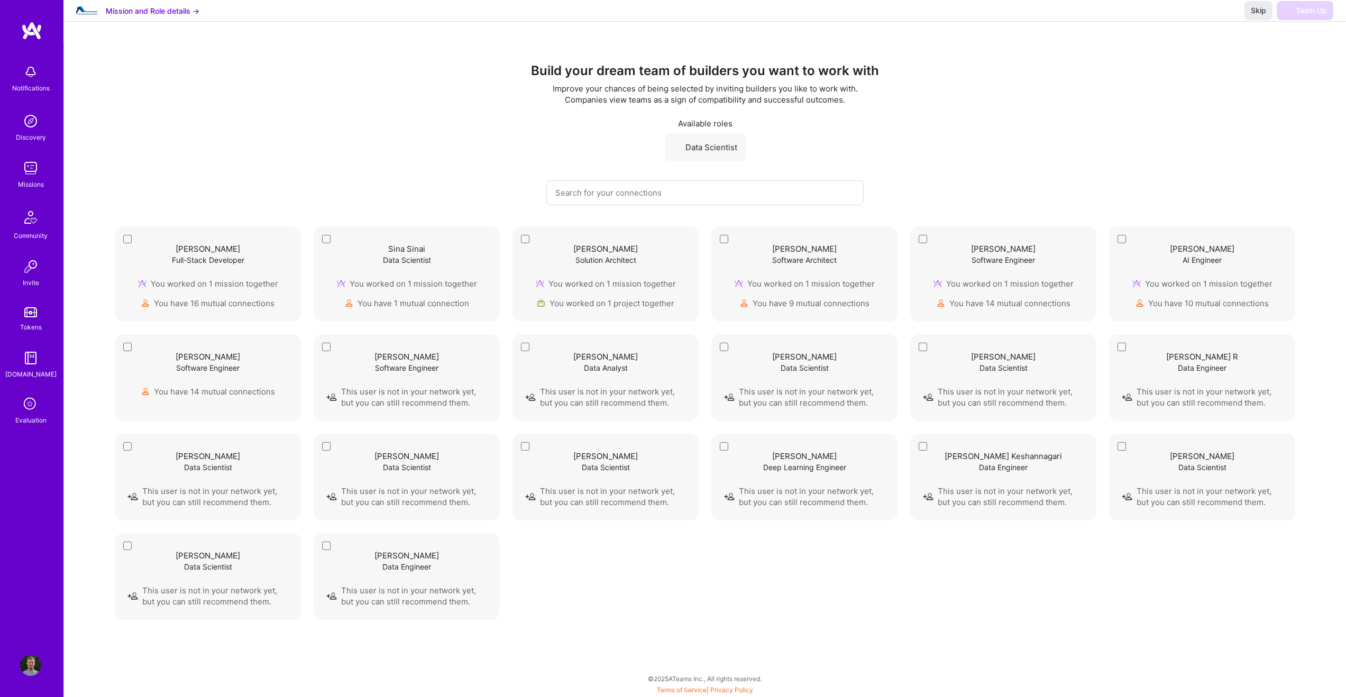
click at [1123, 243] on div "Marcin Wylot AI Engineer You worked on 1 mission together You have 10 mutual co…" at bounding box center [1201, 274] width 161 height 70
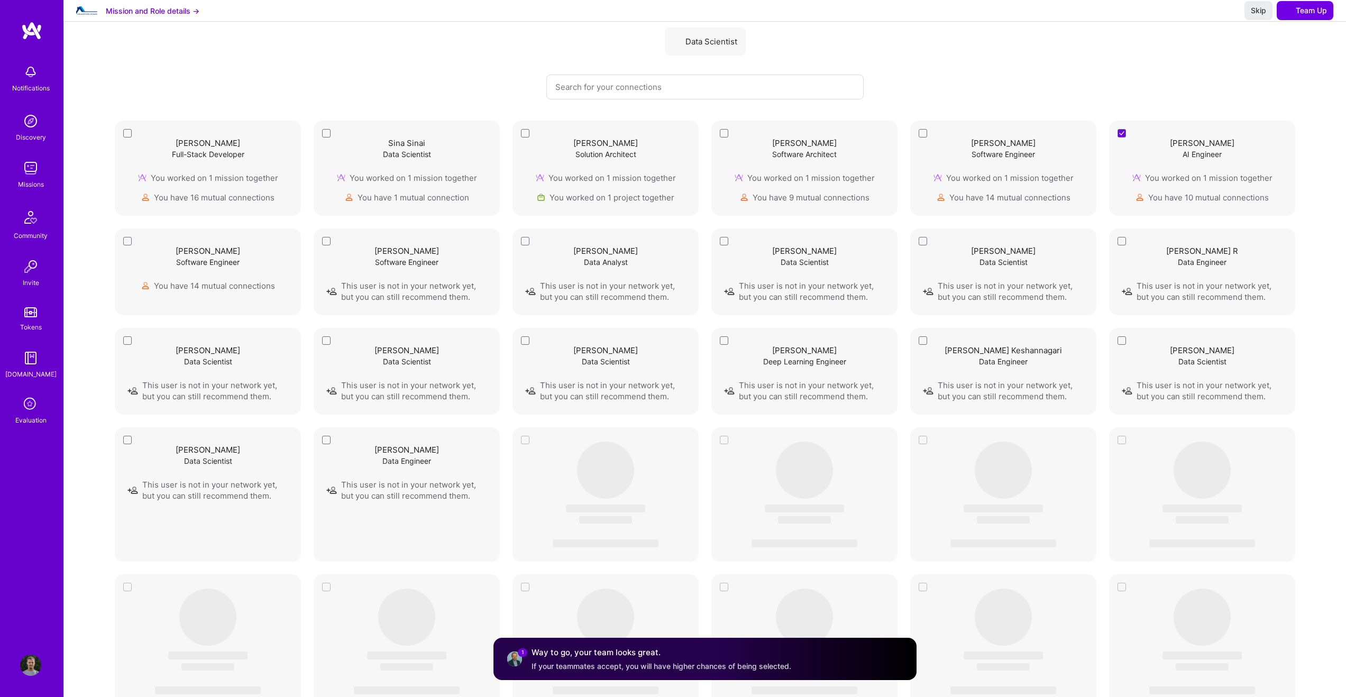
scroll to position [99, 0]
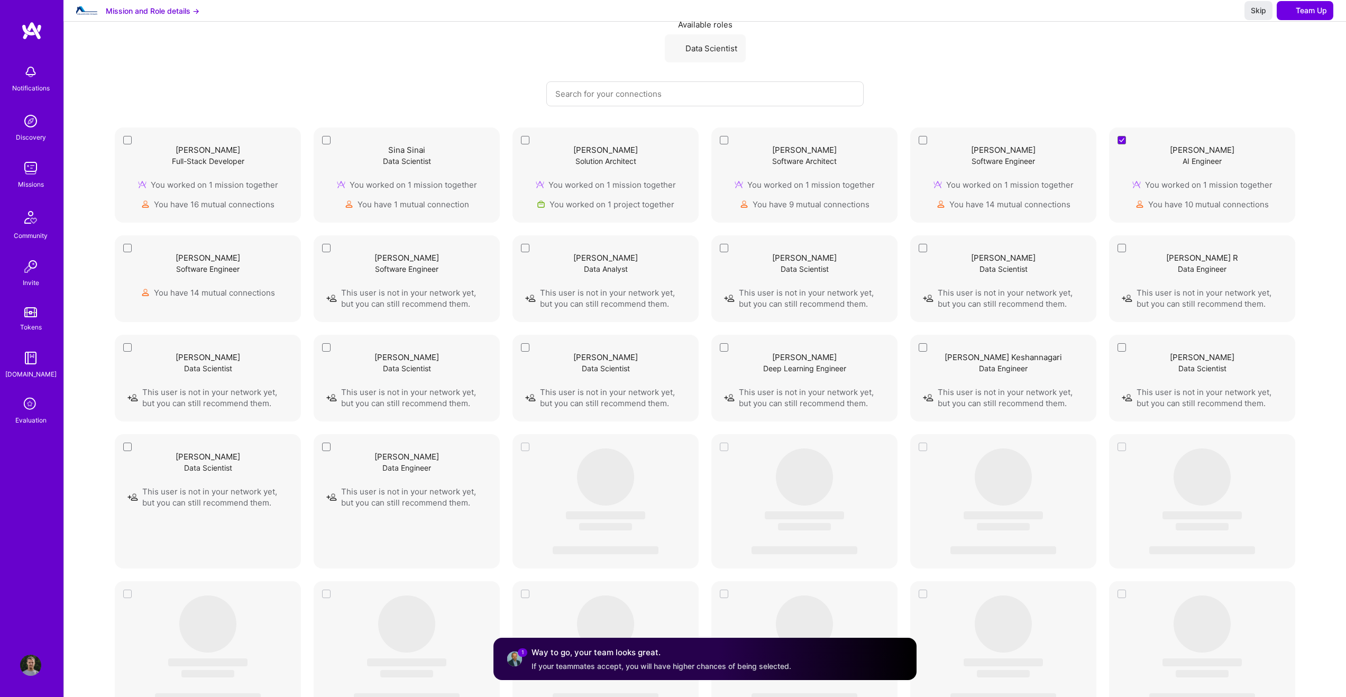
click at [724, 146] on div "Tomislav Peharda Software Architect You worked on 1 mission together You have 9…" at bounding box center [804, 175] width 161 height 70
click at [1122, 146] on div "Marcin Wylot AI Engineer You worked on 1 mission together You have 10 mutual co…" at bounding box center [1201, 175] width 161 height 70
click at [804, 140] on img at bounding box center [804, 140] width 0 height 0
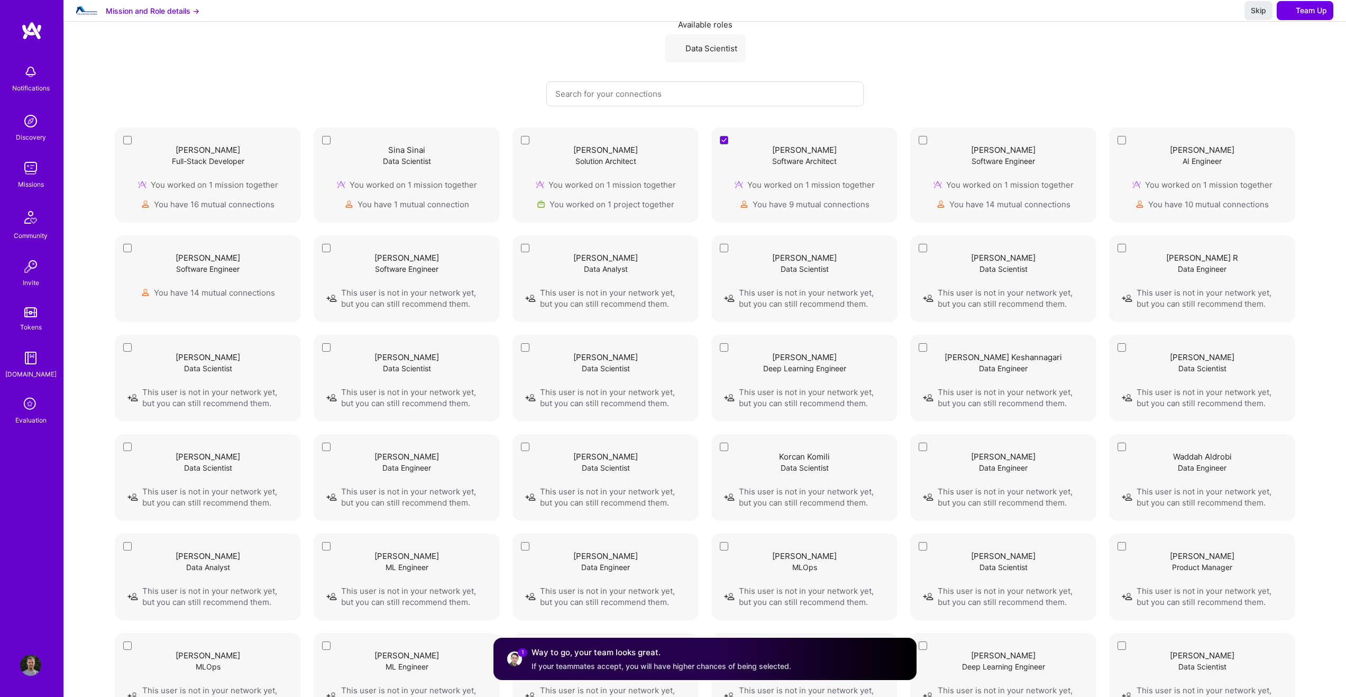
click at [1121, 144] on div "Marcin Wylot AI Engineer You worked on 1 mission together You have 10 mutual co…" at bounding box center [1202, 174] width 186 height 95
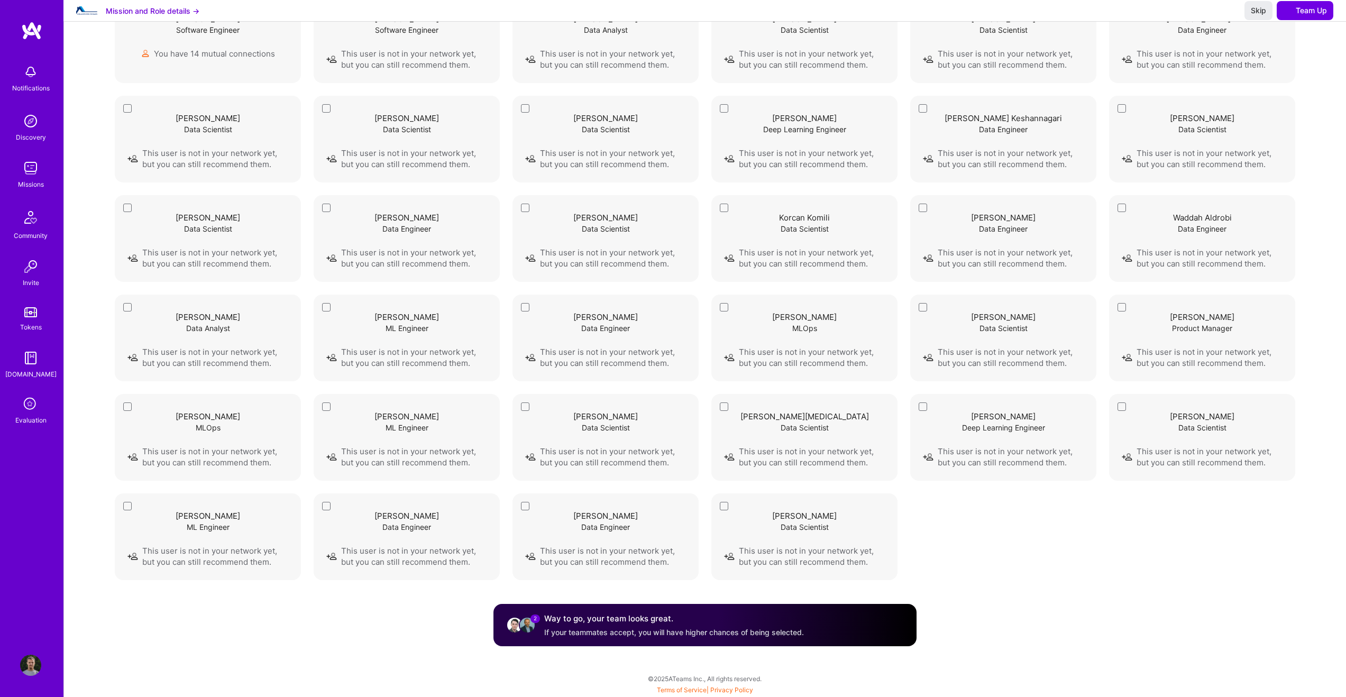
scroll to position [0, 0]
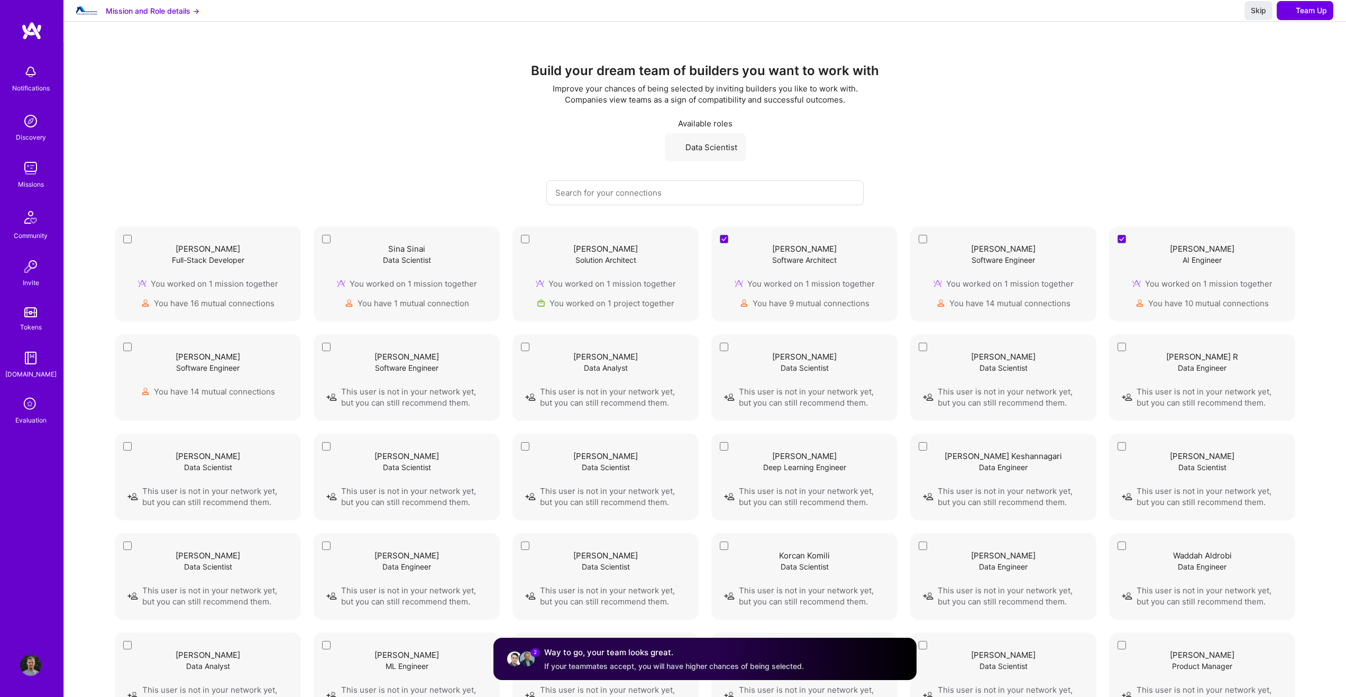
click at [723, 243] on div "Tomislav Peharda Software Architect You worked on 1 mission together You have 9…" at bounding box center [804, 273] width 186 height 95
click at [1306, 16] on span "Team Up" at bounding box center [1305, 10] width 44 height 11
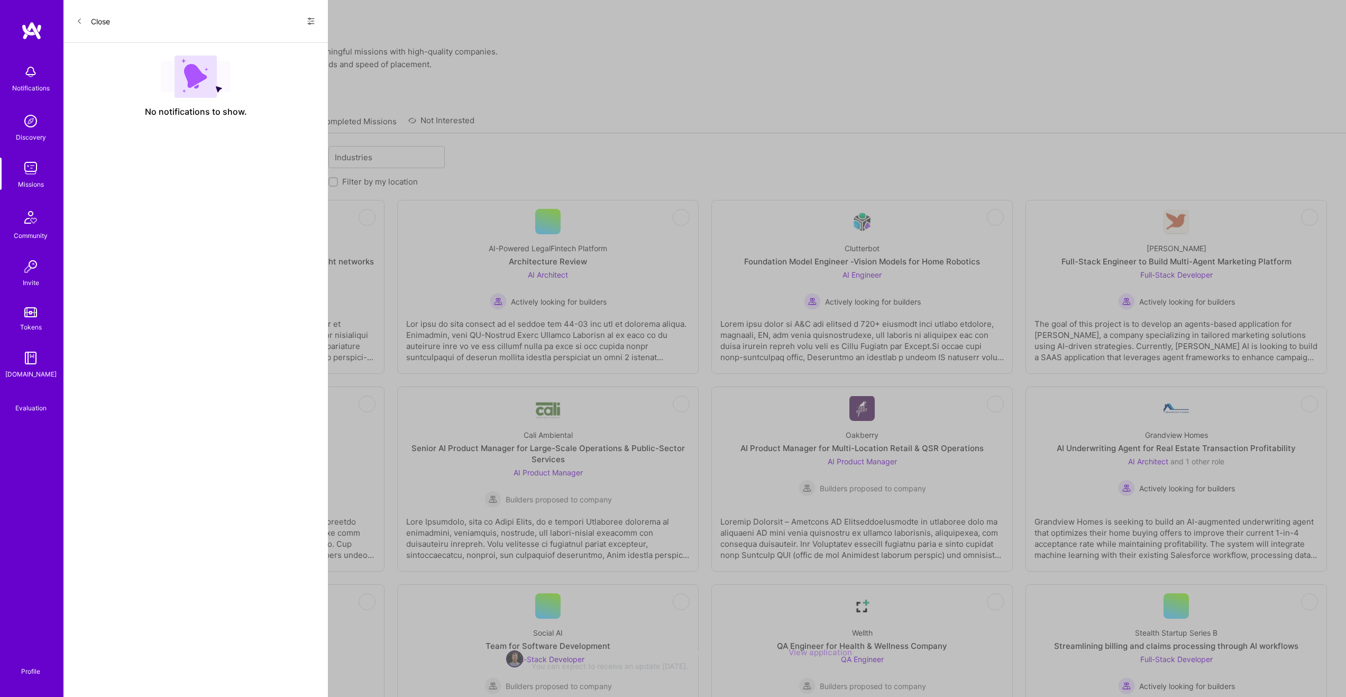
click at [852, 653] on link "View application" at bounding box center [819, 652] width 63 height 10
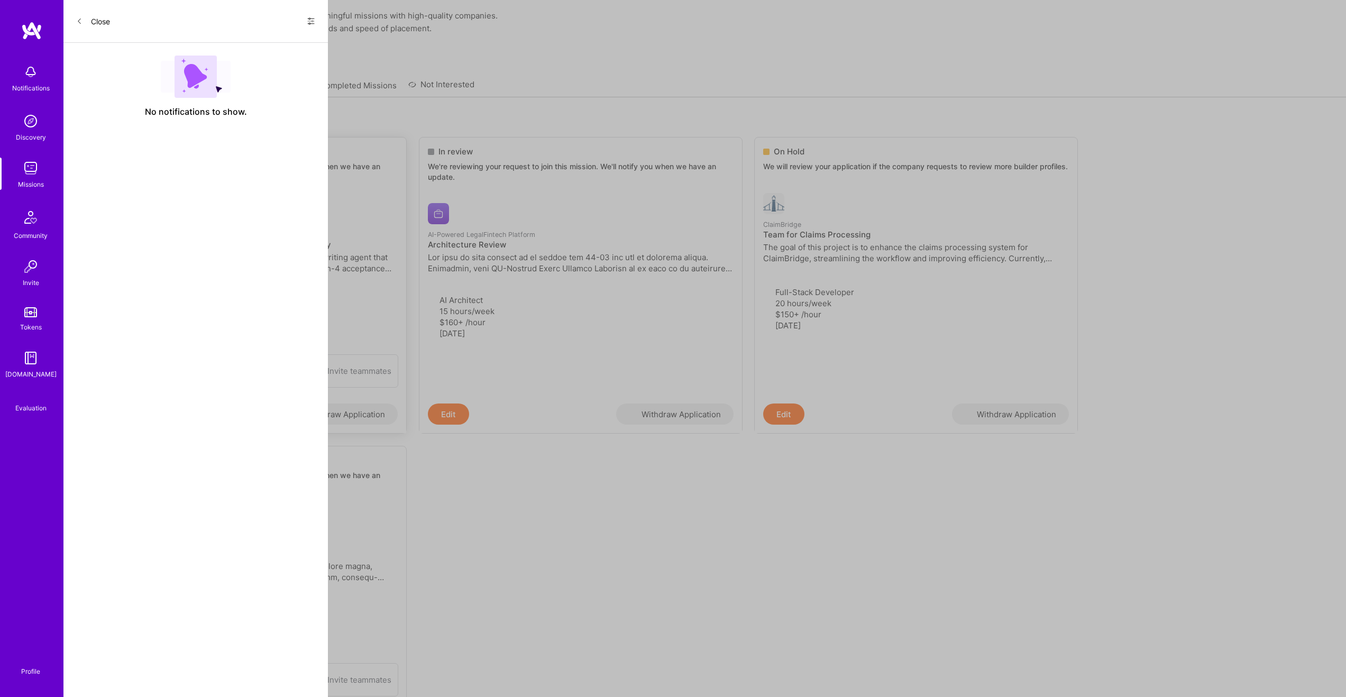
scroll to position [37, 0]
click at [114, 411] on button "Edit" at bounding box center [112, 412] width 41 height 21
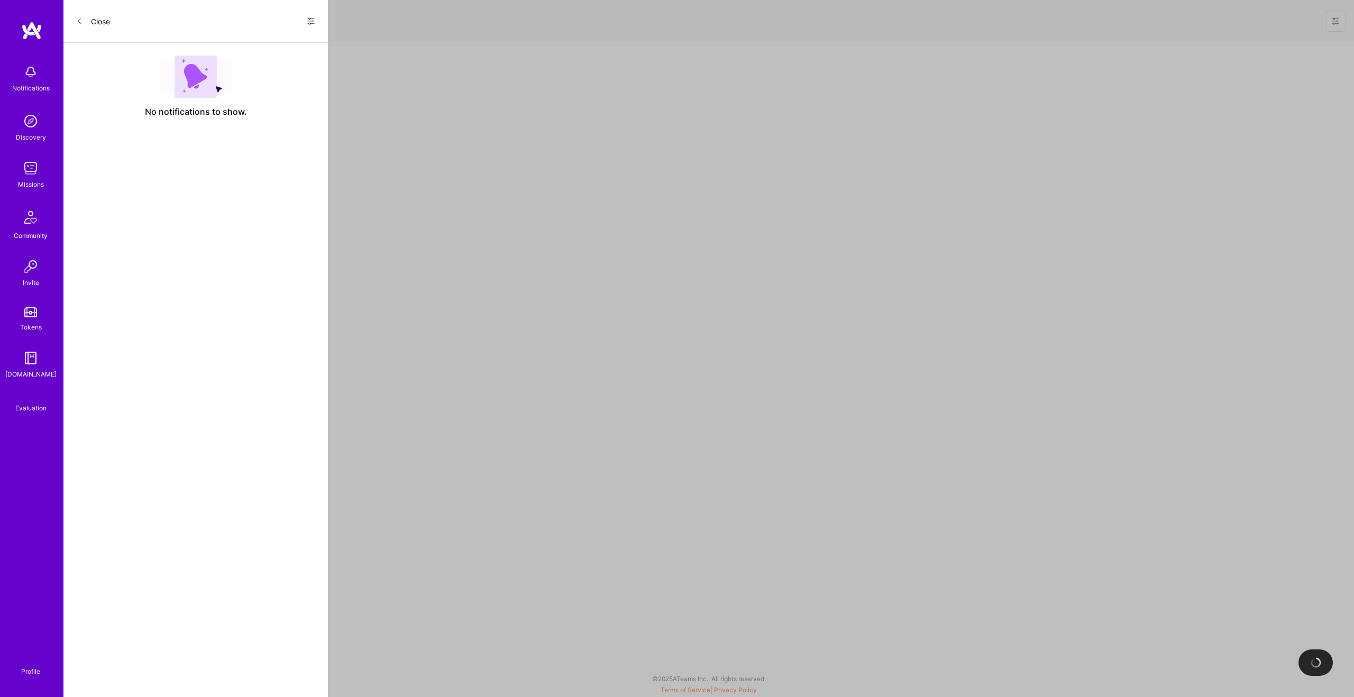
select select "NL"
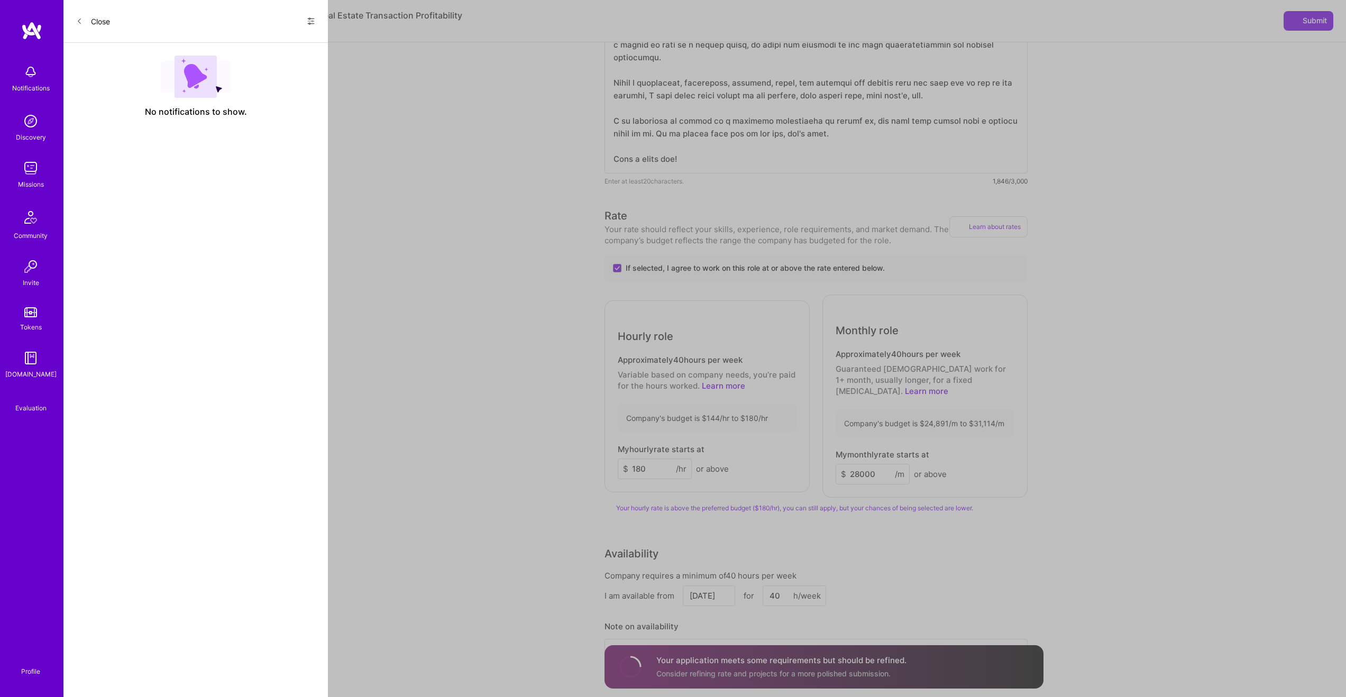
scroll to position [980, 0]
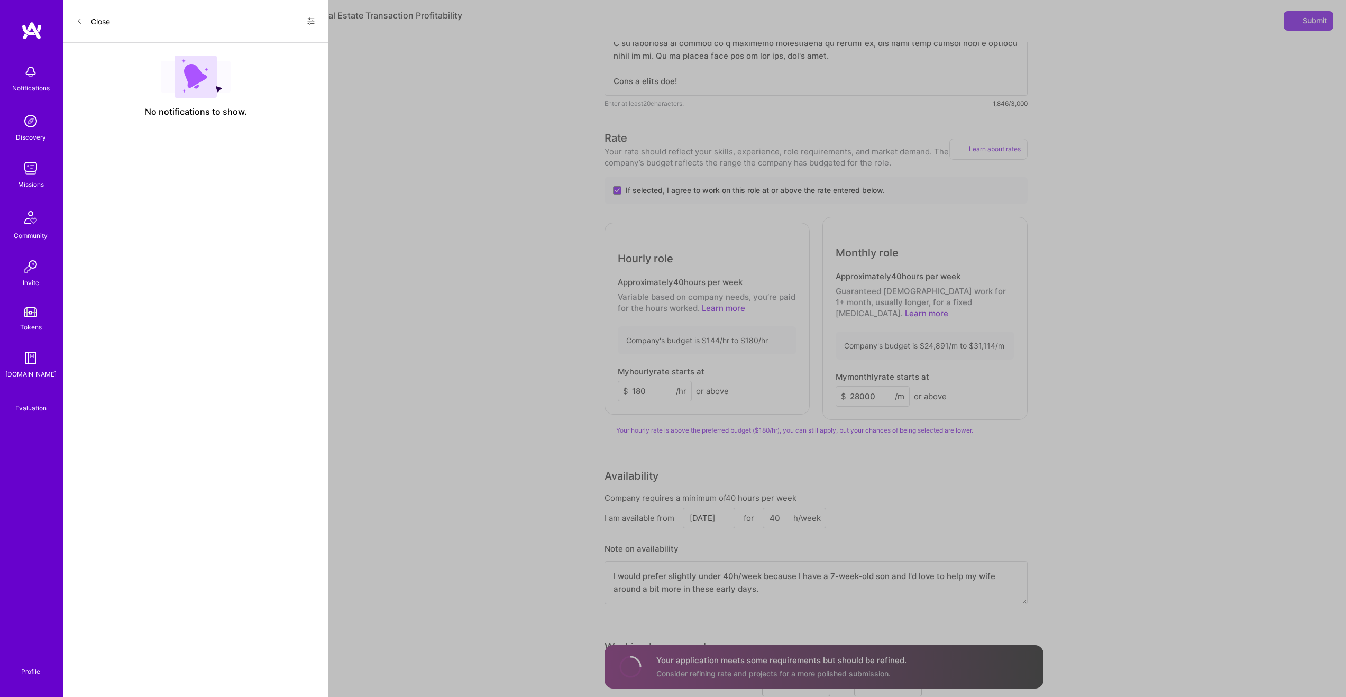
click at [858, 389] on input "28000" at bounding box center [872, 396] width 74 height 21
type input "26000"
click at [877, 439] on div "Rate Your rate should reflect your skills, experience, role requirements, and m…" at bounding box center [823, 374] width 439 height 488
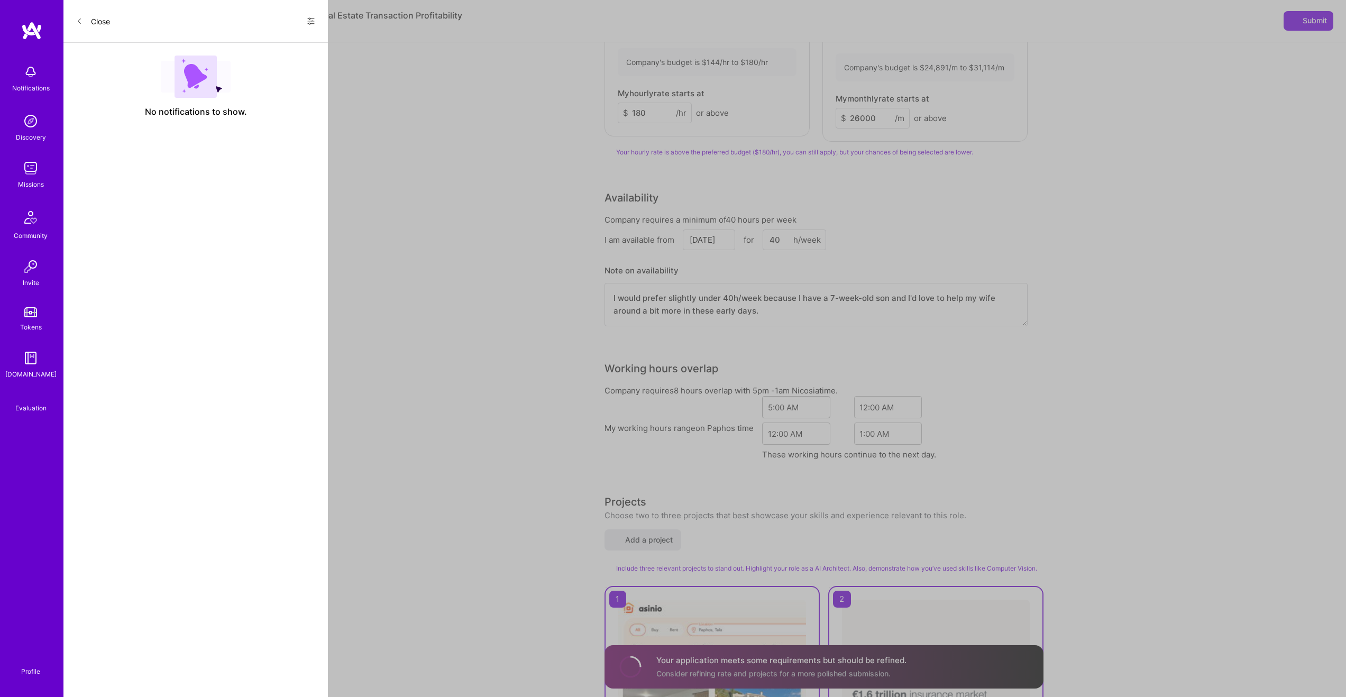
scroll to position [1262, 0]
click at [802, 399] on div "5:00 AM" at bounding box center [787, 403] width 51 height 21
click at [872, 393] on div "12:00 AM" at bounding box center [879, 403] width 51 height 21
click at [806, 400] on div "5:00 AM" at bounding box center [787, 403] width 51 height 21
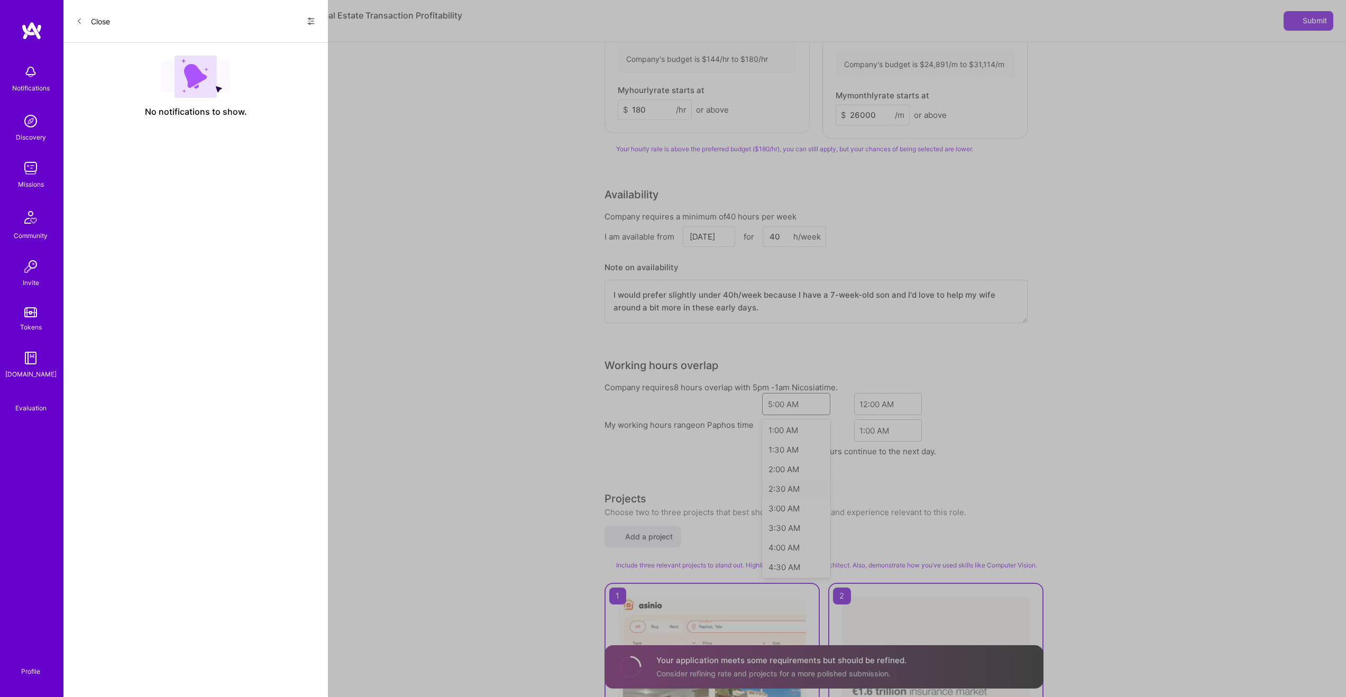
scroll to position [44, 0]
click at [861, 382] on div "Company requires 8 hours overlap with 5pm - 1am Nicosia time." at bounding box center [815, 387] width 423 height 11
click at [796, 399] on div "5:00 AM" at bounding box center [783, 404] width 31 height 11
click at [789, 493] on div "9:00 AM" at bounding box center [796, 502] width 68 height 20
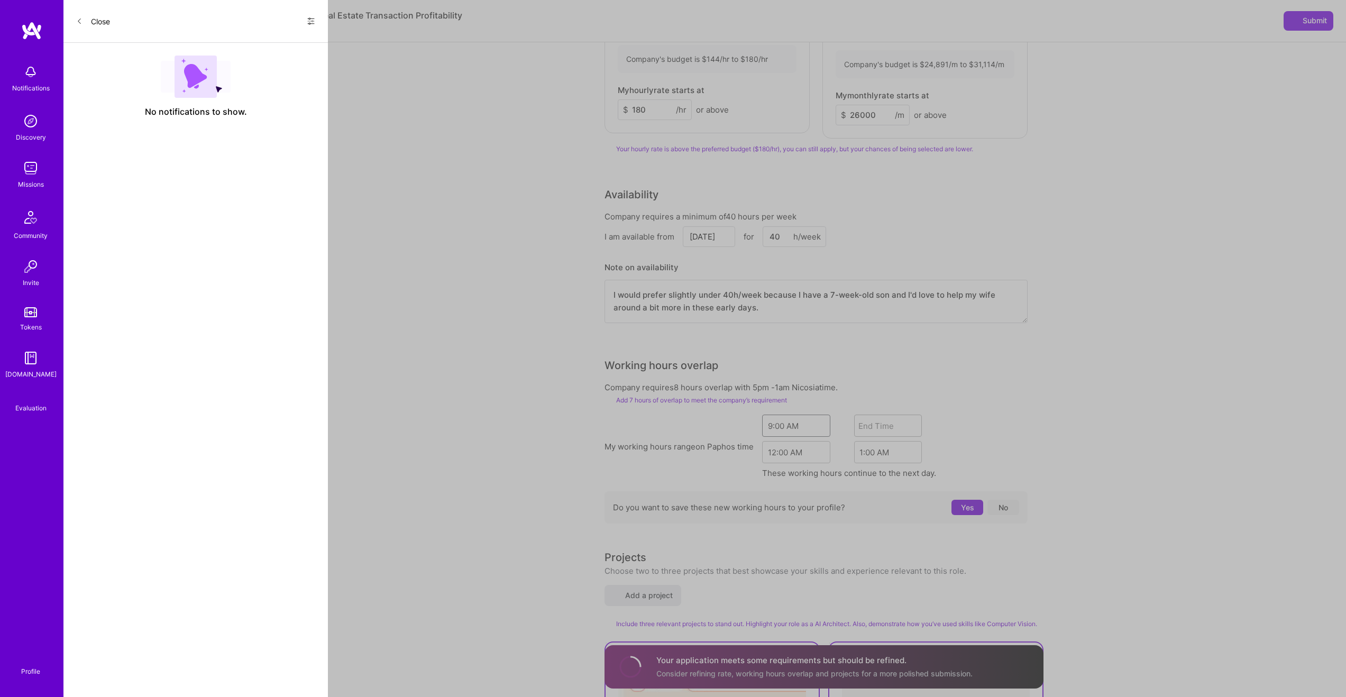
click at [894, 421] on div "End Time" at bounding box center [875, 425] width 35 height 11
click at [886, 493] on div "12:00 AM" at bounding box center [888, 502] width 68 height 20
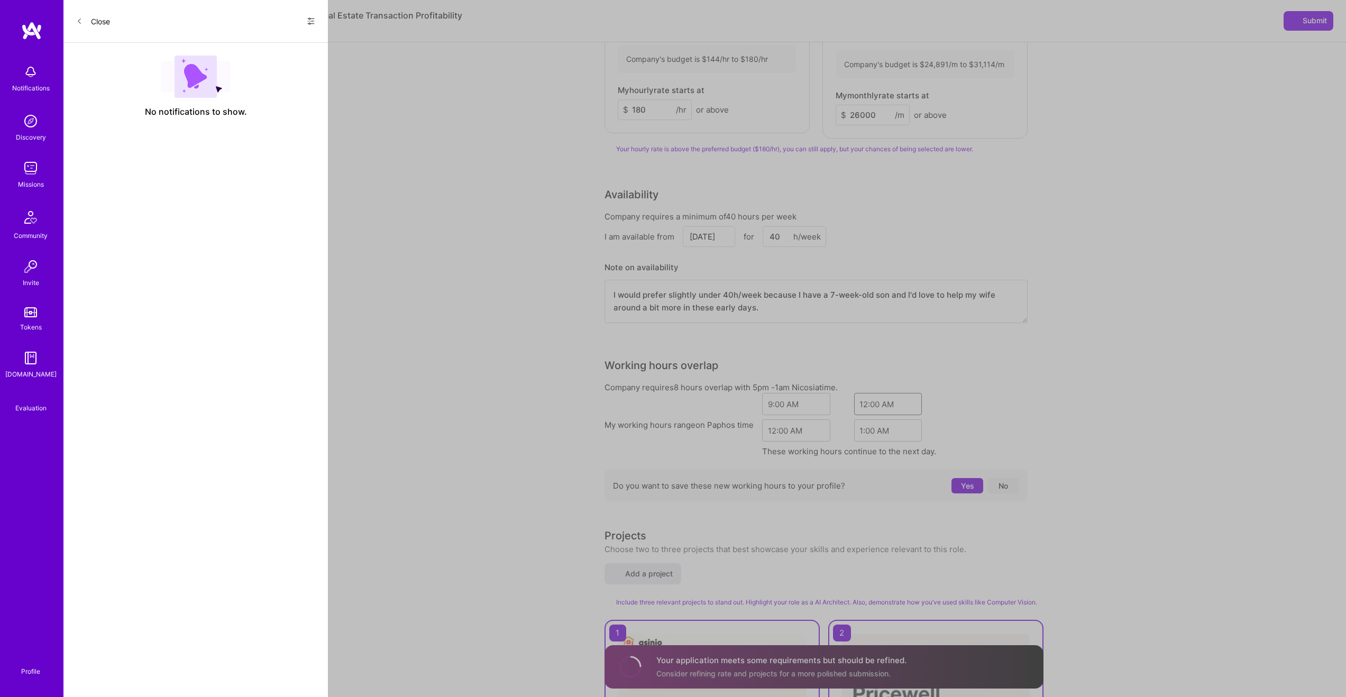
click at [967, 481] on button "Yes" at bounding box center [967, 485] width 32 height 15
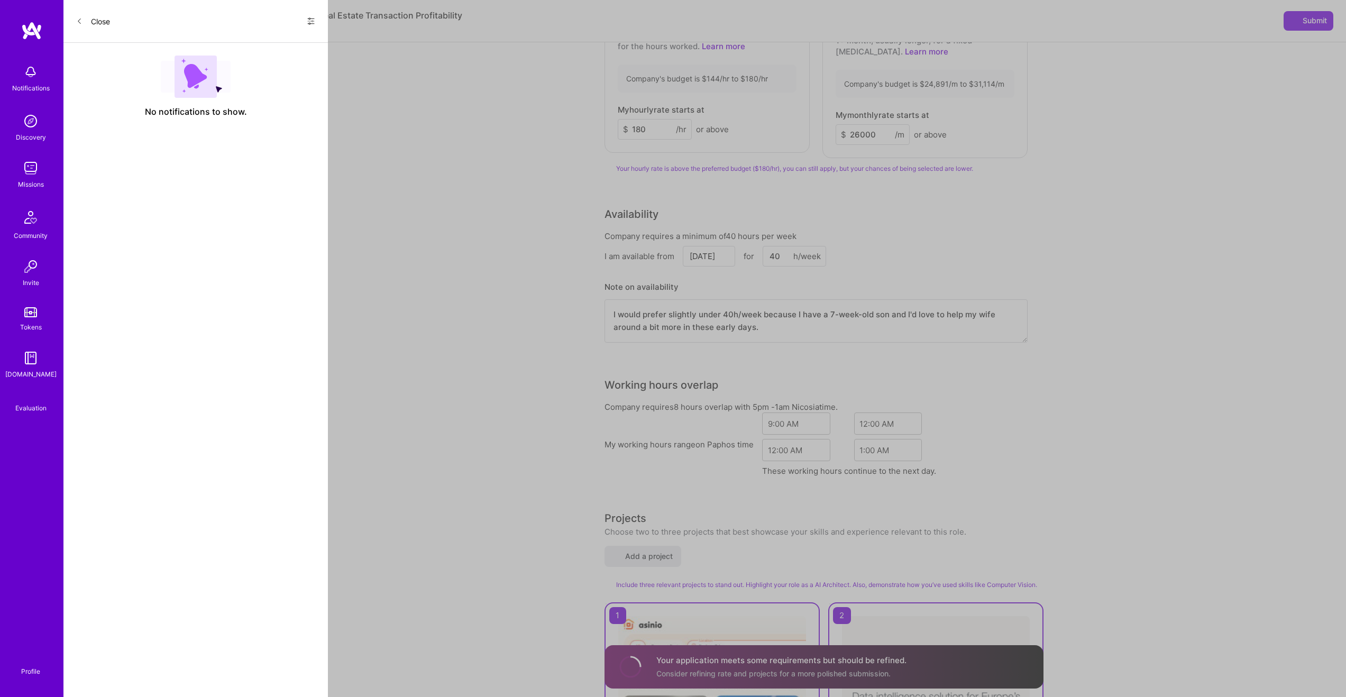
scroll to position [1240, 0]
click at [1302, 26] on button "Submit" at bounding box center [1308, 20] width 50 height 19
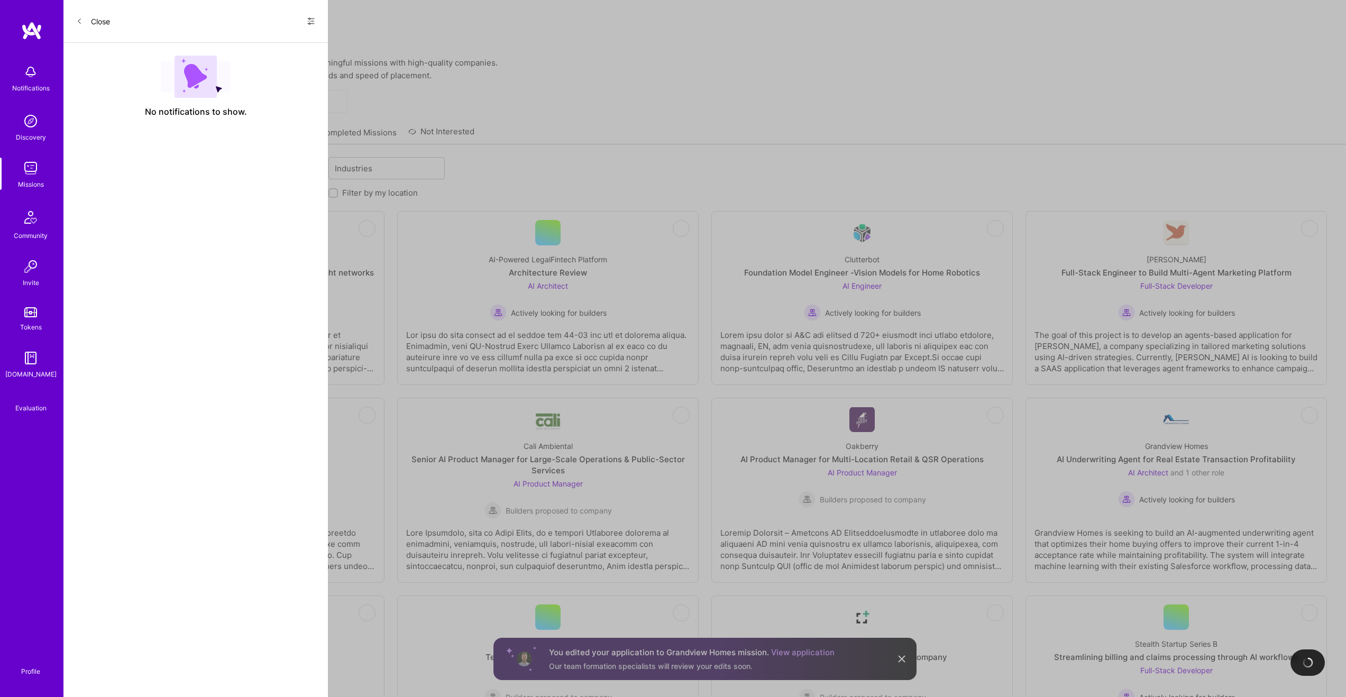
click at [292, 127] on link "Applied Missions" at bounding box center [276, 135] width 64 height 17
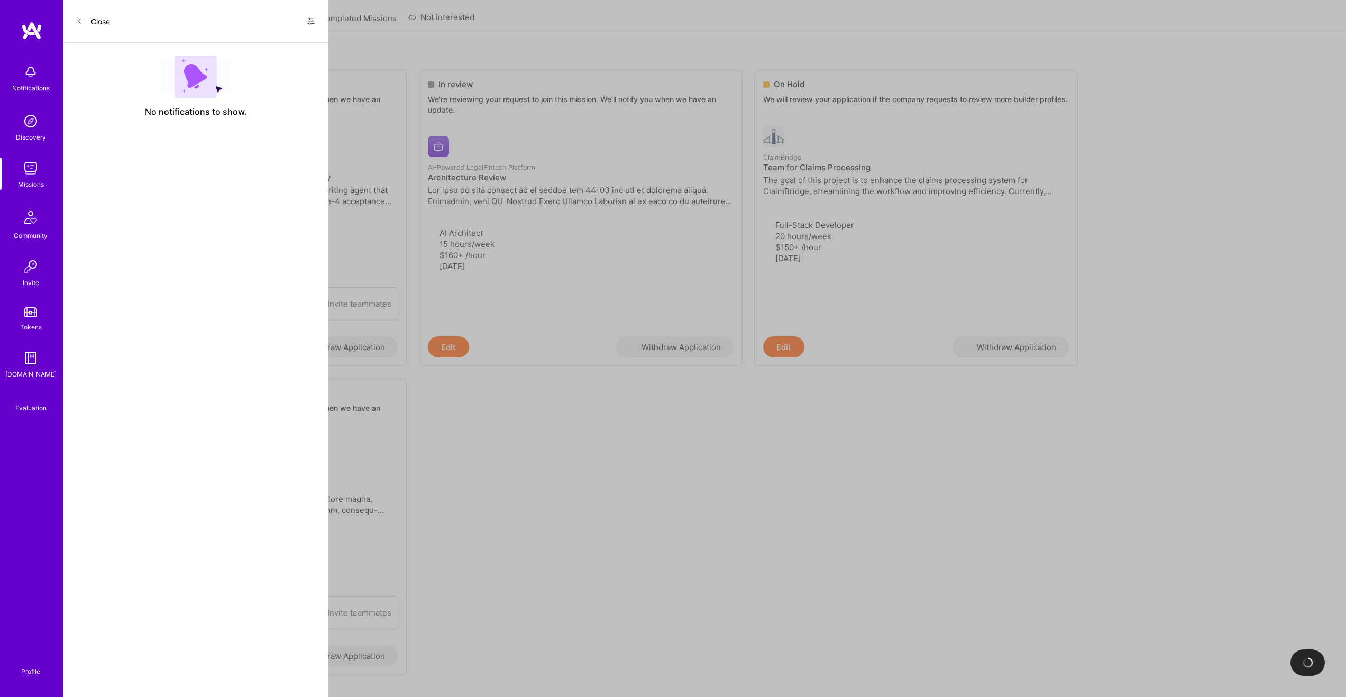
scroll to position [116, 0]
click at [920, 49] on p "Active" at bounding box center [705, 54] width 1244 height 11
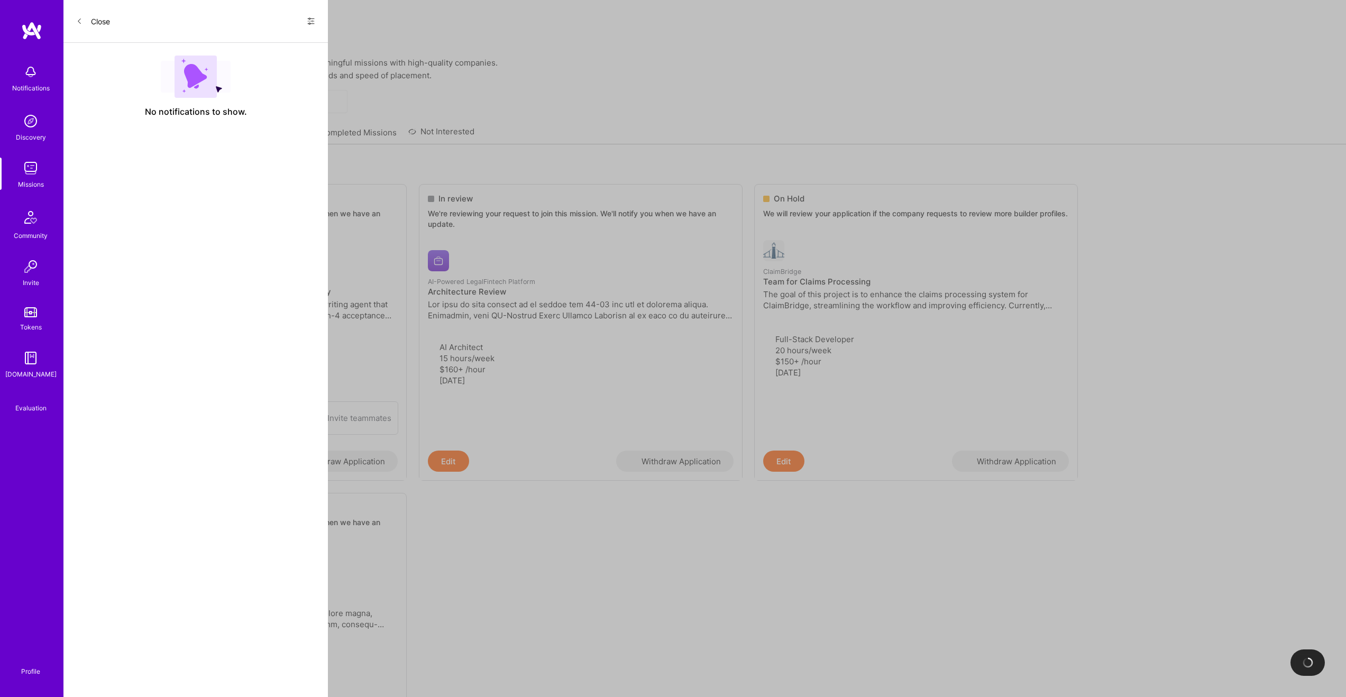
click at [31, 29] on img at bounding box center [31, 30] width 21 height 19
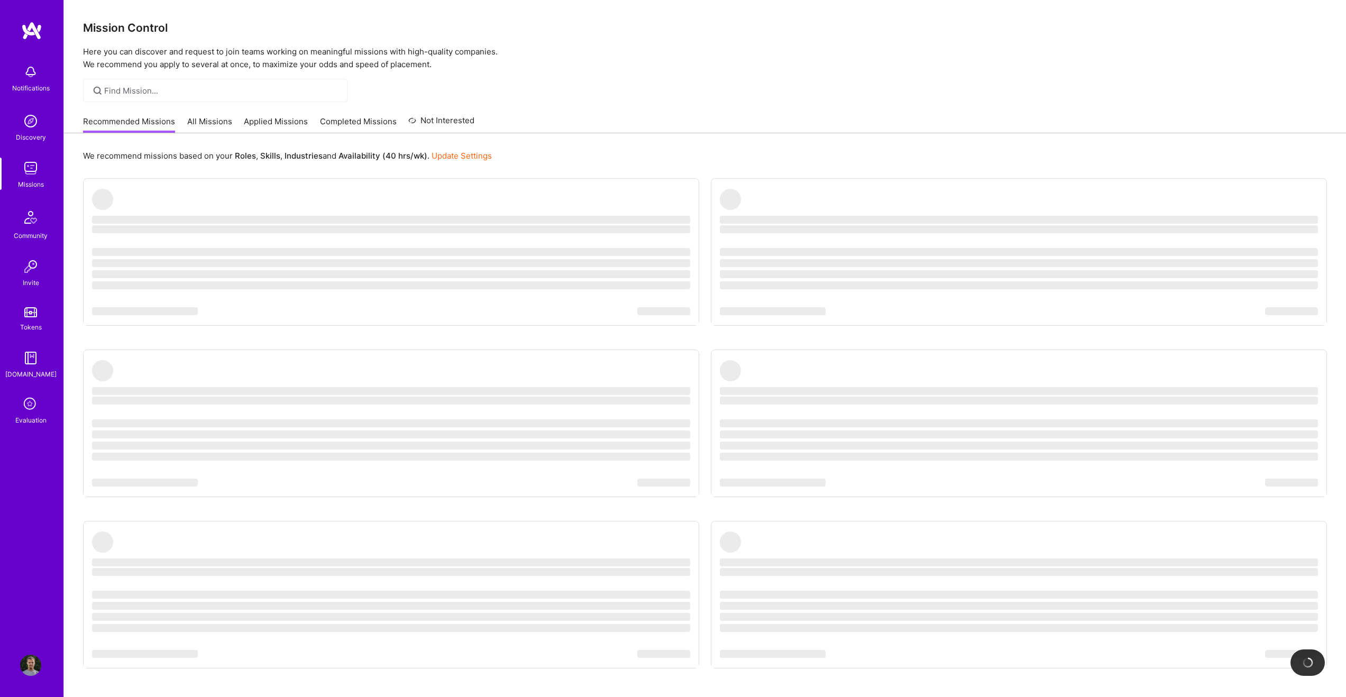
click at [32, 665] on img at bounding box center [30, 665] width 21 height 21
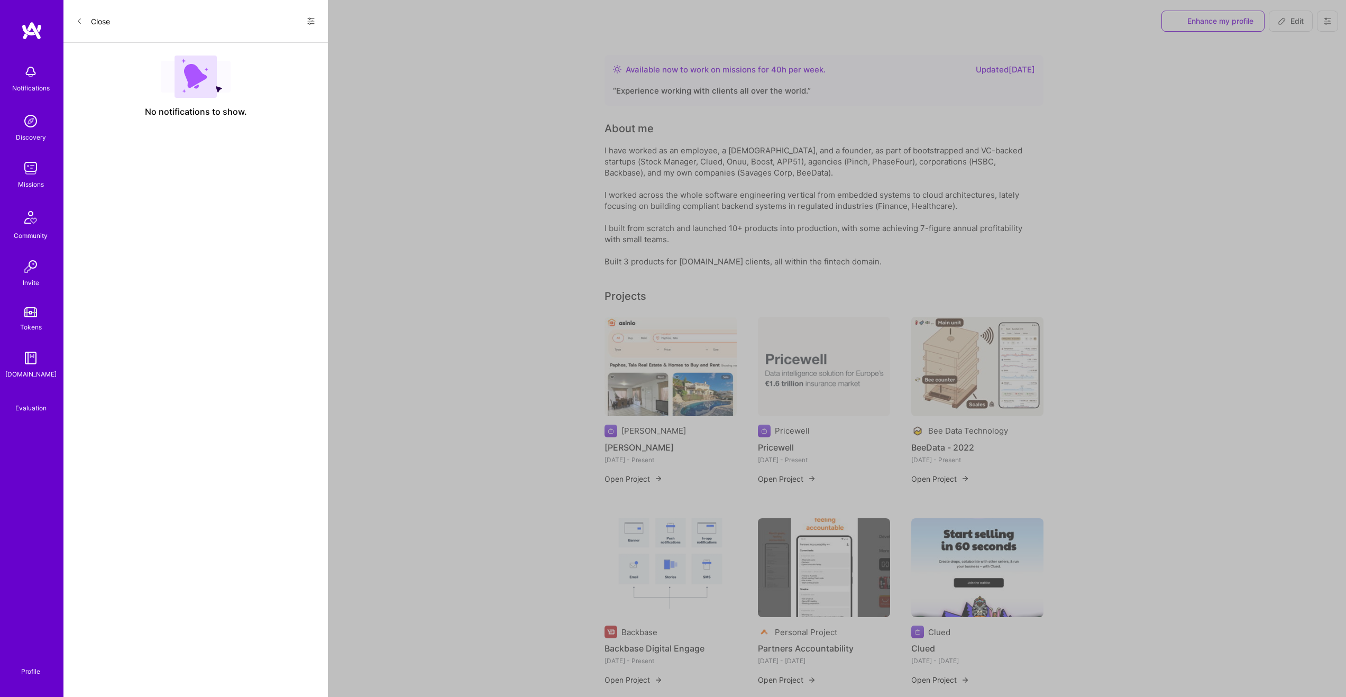
click at [32, 26] on img at bounding box center [31, 30] width 21 height 19
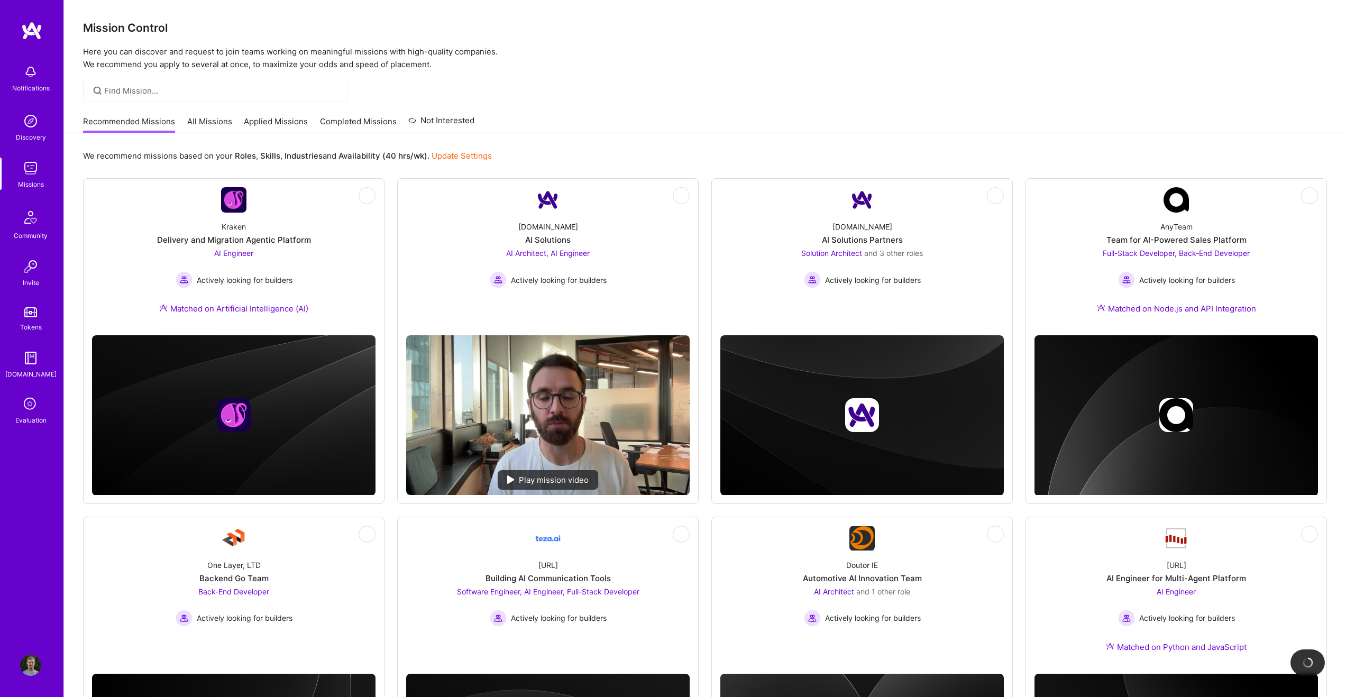
click at [218, 126] on link "All Missions" at bounding box center [209, 124] width 45 height 17
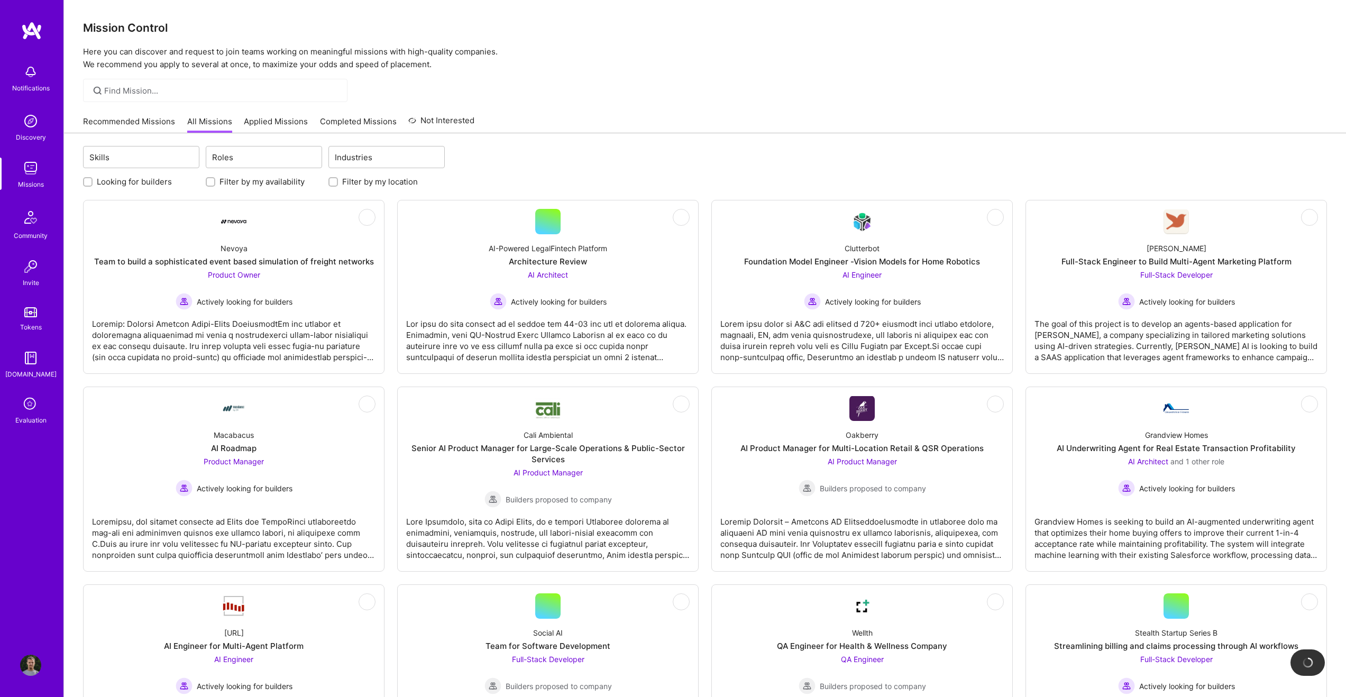
click at [278, 124] on link "Applied Missions" at bounding box center [276, 124] width 64 height 17
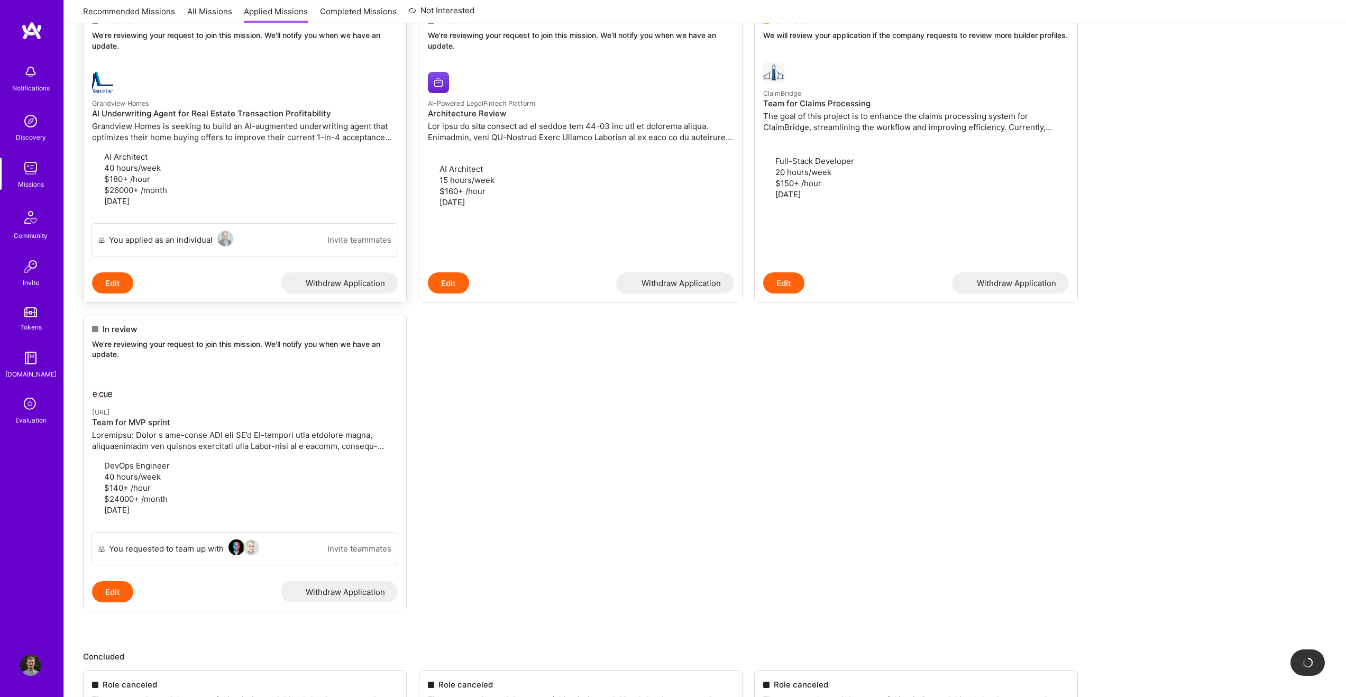
scroll to position [169, 0]
click at [30, 405] on icon at bounding box center [31, 404] width 20 height 20
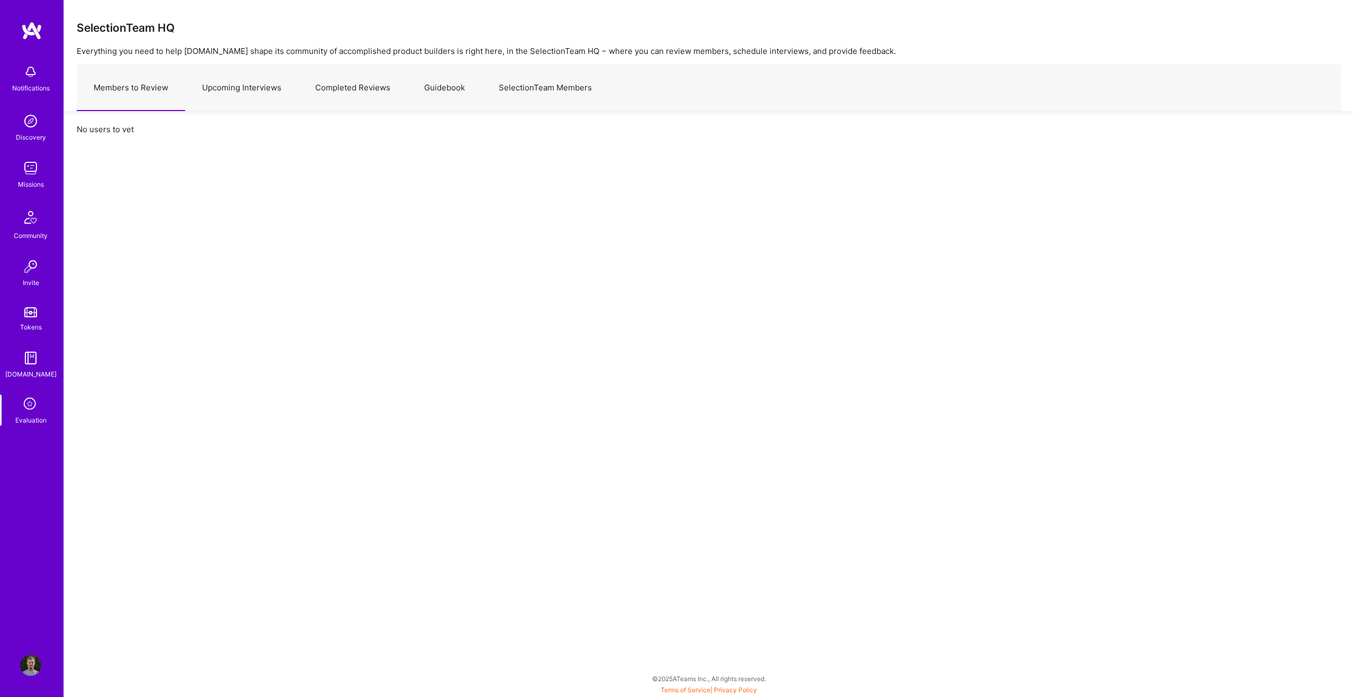
click at [534, 83] on link "SelectionTeam Members" at bounding box center [545, 88] width 127 height 46
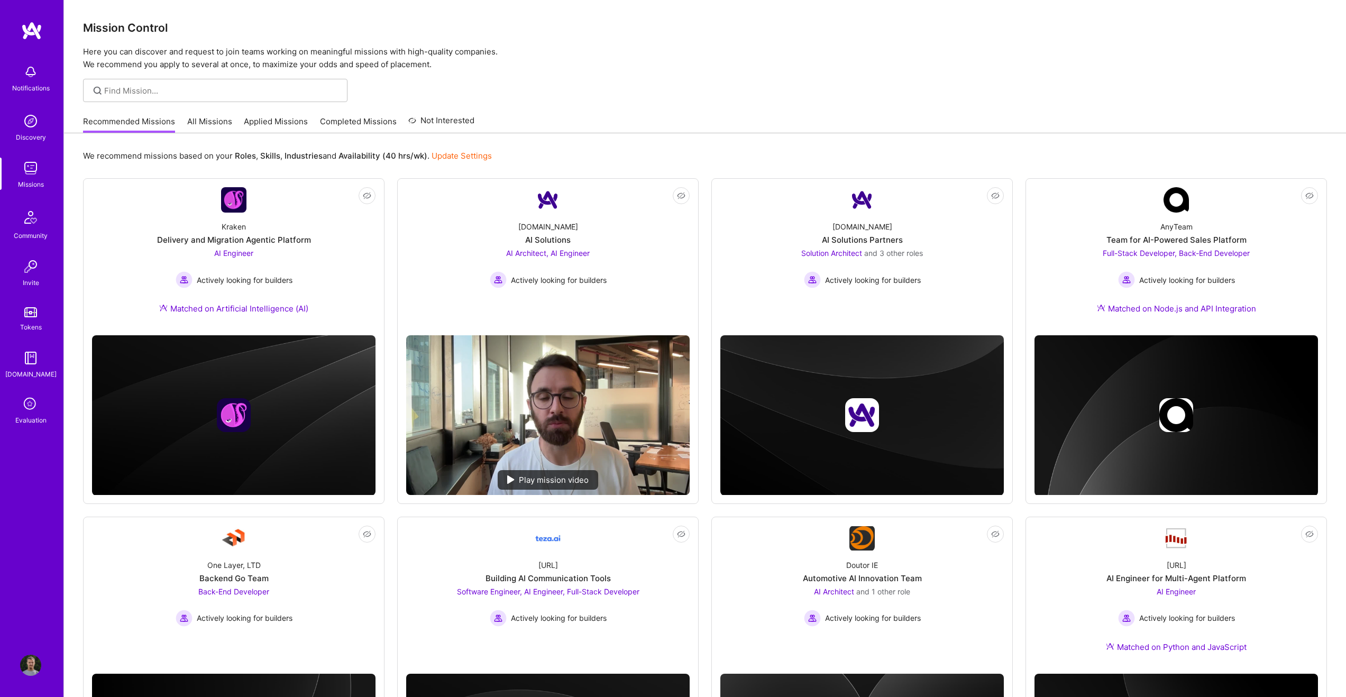
click at [216, 118] on link "All Missions" at bounding box center [209, 124] width 45 height 17
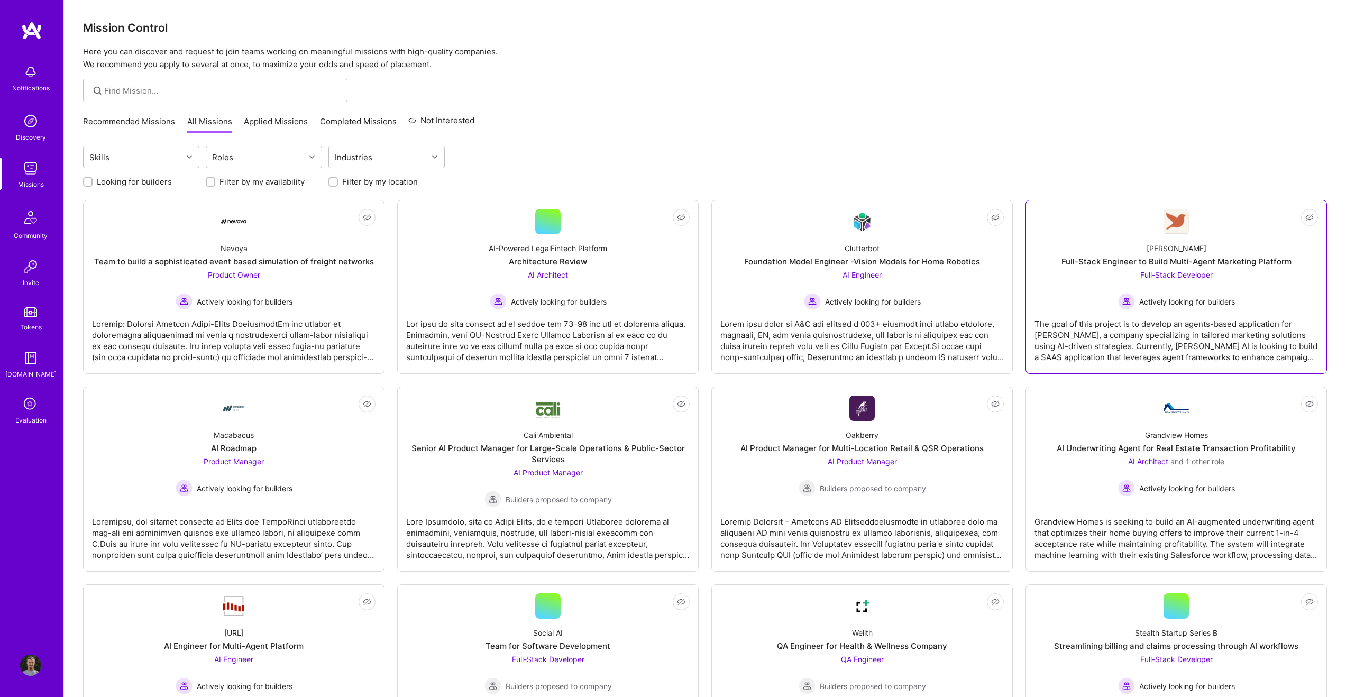
click at [1166, 266] on div "Full-Stack Engineer to Build Multi-Agent Marketing Platform" at bounding box center [1176, 261] width 230 height 11
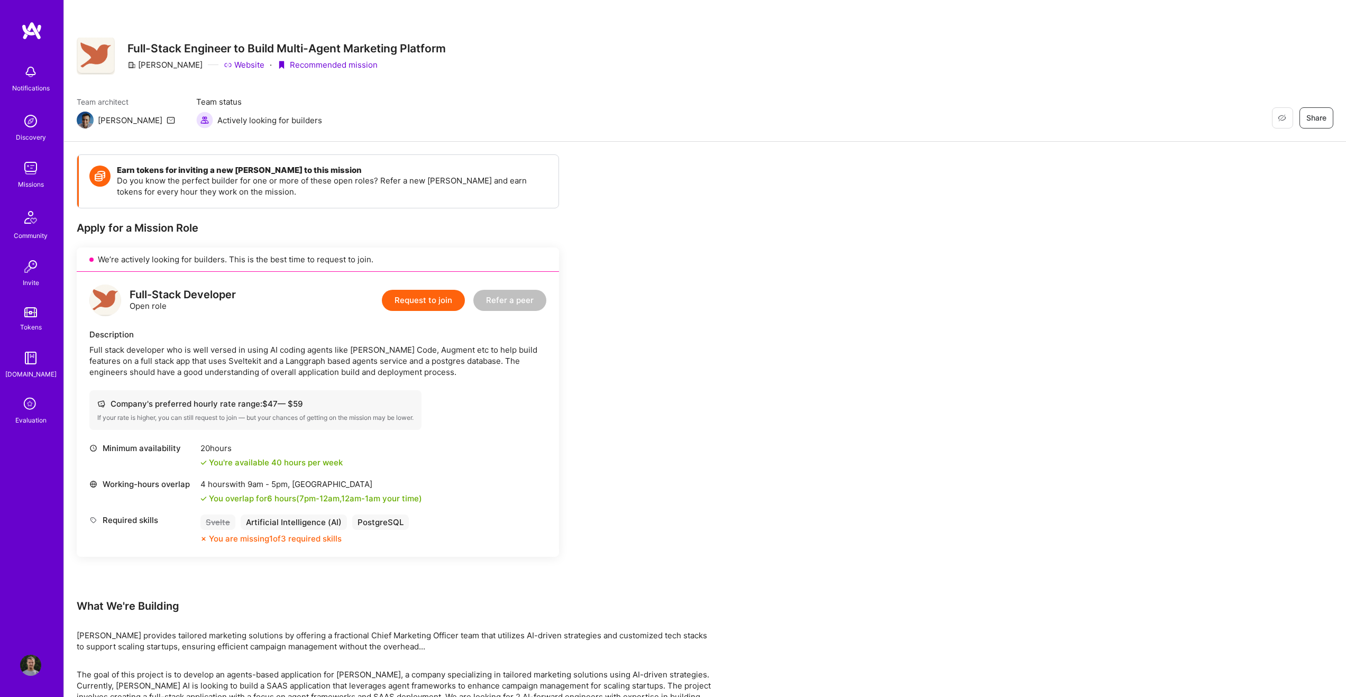
click at [33, 28] on img at bounding box center [31, 30] width 21 height 19
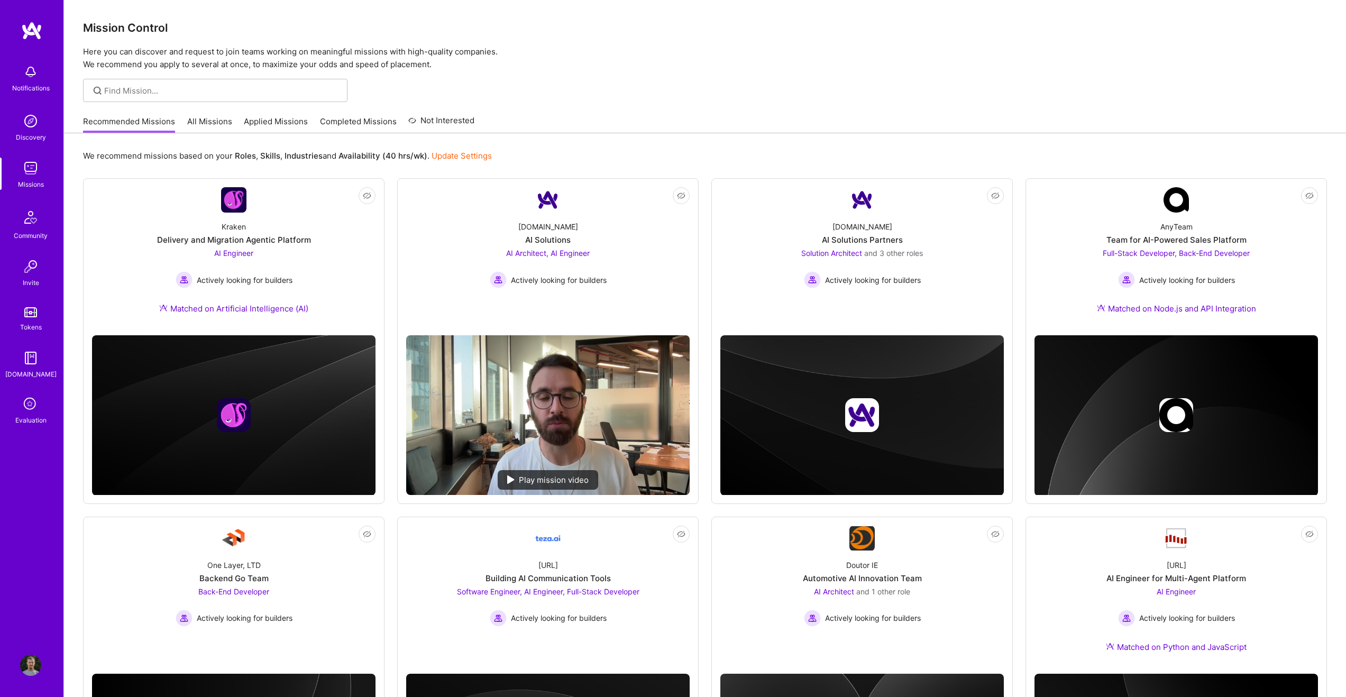
click at [352, 121] on link "Completed Missions" at bounding box center [358, 124] width 77 height 17
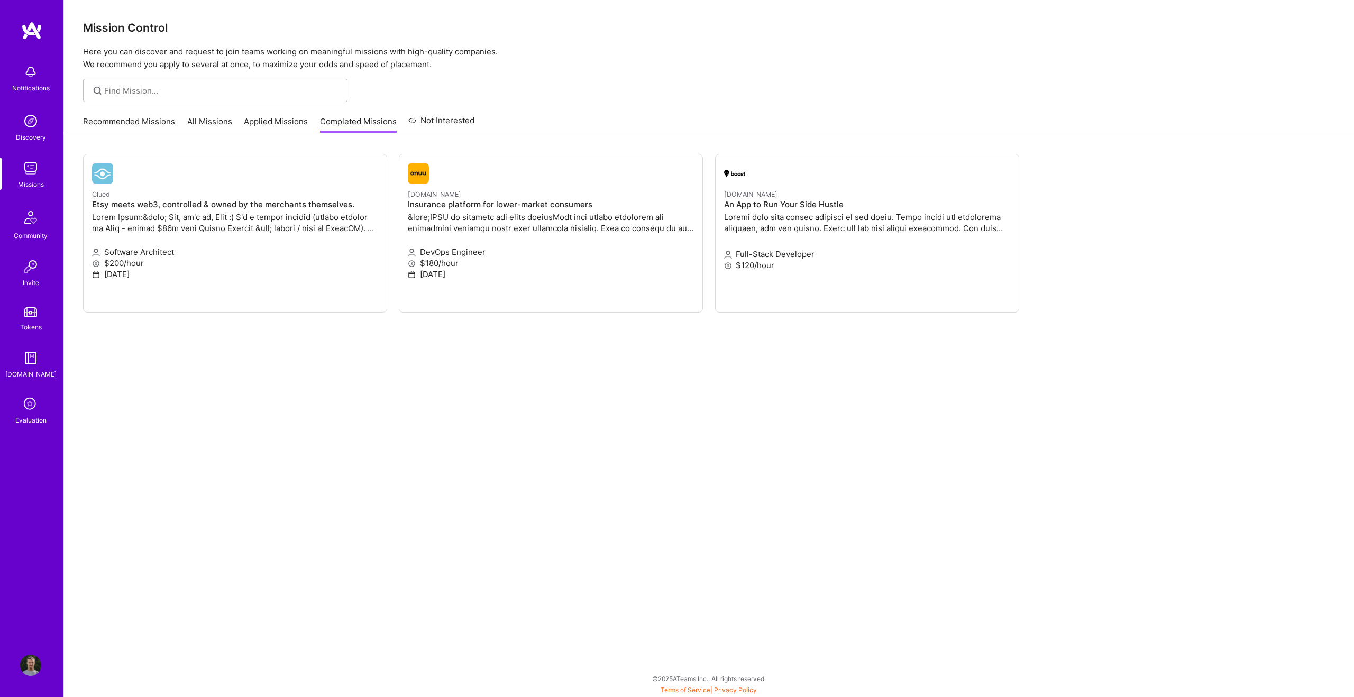
click at [250, 124] on link "Applied Missions" at bounding box center [276, 124] width 64 height 17
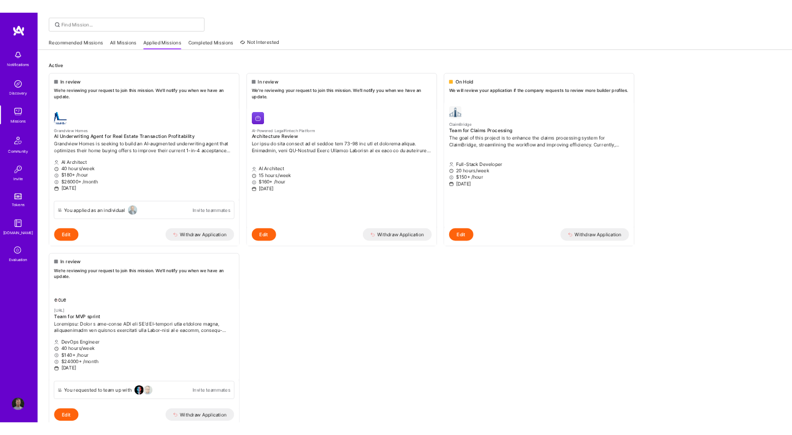
scroll to position [69, 0]
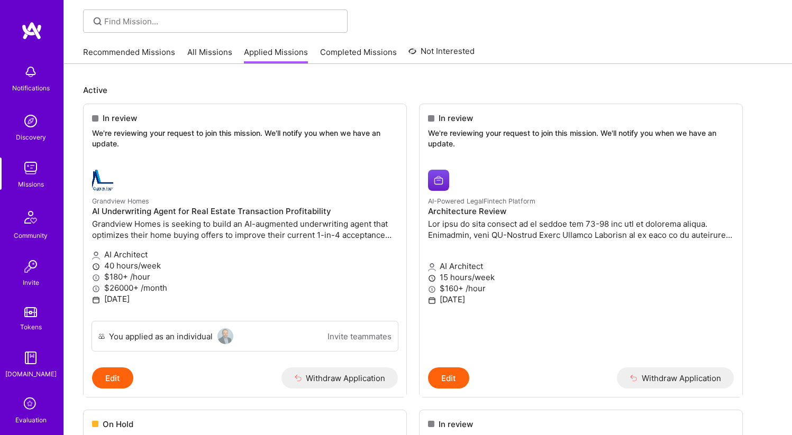
click at [412, 105] on ul "In review We're reviewing your request to join this mission. We'll notify you w…" at bounding box center [427, 420] width 689 height 632
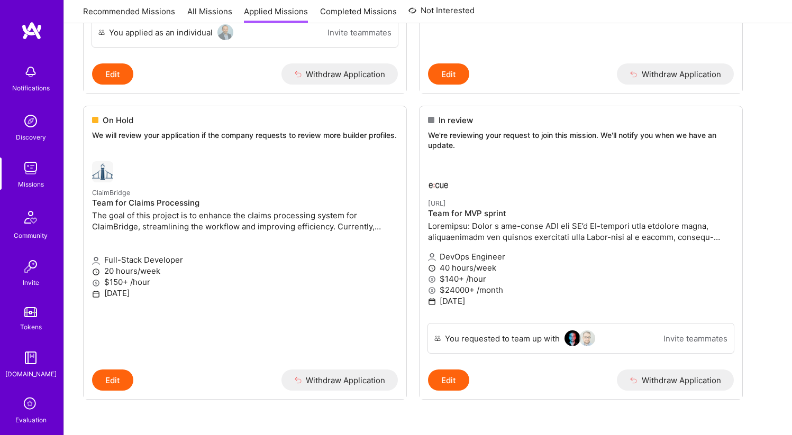
scroll to position [370, 0]
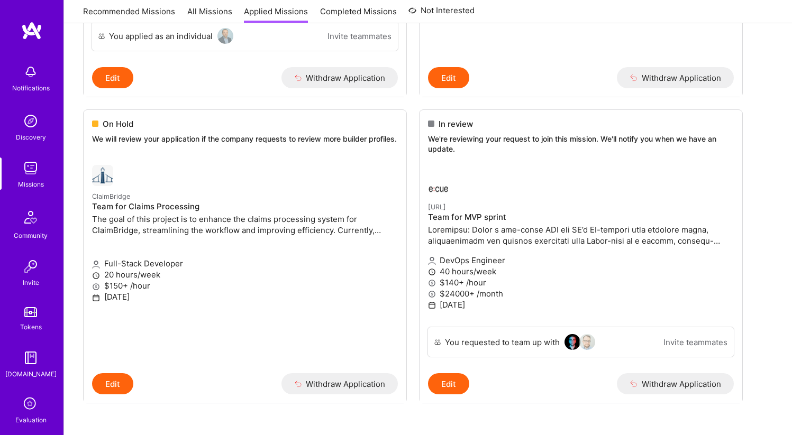
click at [412, 105] on ul "In review We're reviewing your request to join this mission. We'll notify you w…" at bounding box center [427, 119] width 689 height 632
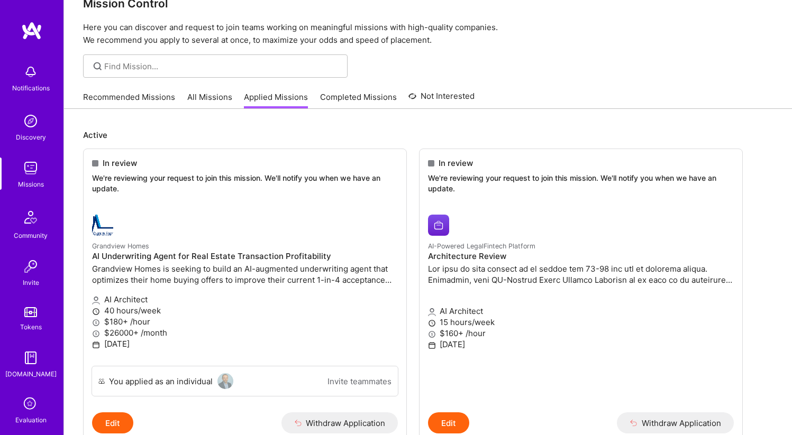
scroll to position [0, 0]
